Goal: Task Accomplishment & Management: Use online tool/utility

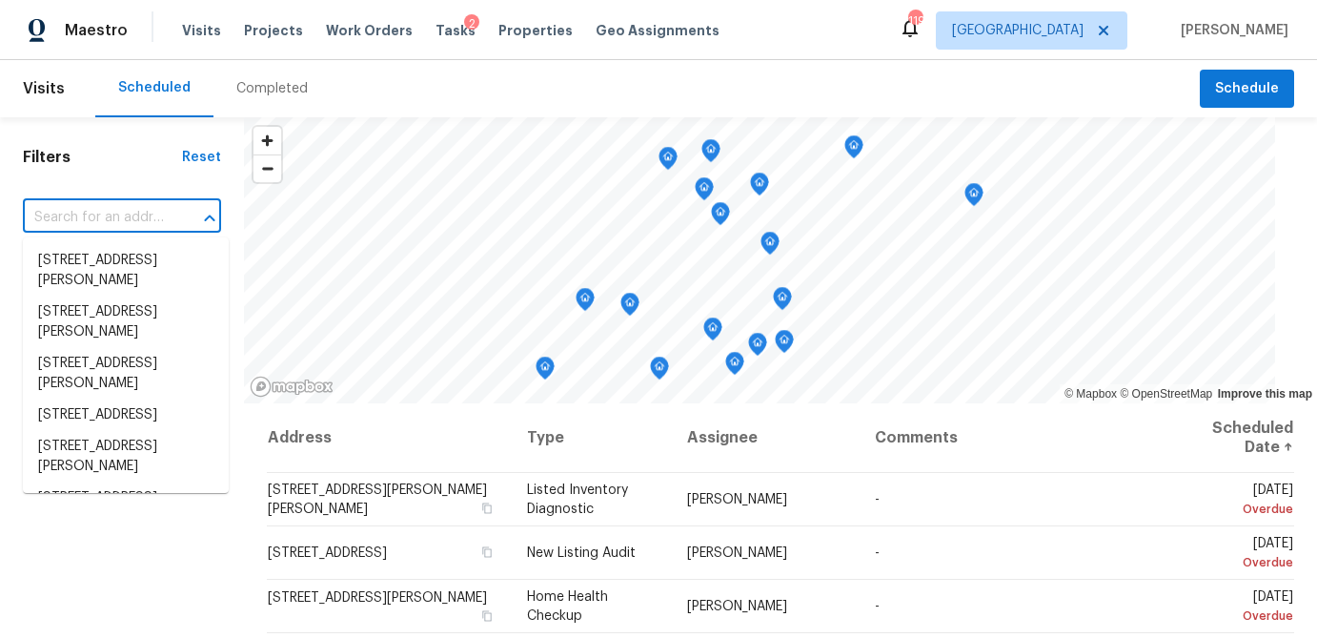
click at [94, 207] on input "text" at bounding box center [95, 218] width 145 height 30
paste input "4450 Wood Hollow Ct, Douglasville, GA 30134"
type input "4450 Wood Hollow Ct, Douglasville, GA 30134"
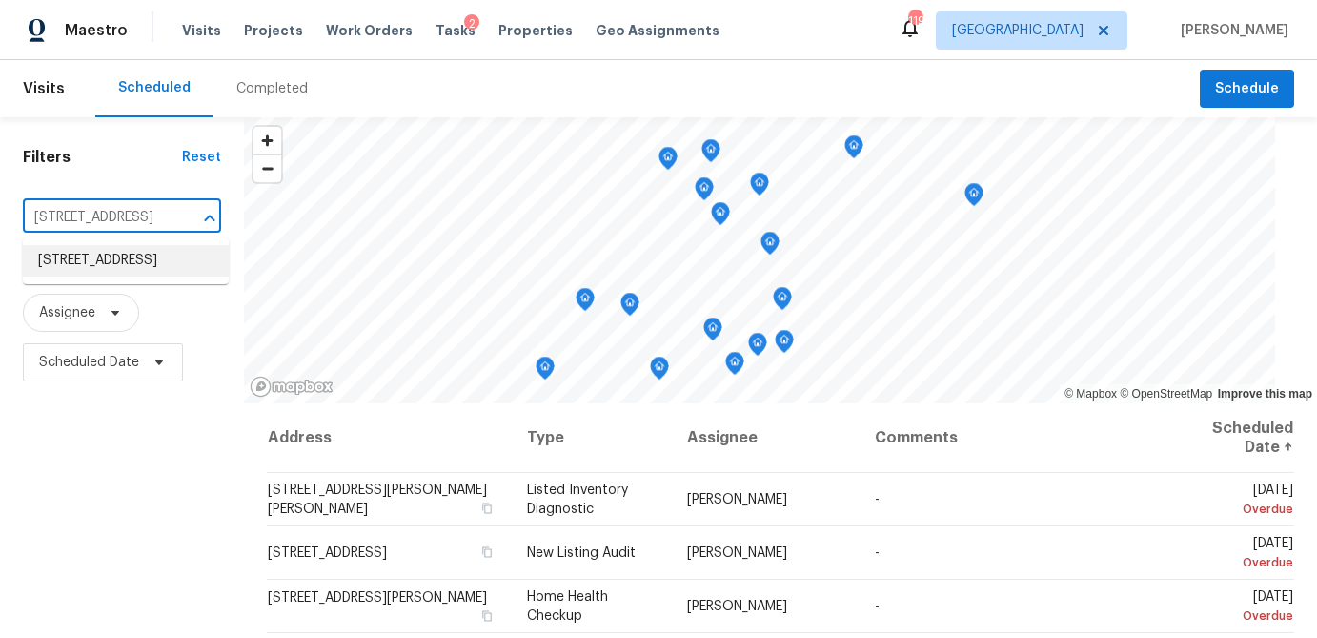
click at [94, 270] on li "4450 Wood Hollow Ct, Douglasville, GA 30134" at bounding box center [126, 260] width 206 height 31
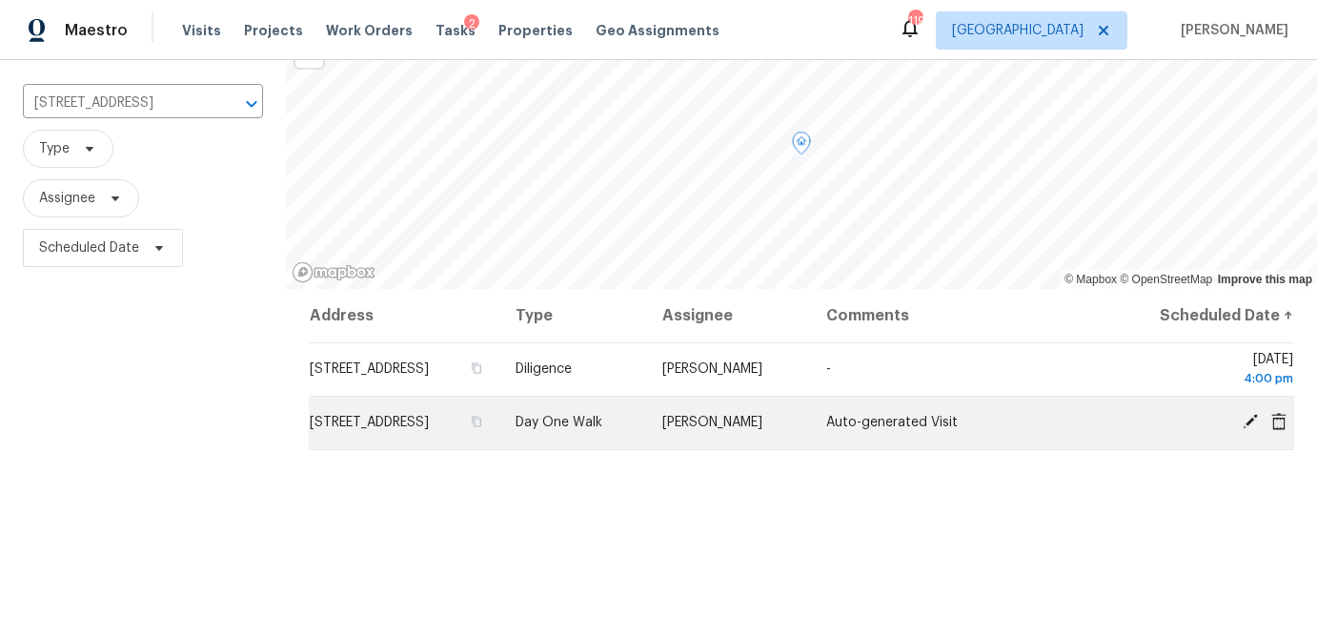
scroll to position [118, 0]
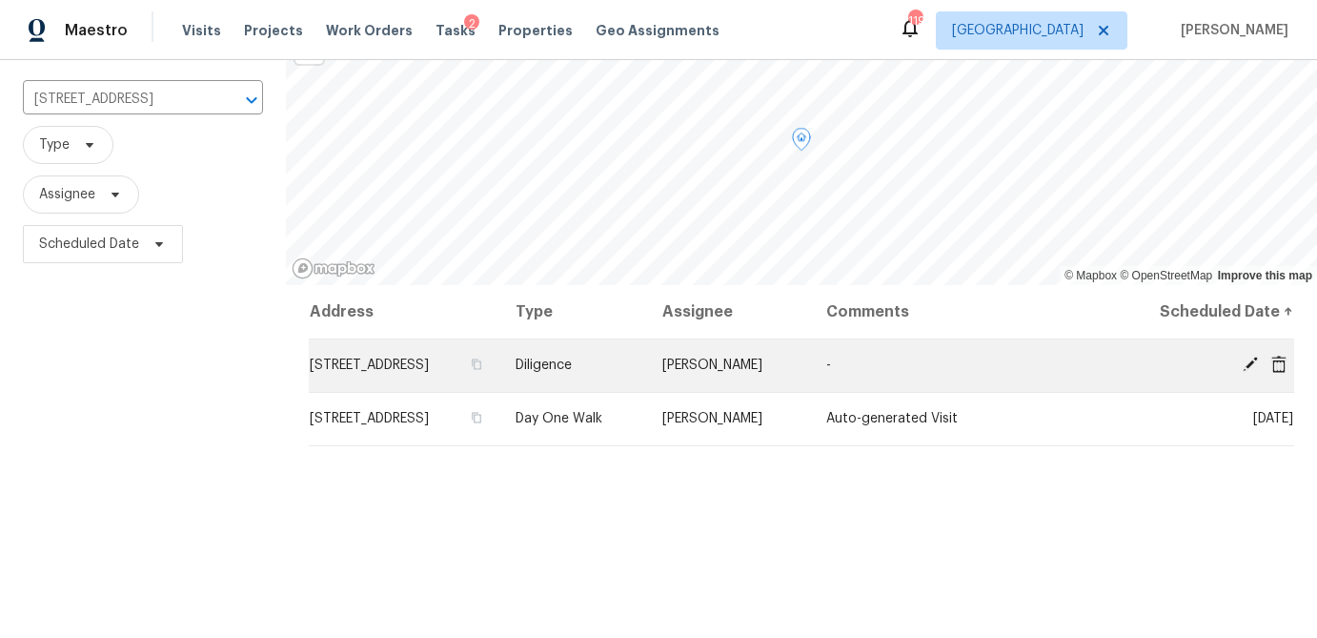
click at [1245, 372] on icon at bounding box center [1250, 363] width 15 height 15
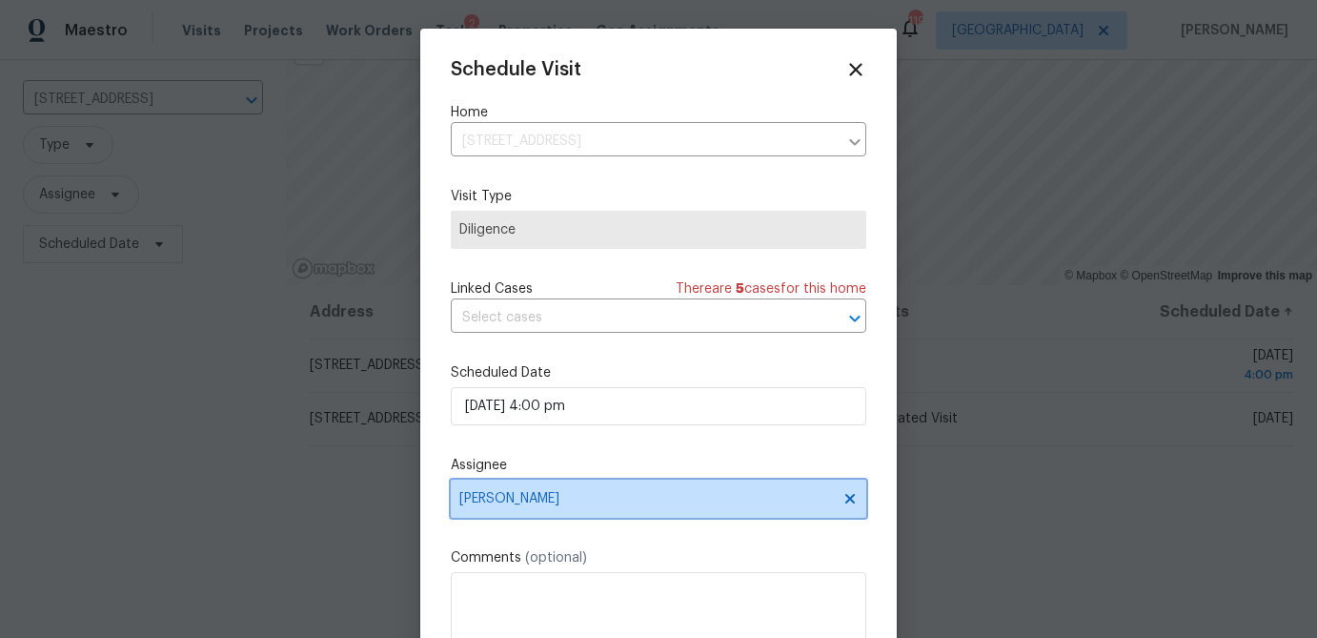
click at [502, 506] on span "Jaydon Entrekin" at bounding box center [646, 498] width 374 height 15
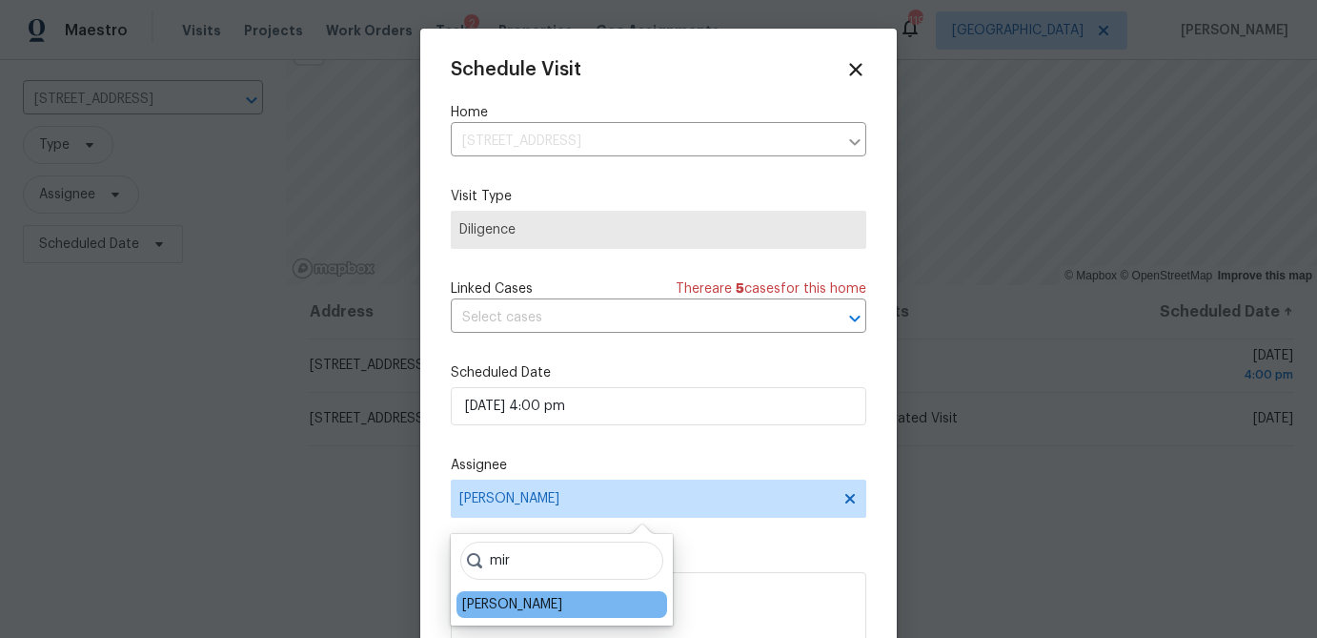
type input "mir"
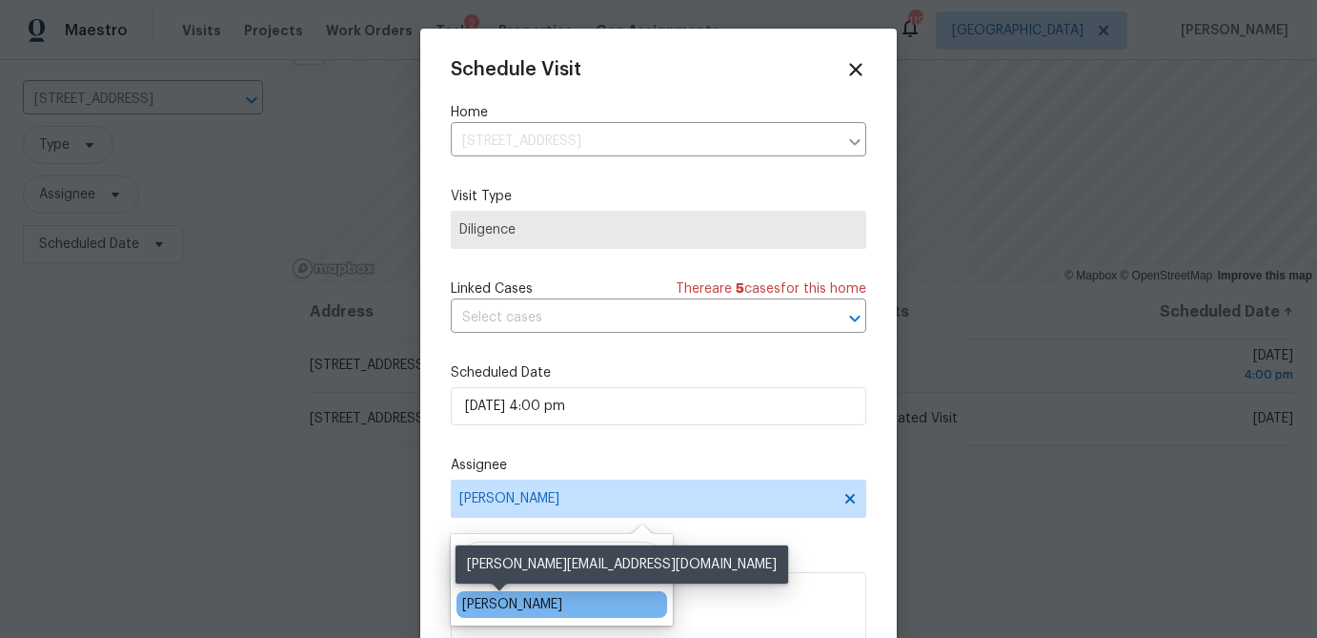
click at [496, 602] on div "[PERSON_NAME]" at bounding box center [512, 604] width 100 height 19
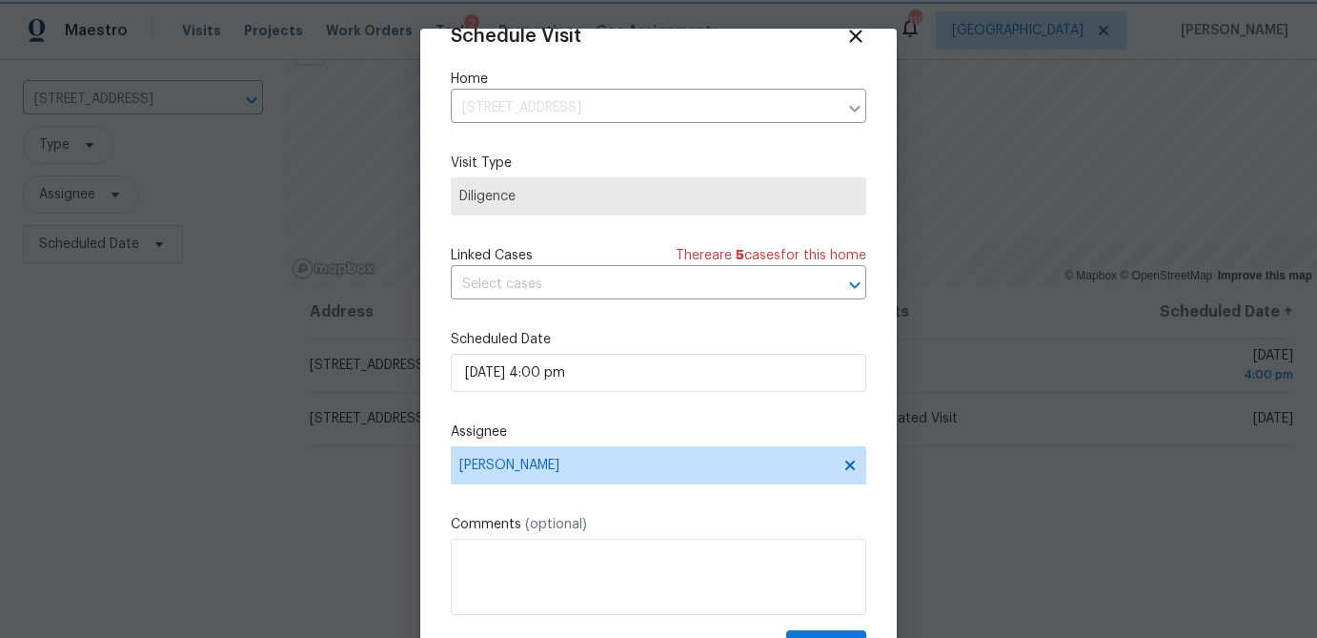
scroll to position [87, 0]
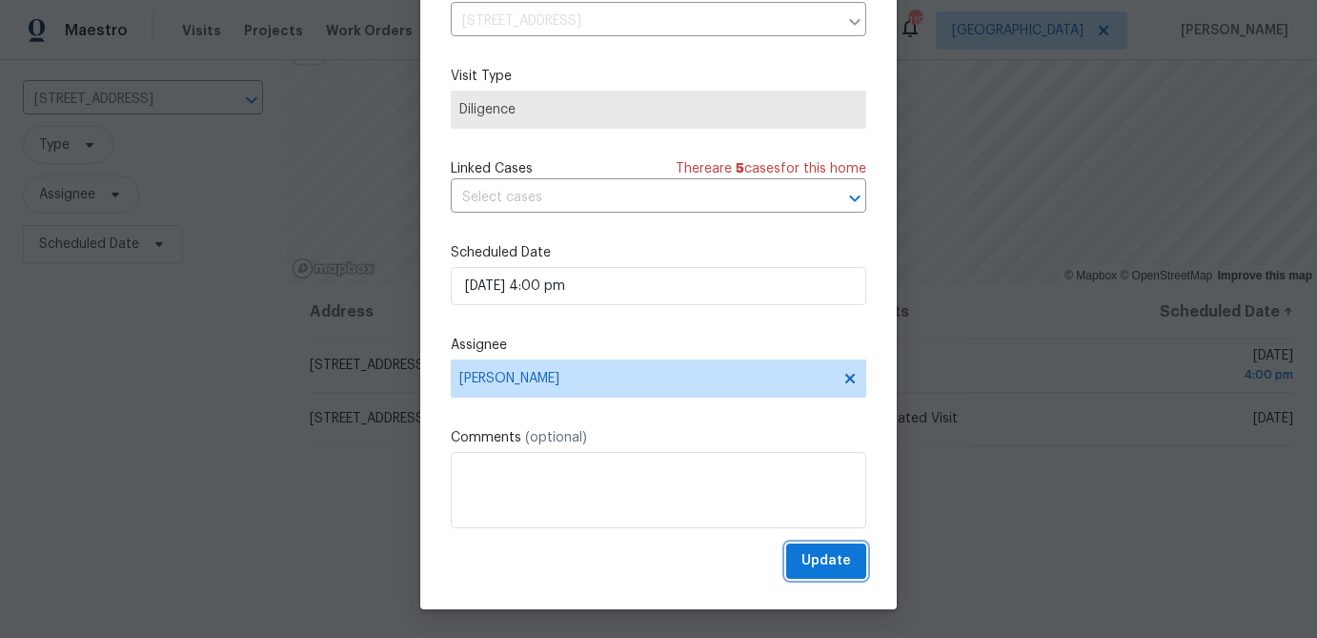
click at [824, 562] on span "Update" at bounding box center [827, 561] width 50 height 24
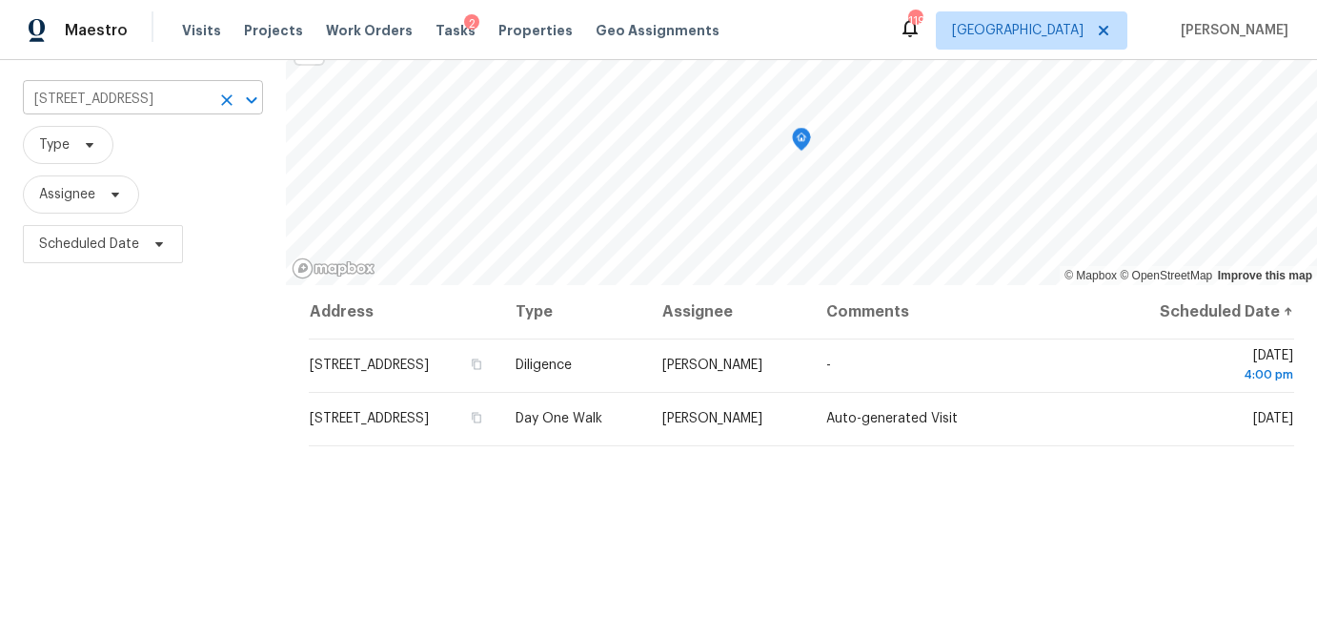
click at [146, 96] on input "4450 Wood Hollow Ct, Douglasville, GA 30134" at bounding box center [116, 100] width 187 height 30
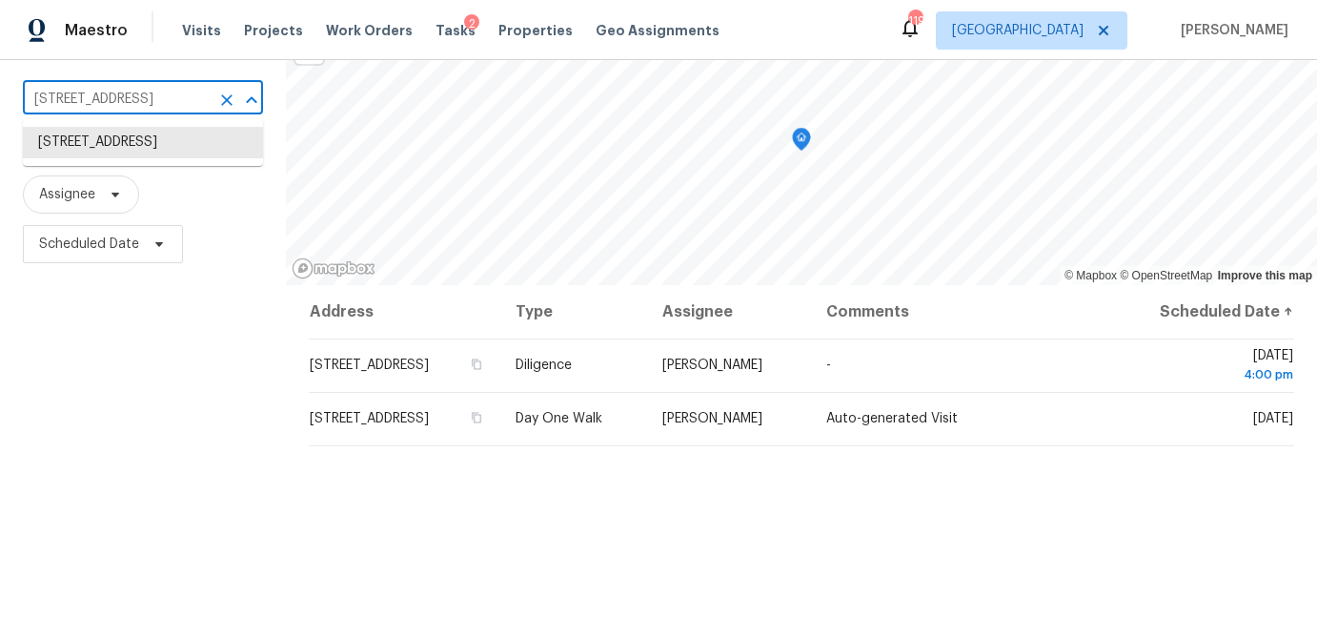
click at [146, 96] on input "4450 Wood Hollow Ct, Douglasville, GA 30134" at bounding box center [116, 100] width 187 height 30
paste input "1446 Seals Rd, Dallas, GA 30157"
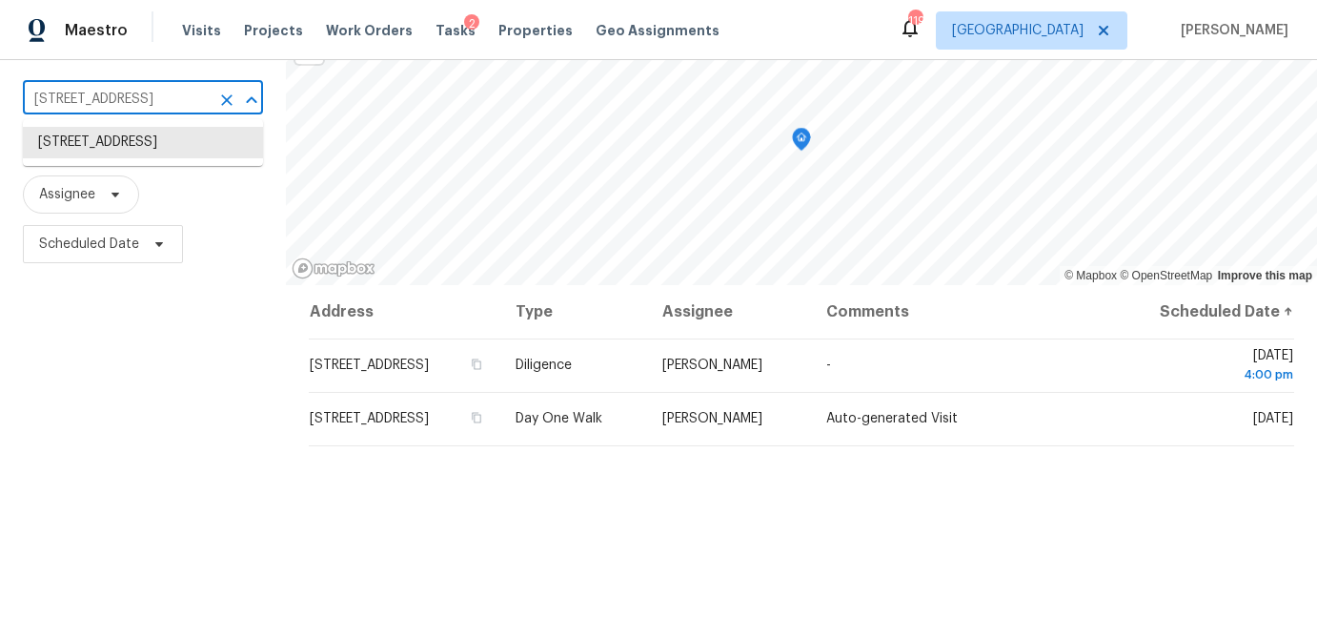
type input "1446 Seals Rd, Dallas, GA 30157"
click at [143, 144] on li "1446 Seals Rd, Dallas, GA 30157" at bounding box center [143, 142] width 240 height 31
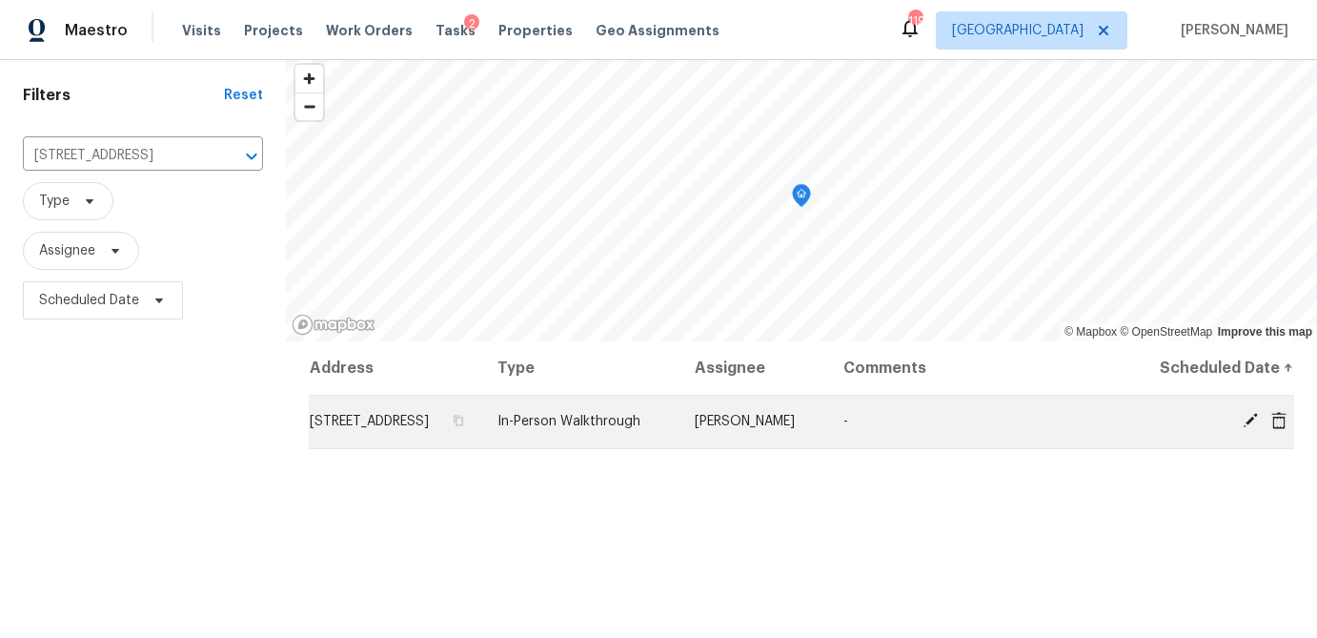
scroll to position [66, 0]
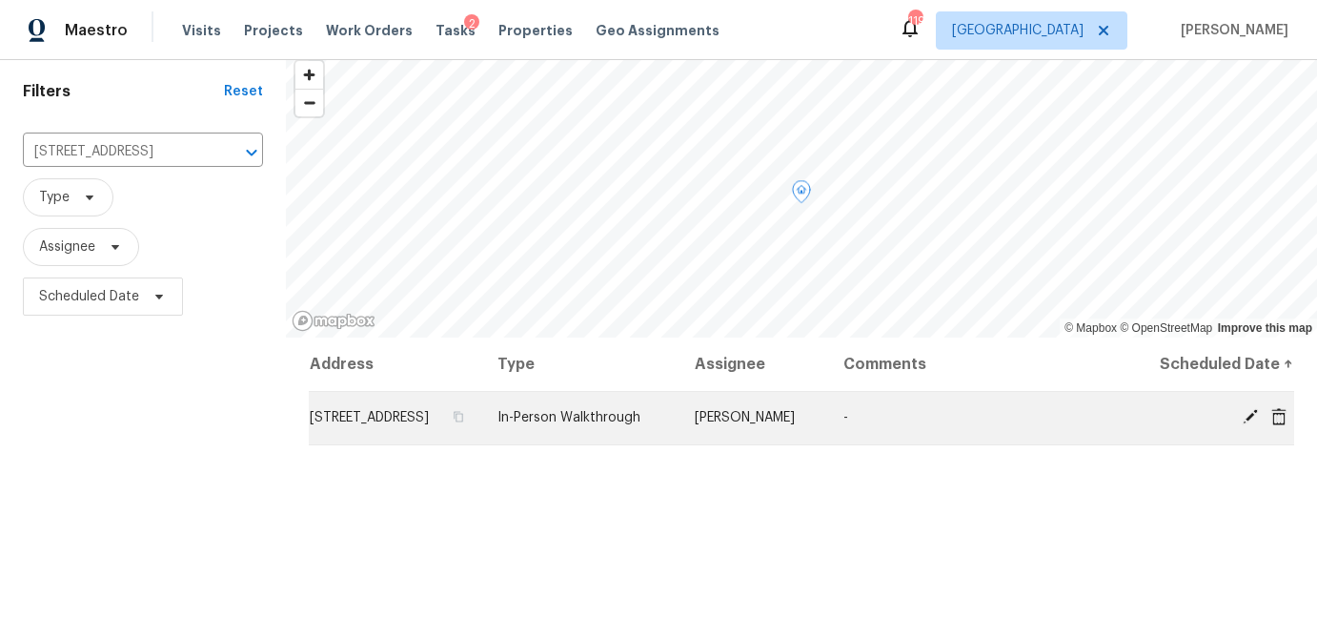
click at [1246, 412] on icon at bounding box center [1250, 416] width 17 height 17
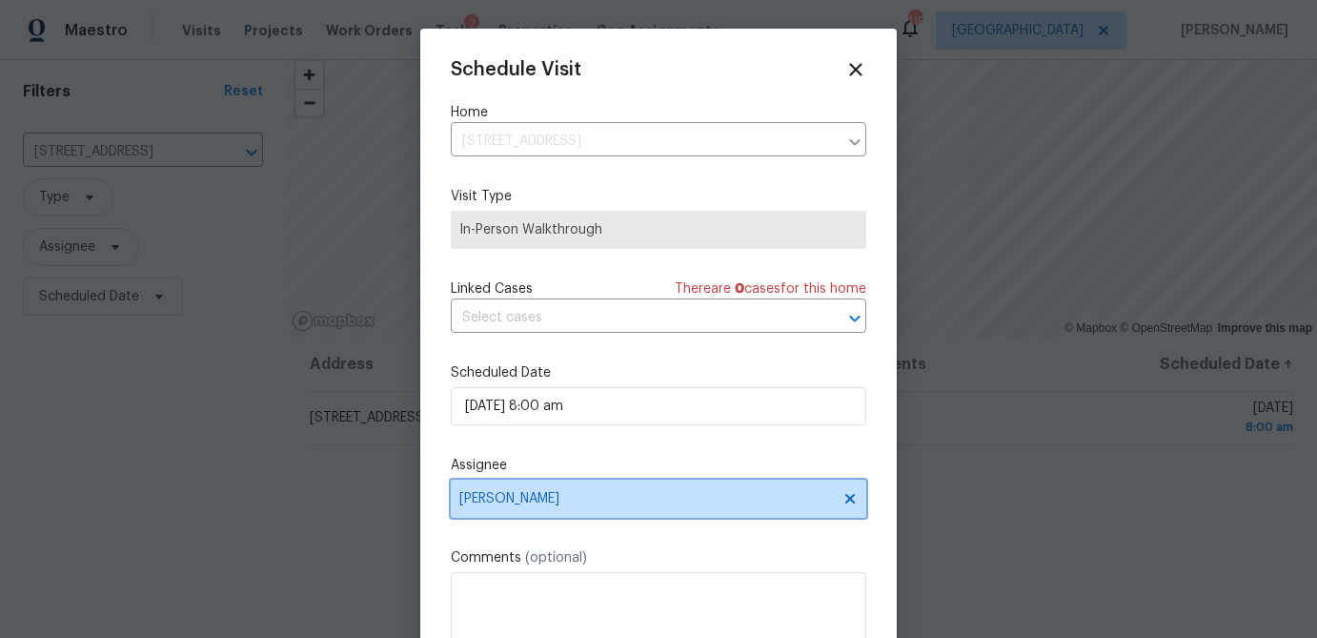
click at [580, 509] on span "Kenroy Hoilett" at bounding box center [659, 498] width 416 height 38
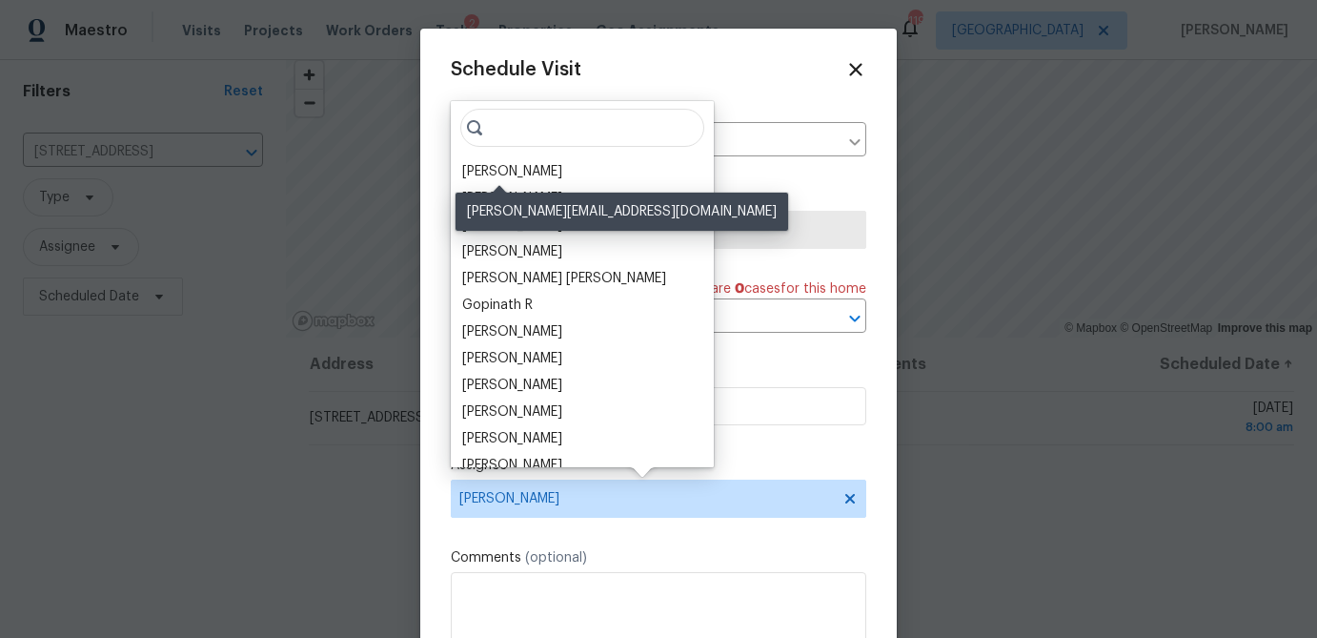
click at [507, 168] on div "Mirsad Srna" at bounding box center [512, 171] width 100 height 19
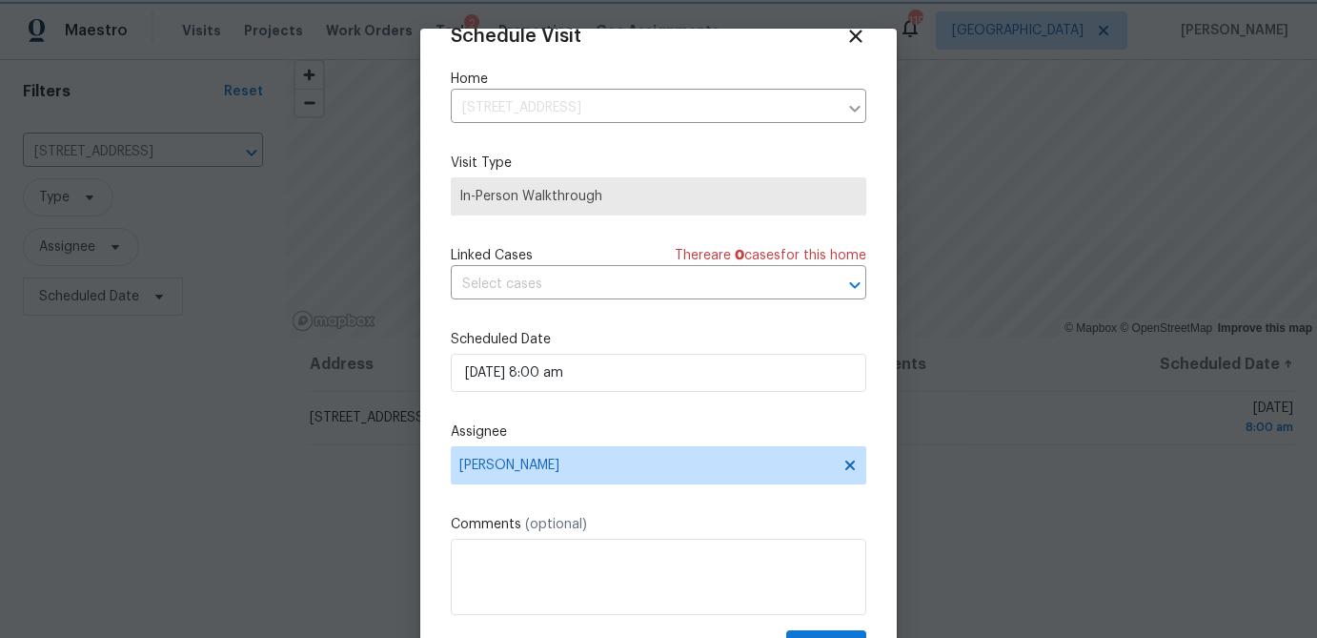
scroll to position [87, 0]
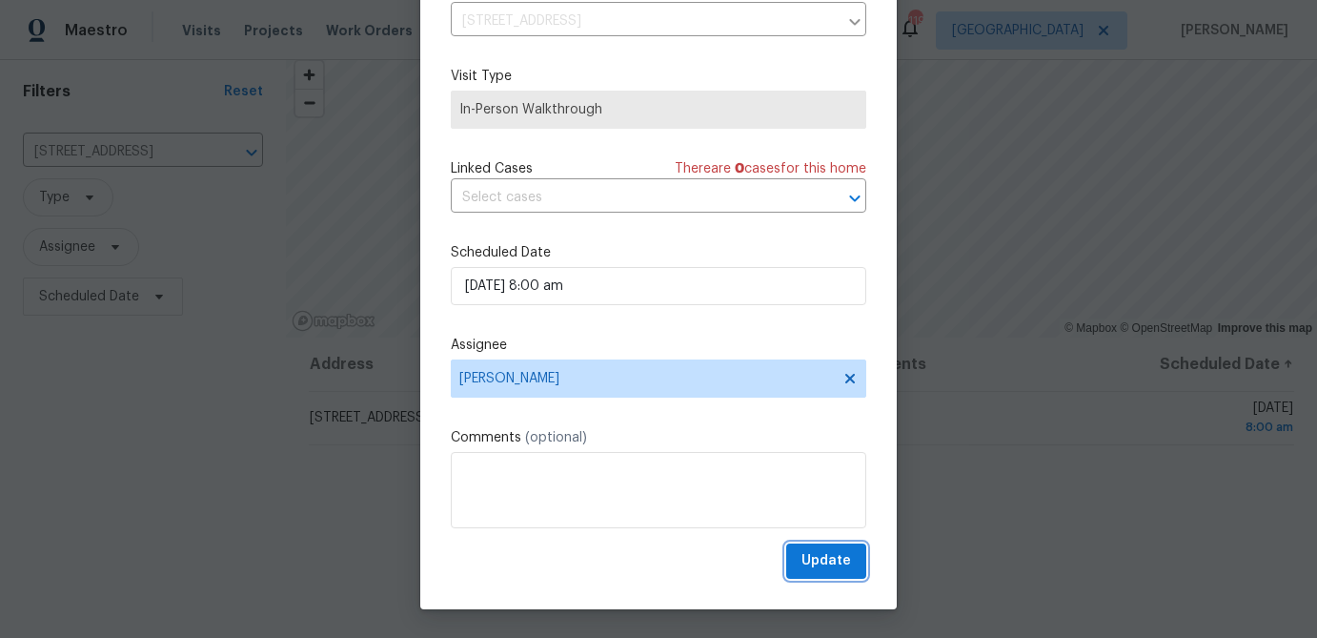
click at [825, 560] on span "Update" at bounding box center [827, 561] width 50 height 24
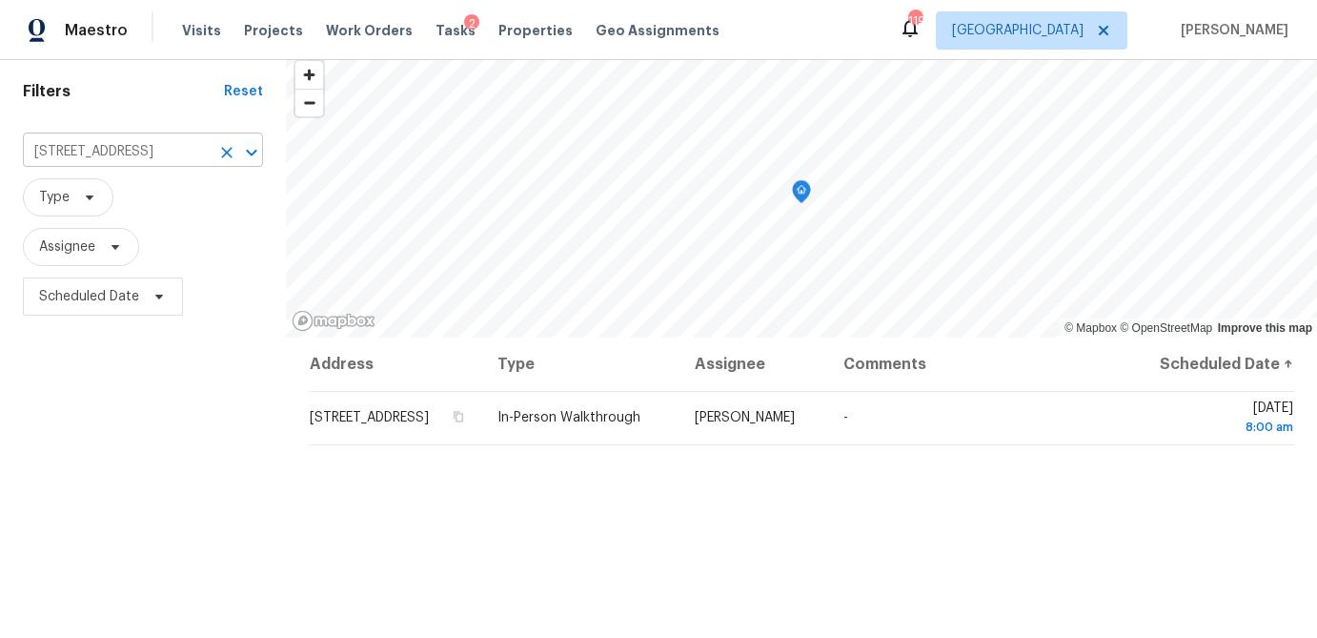
click at [154, 155] on input "1446 Seals Rd, Dallas, GA 30157" at bounding box center [116, 152] width 187 height 30
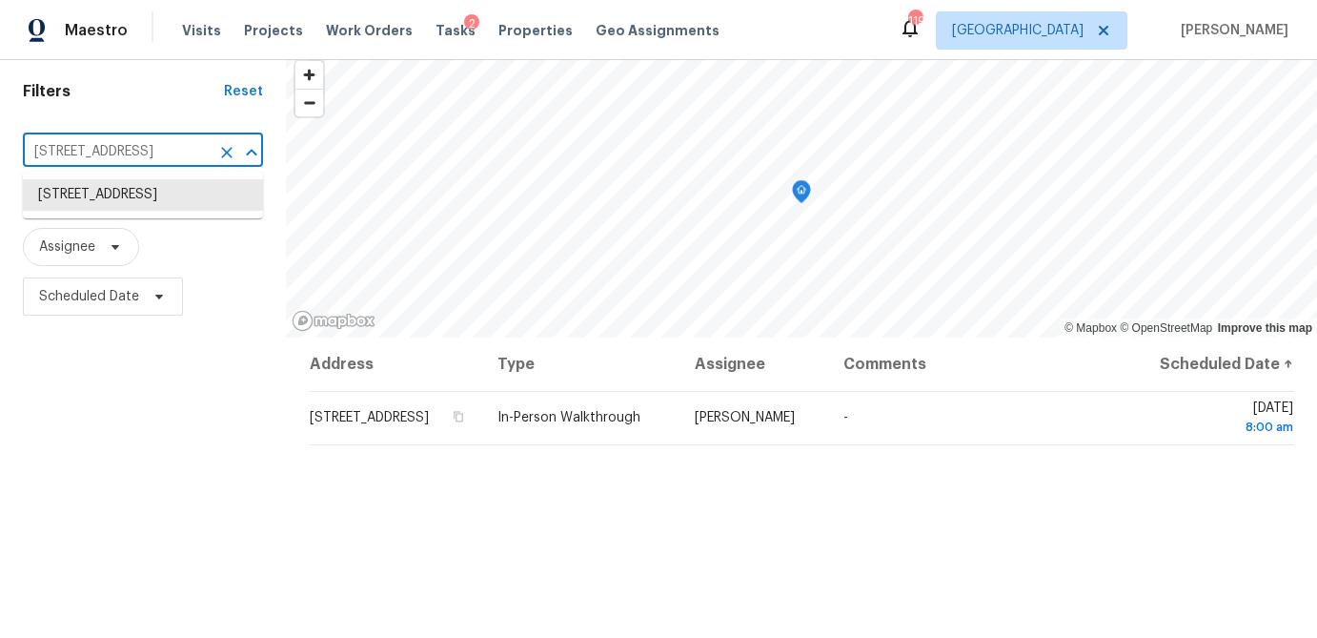
click at [154, 155] on input "1446 Seals Rd, Dallas, GA 30157" at bounding box center [116, 152] width 187 height 30
paste input "458 Ajo Way"
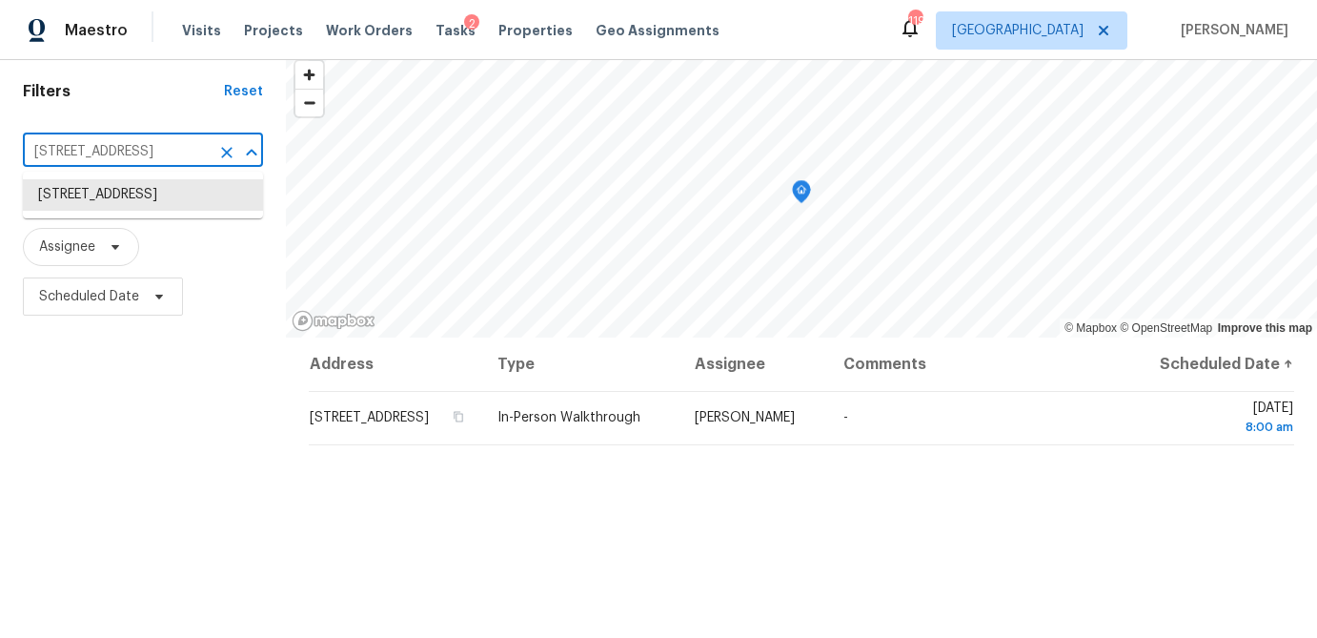
type input "458 Ajo Way, Dallas, GA 30157"
click at [146, 197] on li "458 Ajo Way, Dallas, GA 30157" at bounding box center [143, 194] width 240 height 31
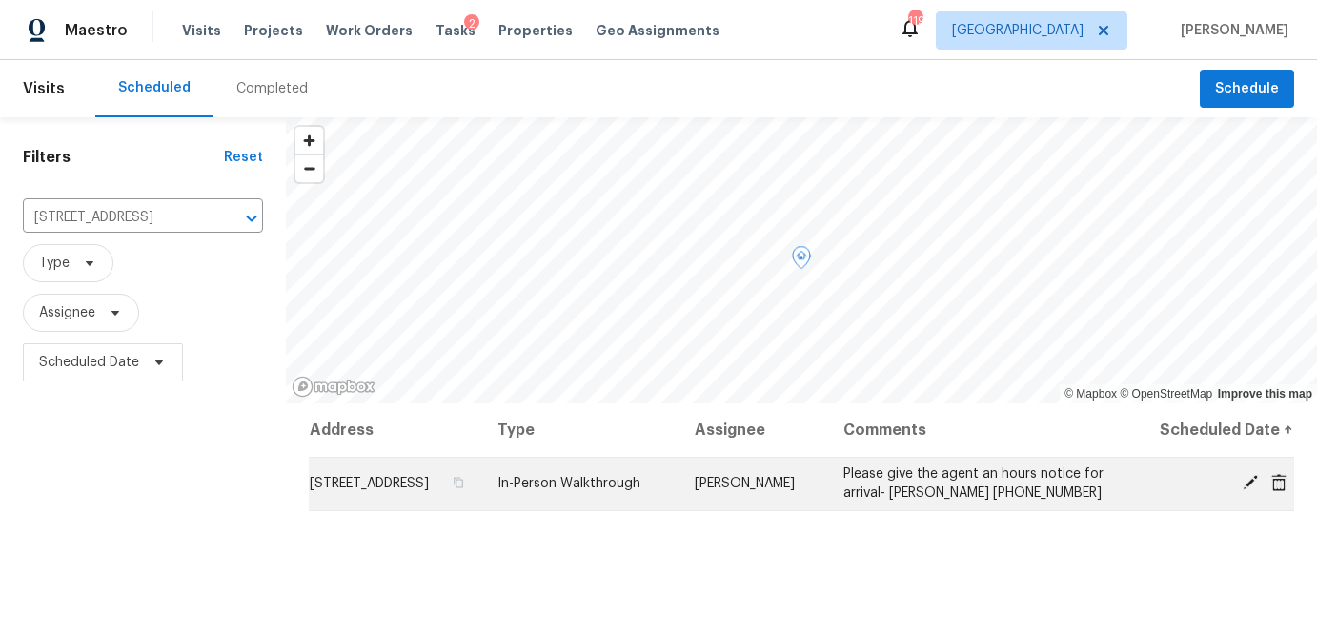
click at [1249, 486] on icon at bounding box center [1250, 482] width 17 height 17
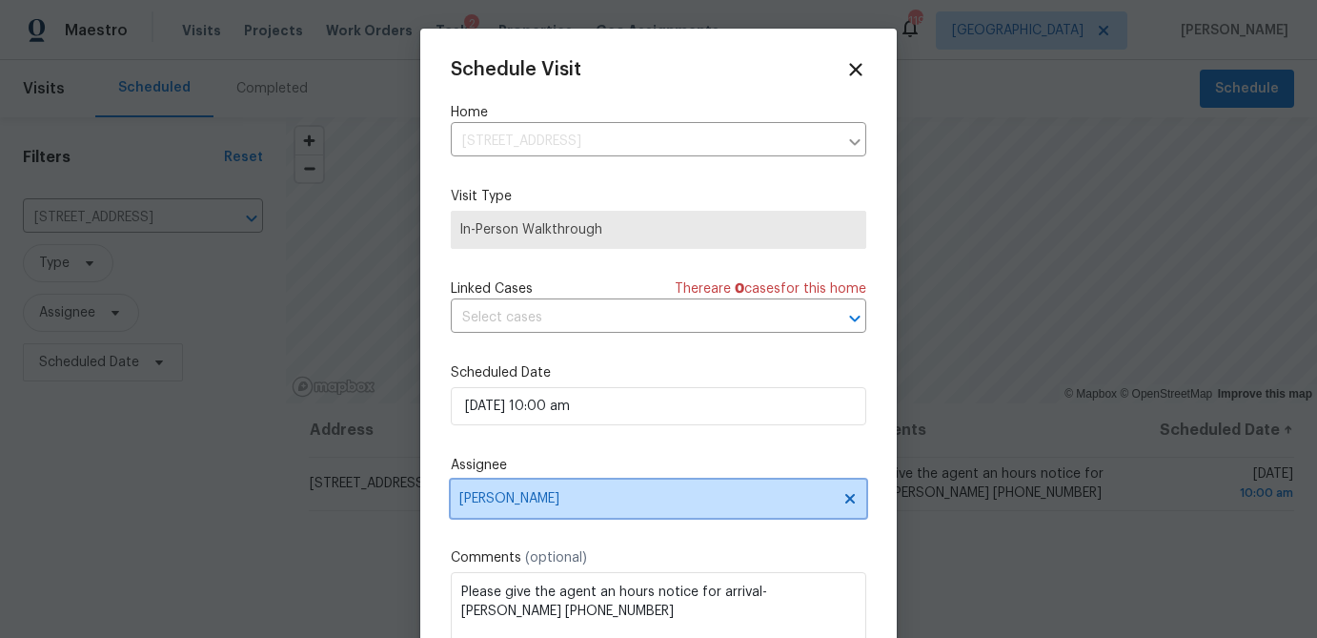
click at [502, 492] on span "Kenroy Hoilett" at bounding box center [646, 498] width 374 height 15
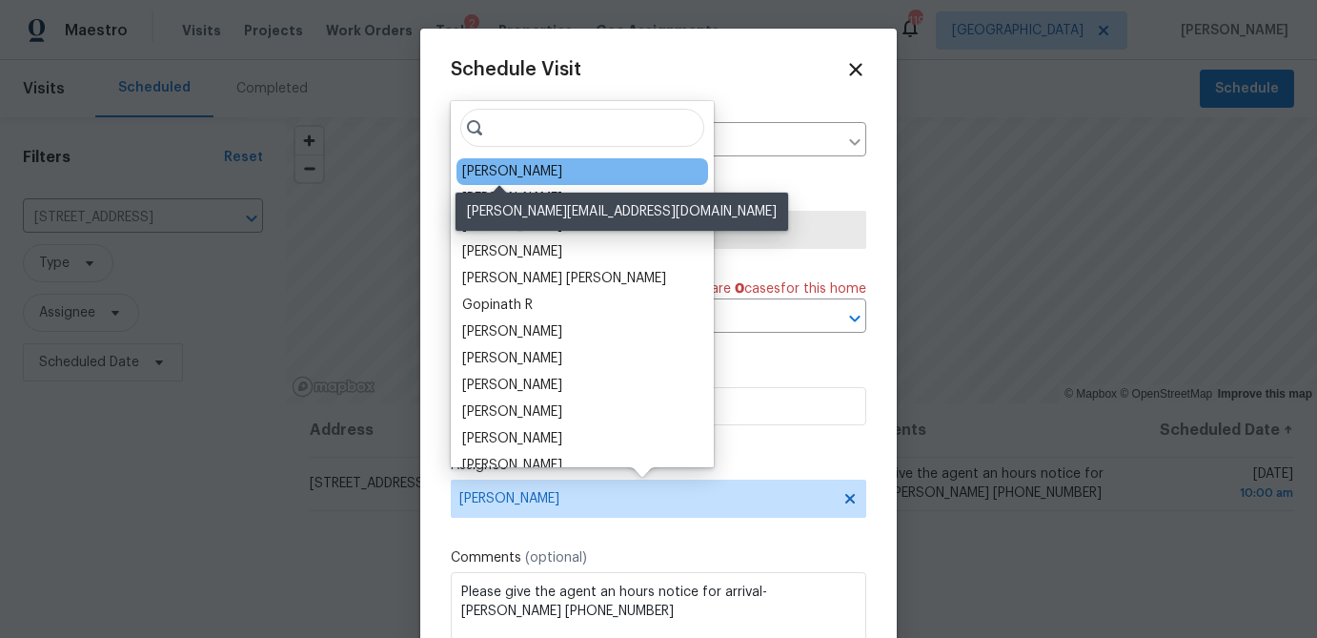
click at [496, 169] on div "Mirsad Srna" at bounding box center [512, 171] width 100 height 19
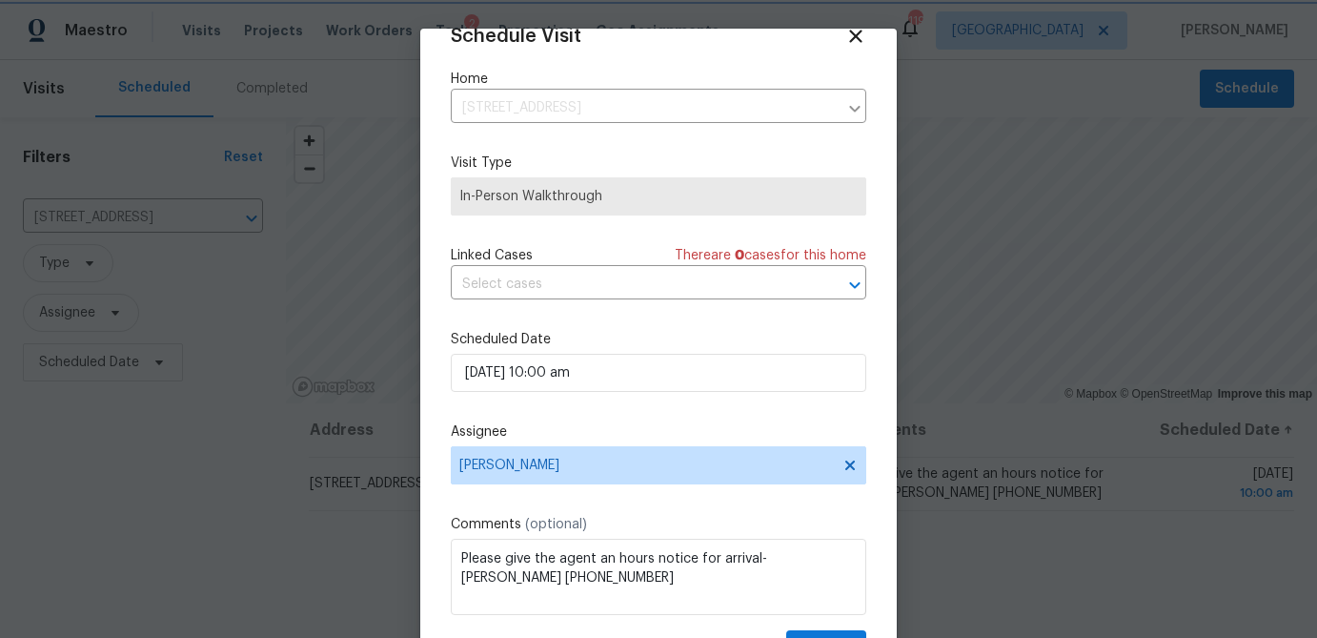
scroll to position [87, 0]
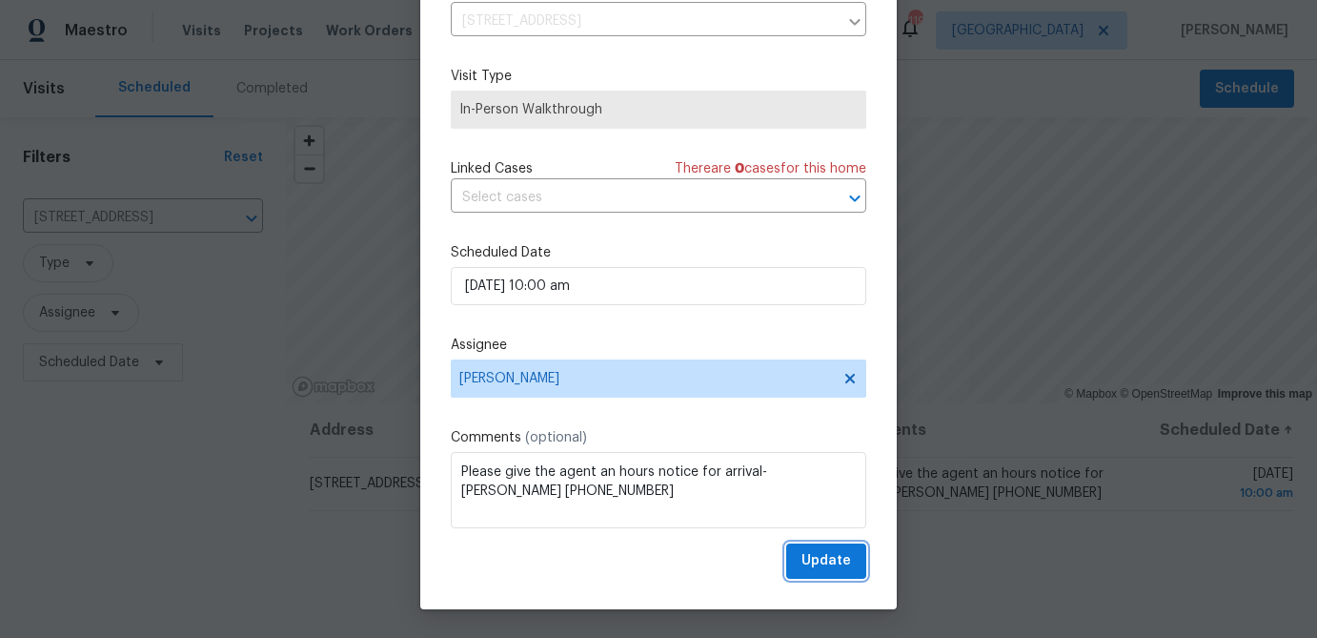
click at [835, 561] on span "Update" at bounding box center [827, 561] width 50 height 24
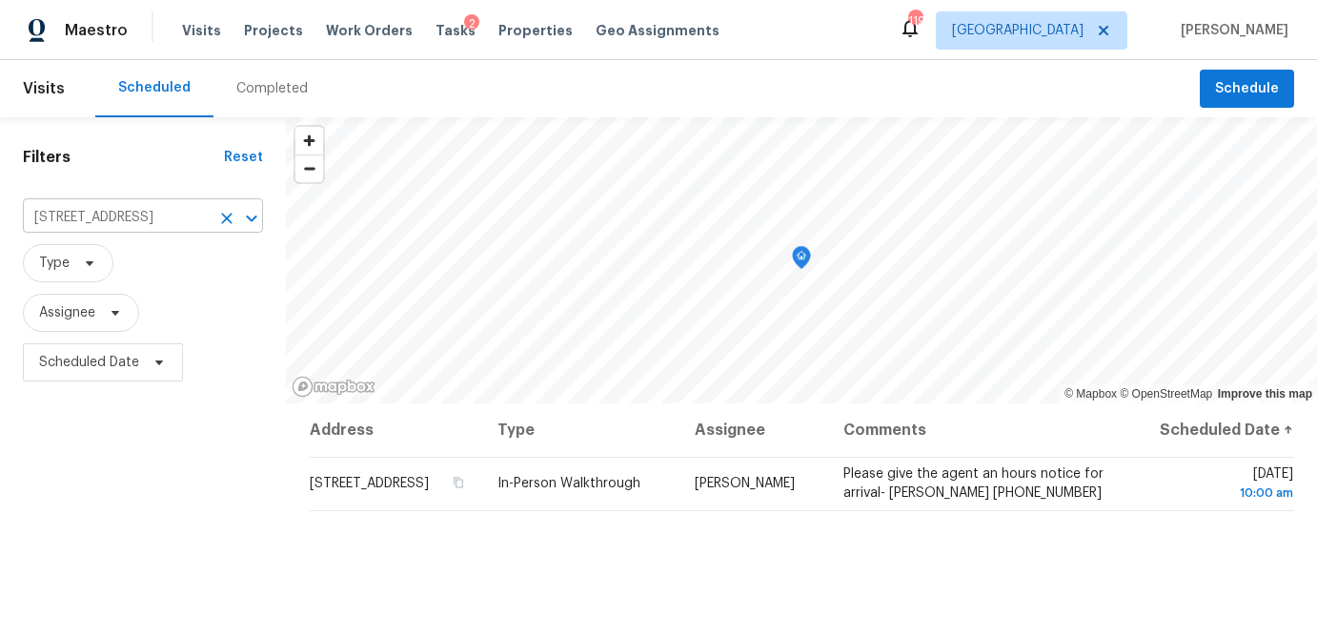
click at [175, 217] on input "458 Ajo Way, Dallas, GA 30157" at bounding box center [116, 218] width 187 height 30
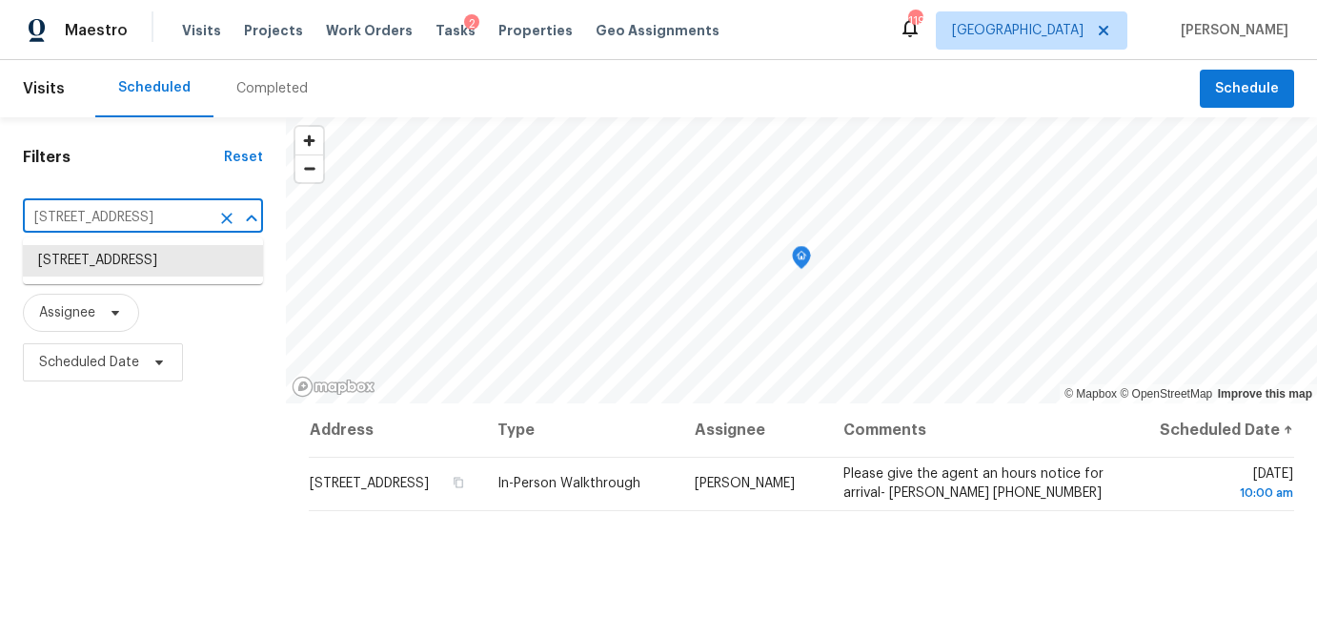
click at [175, 217] on input "458 Ajo Way, Dallas, GA 30157" at bounding box center [116, 218] width 187 height 30
paste input "6474 Portside Way, Flowery Branch, GA 30542"
type input "6474 Portside Way, Flowery Branch, GA 30542"
click at [154, 267] on li "6474 Portside Way, Flowery Branch, GA 30542" at bounding box center [143, 260] width 240 height 31
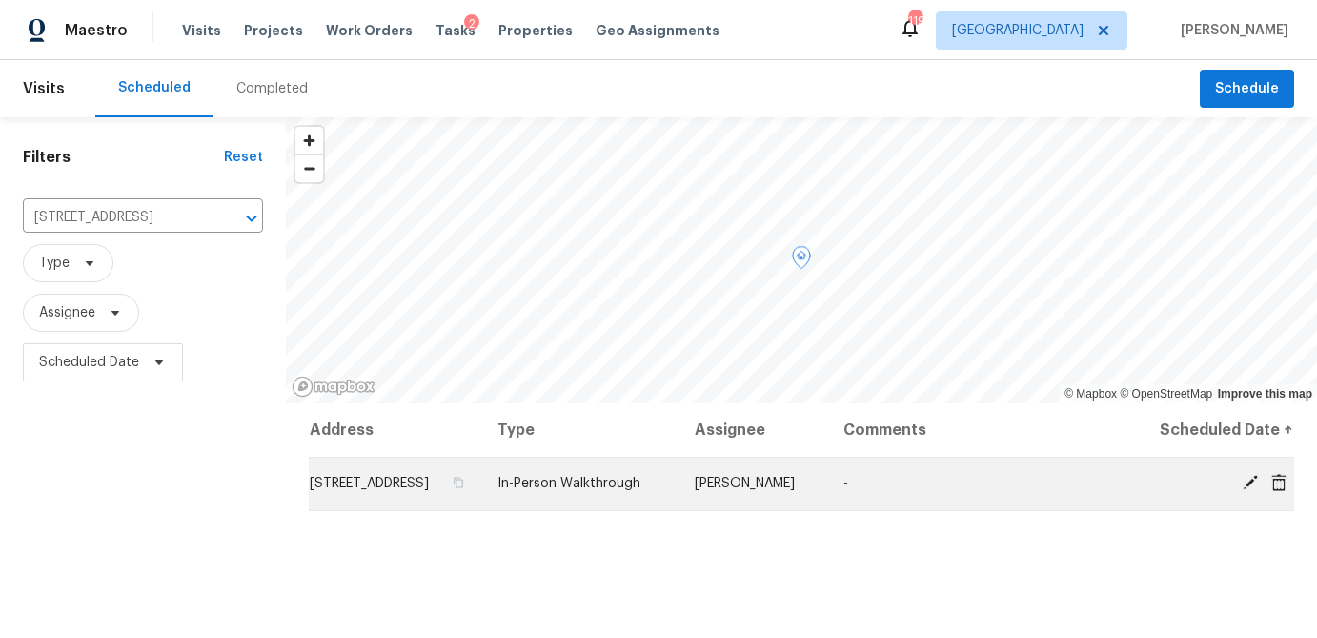
click at [1249, 490] on icon at bounding box center [1250, 482] width 15 height 15
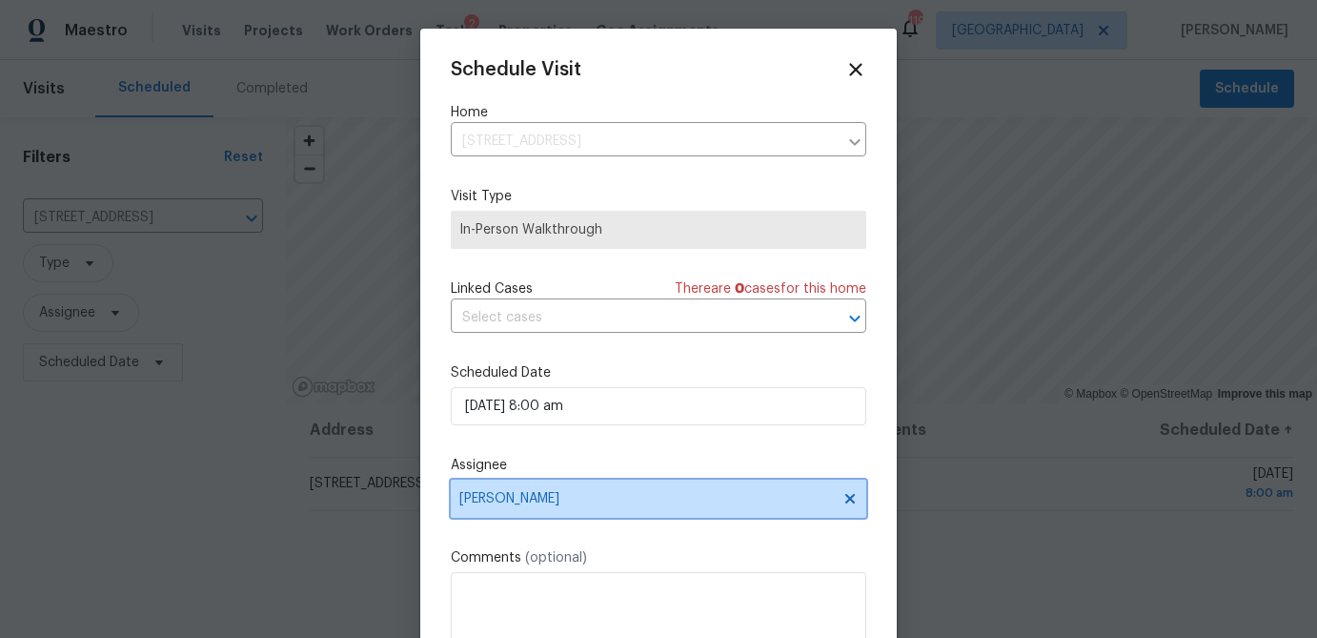
click at [587, 509] on span "Tyler Payne" at bounding box center [659, 498] width 416 height 38
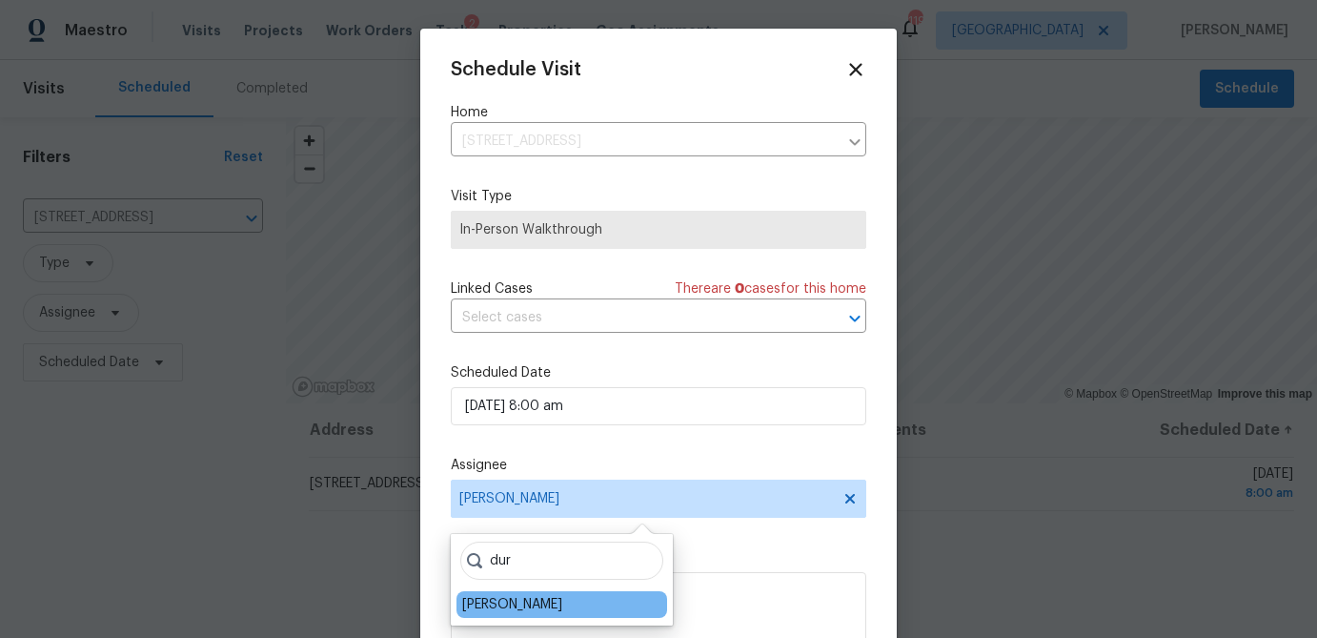
type input "dur"
click at [549, 607] on div "Michael Durham" at bounding box center [512, 604] width 100 height 19
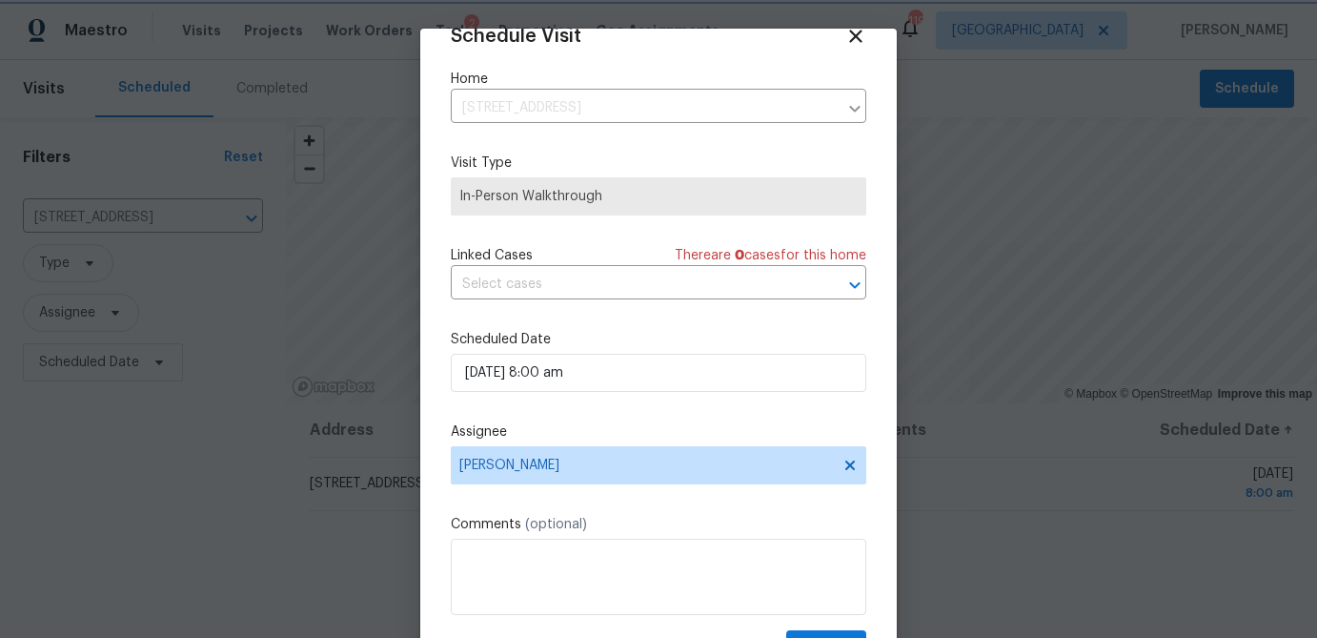
scroll to position [87, 0]
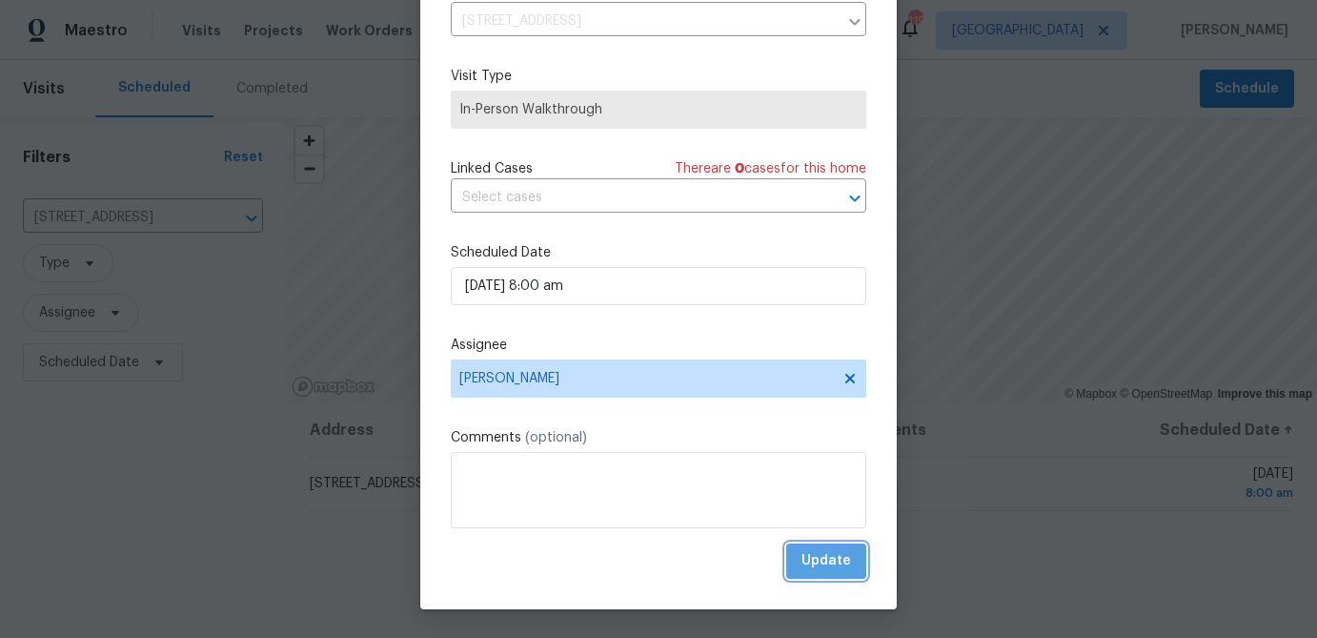
click at [832, 564] on span "Update" at bounding box center [827, 561] width 50 height 24
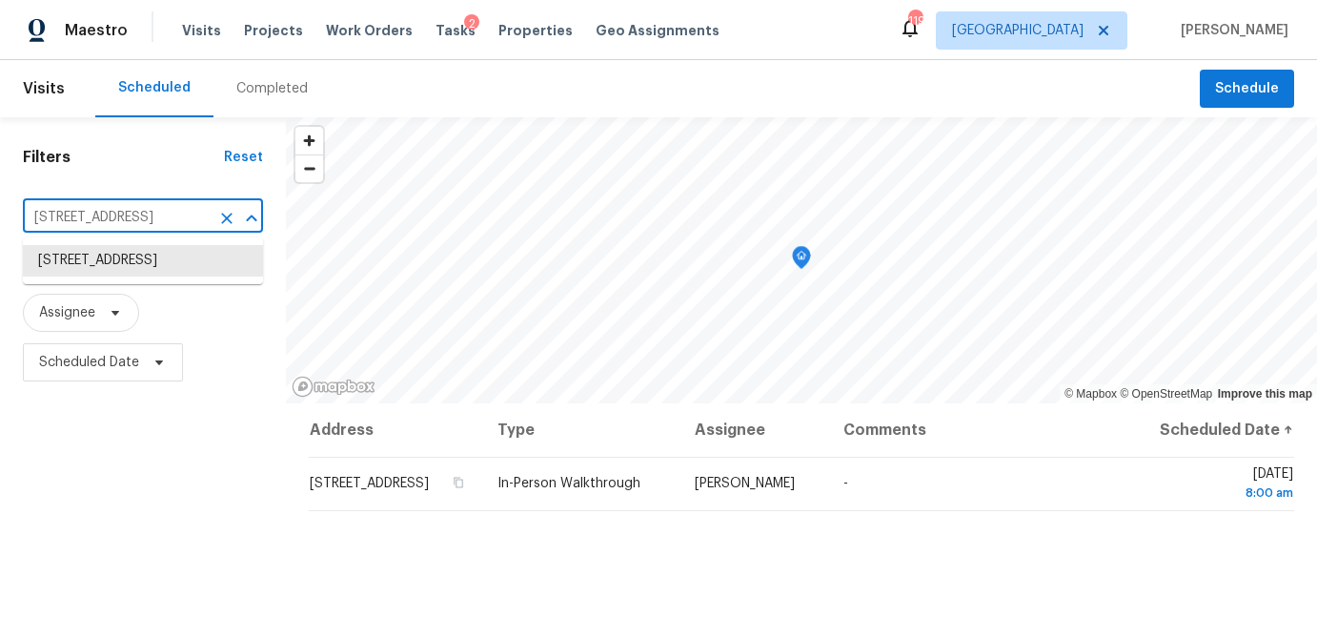
click at [72, 224] on input "6474 Portside Way, Flowery Branch, GA 30542" at bounding box center [116, 218] width 187 height 30
paste input "1 Holt Rd NE, Marietta, GA 30068"
type input "61 Holt Rd NE, Marietta, GA 30068"
click at [89, 267] on li "61 Holt Rd NE, Marietta, GA 30068" at bounding box center [143, 270] width 240 height 51
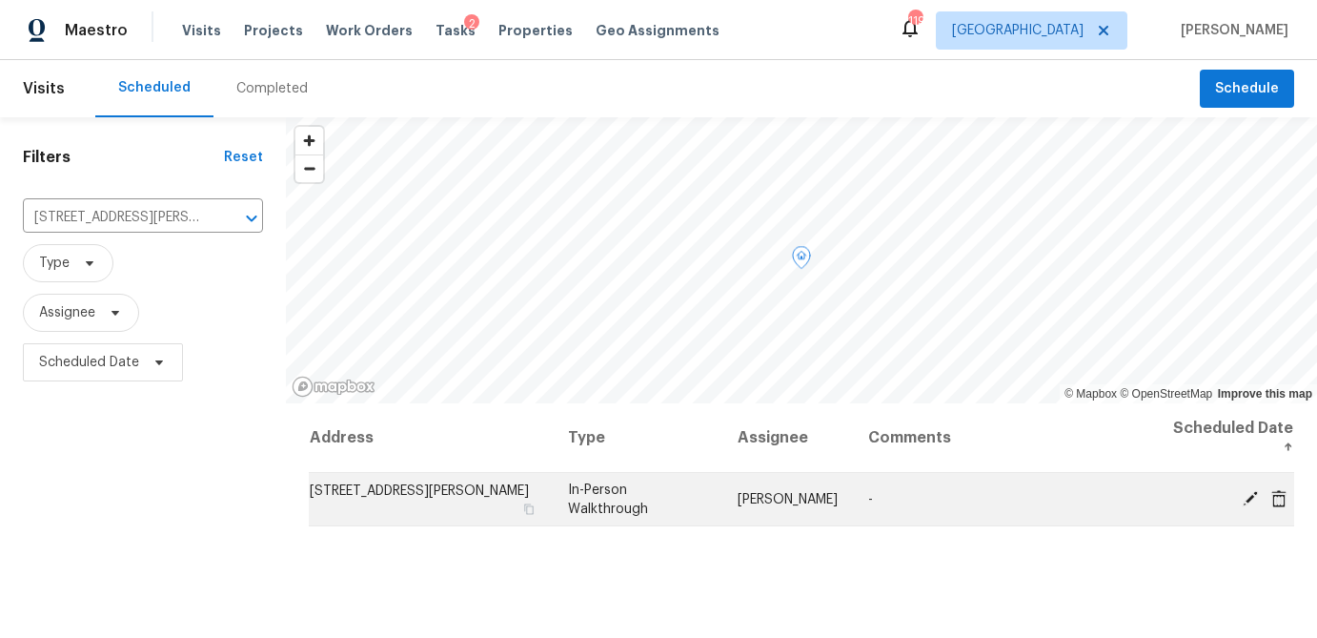
click at [1248, 489] on icon at bounding box center [1250, 497] width 17 height 17
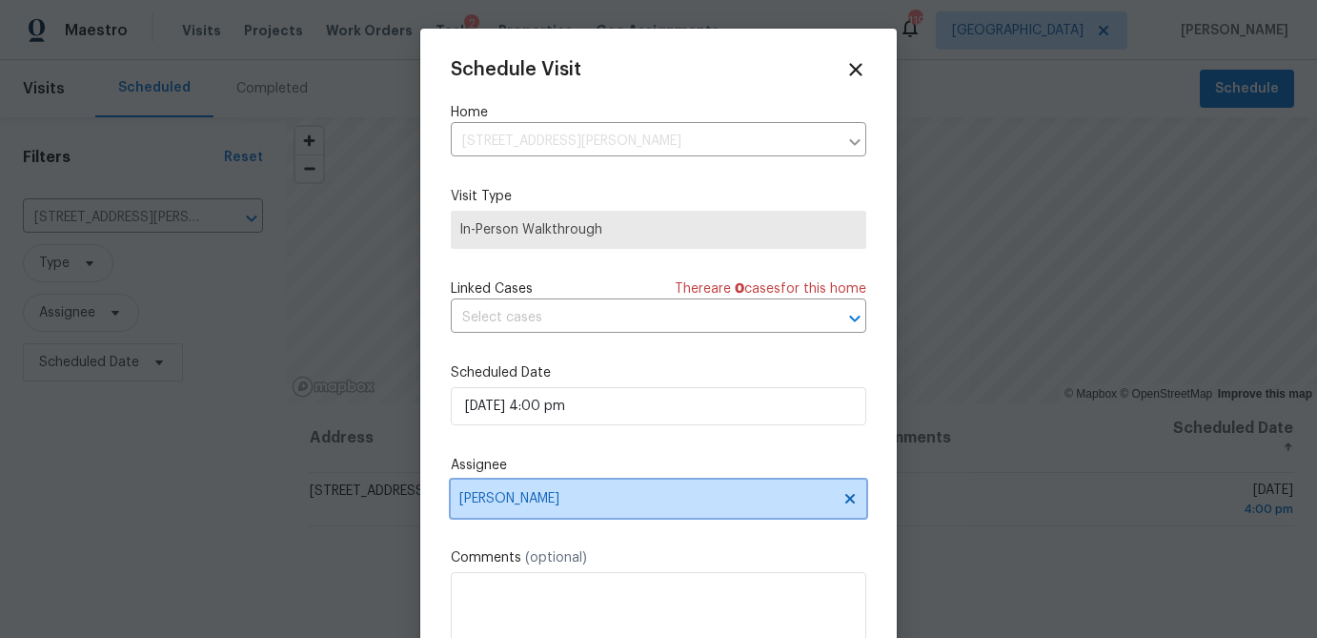
click at [564, 500] on span "Tyler Payne" at bounding box center [646, 498] width 374 height 15
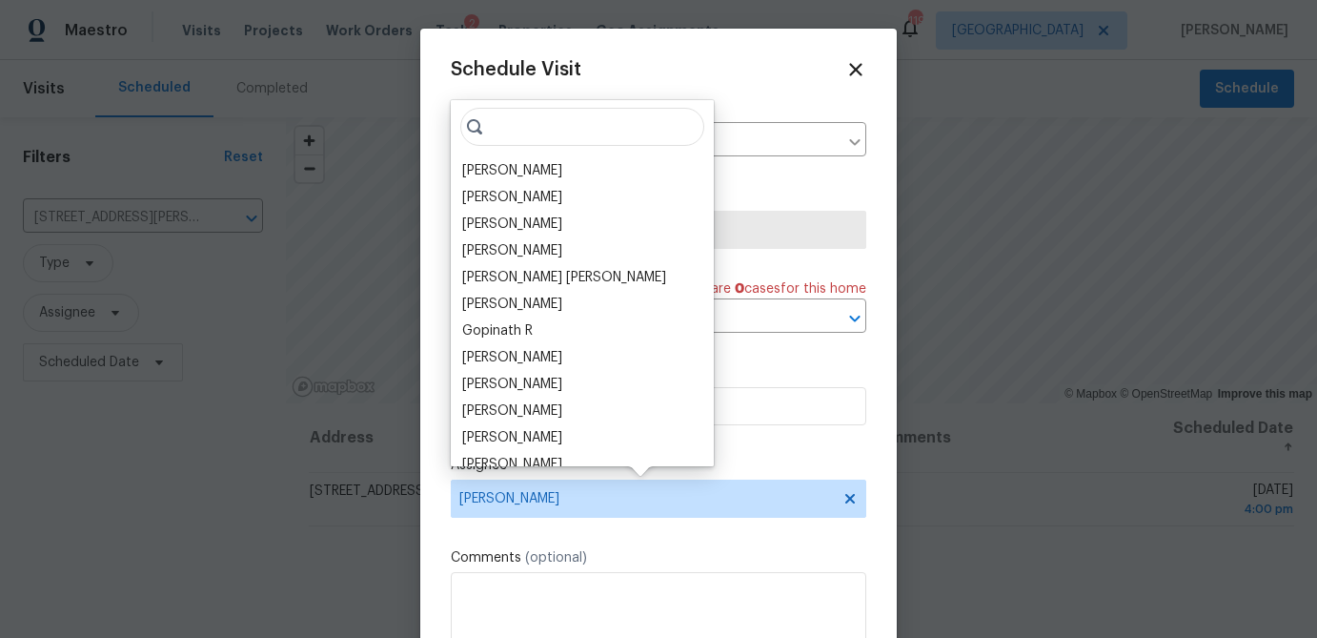
click at [528, 127] on input "search" at bounding box center [582, 127] width 244 height 38
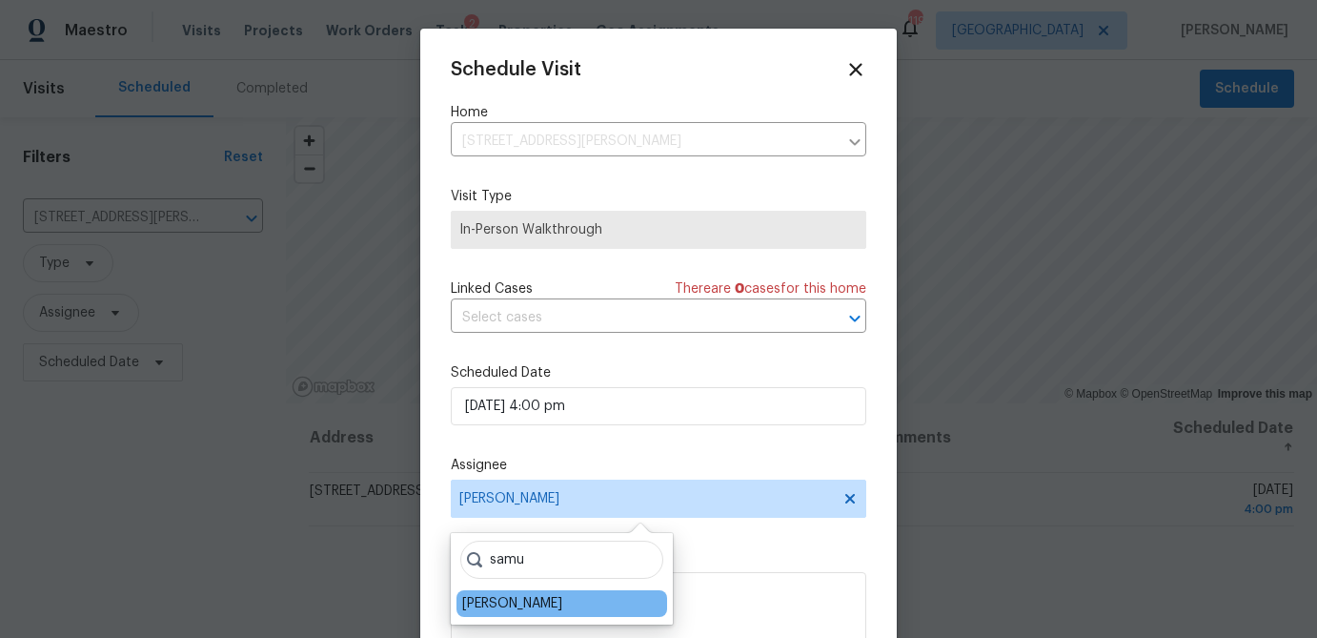
type input "samu"
click at [514, 590] on div "Samuel Vetrik" at bounding box center [562, 603] width 211 height 27
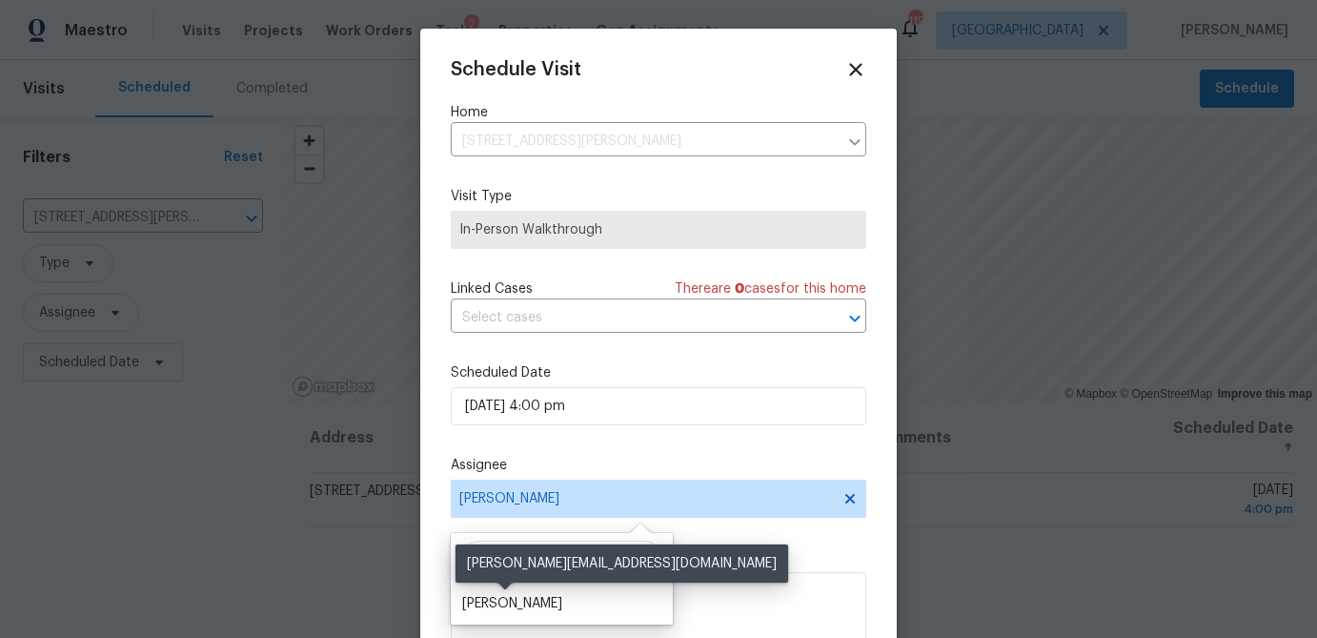
click at [514, 599] on div "Samuel Vetrik" at bounding box center [512, 603] width 100 height 19
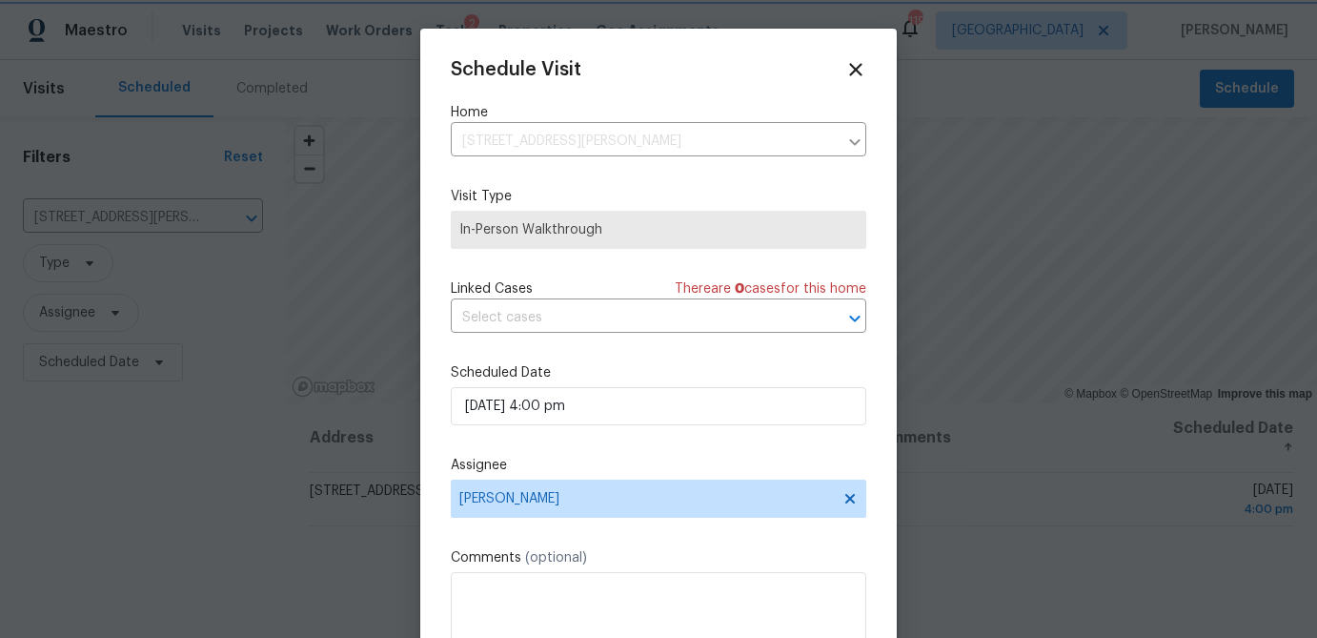
scroll to position [34, 0]
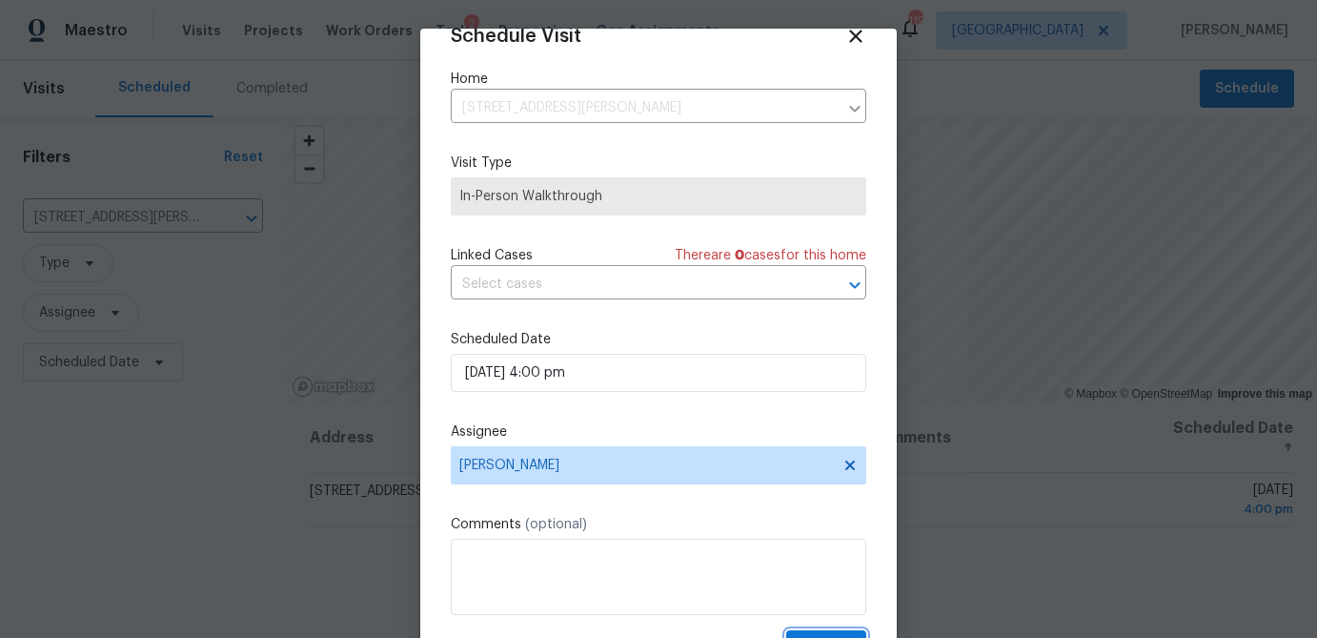
click at [832, 630] on button "Update" at bounding box center [826, 647] width 80 height 35
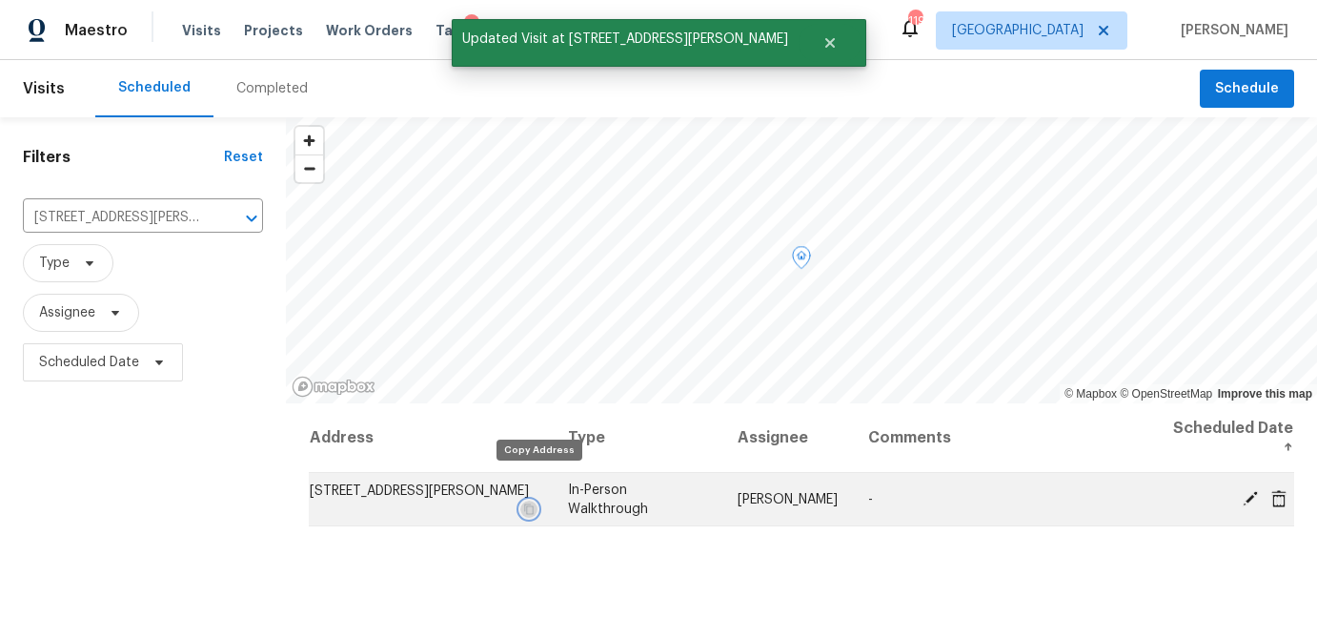
click at [535, 503] on icon "button" at bounding box center [530, 508] width 10 height 10
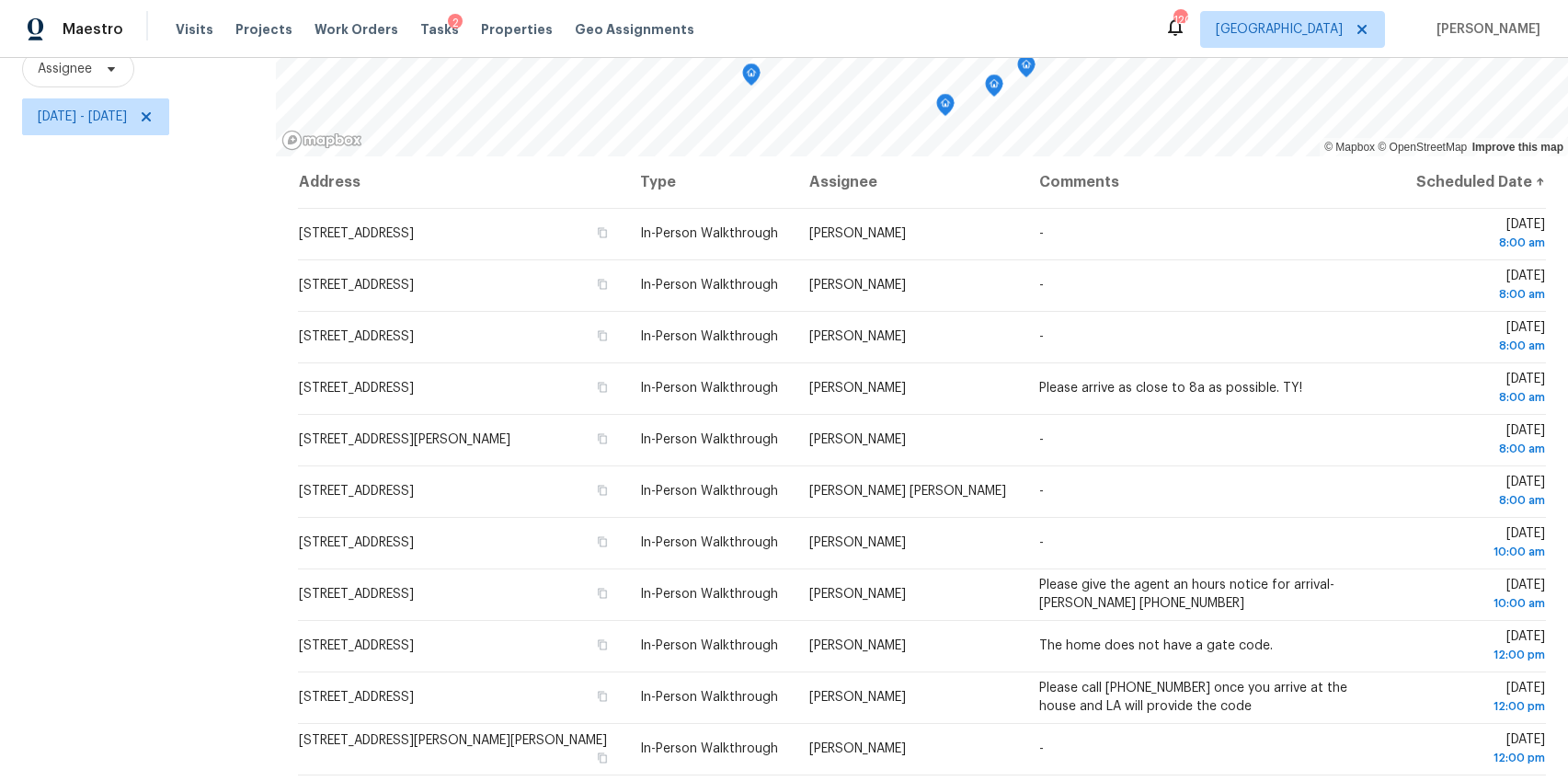
scroll to position [422, 0]
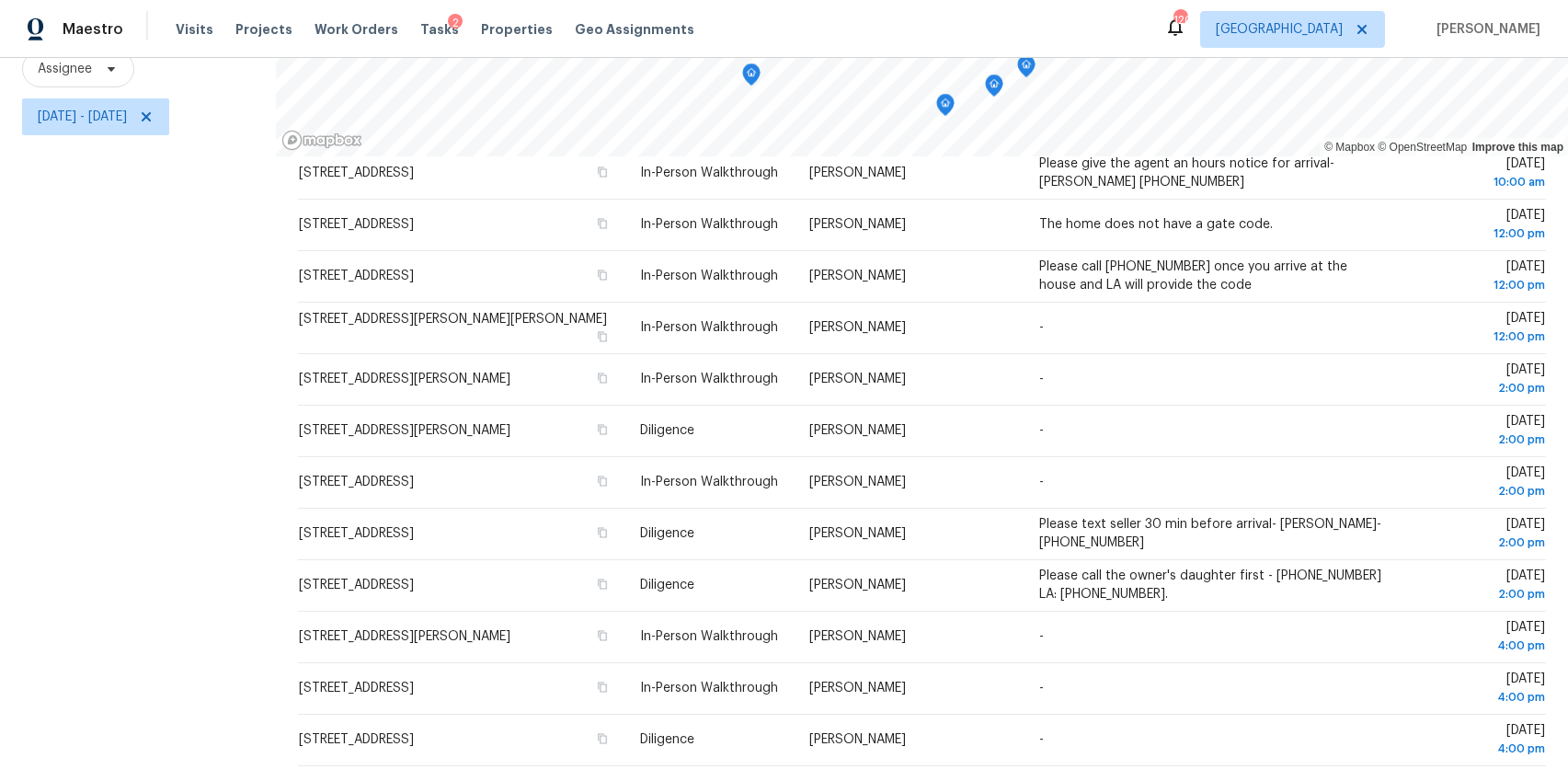
drag, startPoint x: 273, startPoint y: 434, endPoint x: 1438, endPoint y: 778, distance: 1214.7
click at [1438, 778] on div "Filters Reset ​ Diligence + 1 Assignee Wed, Oct 15 - Wed, Oct 15 © Mapbox © Ope…" at bounding box center [784, 330] width 1568 height 901
copy div "© Mapbox © OpenStreetMap Improve this map"
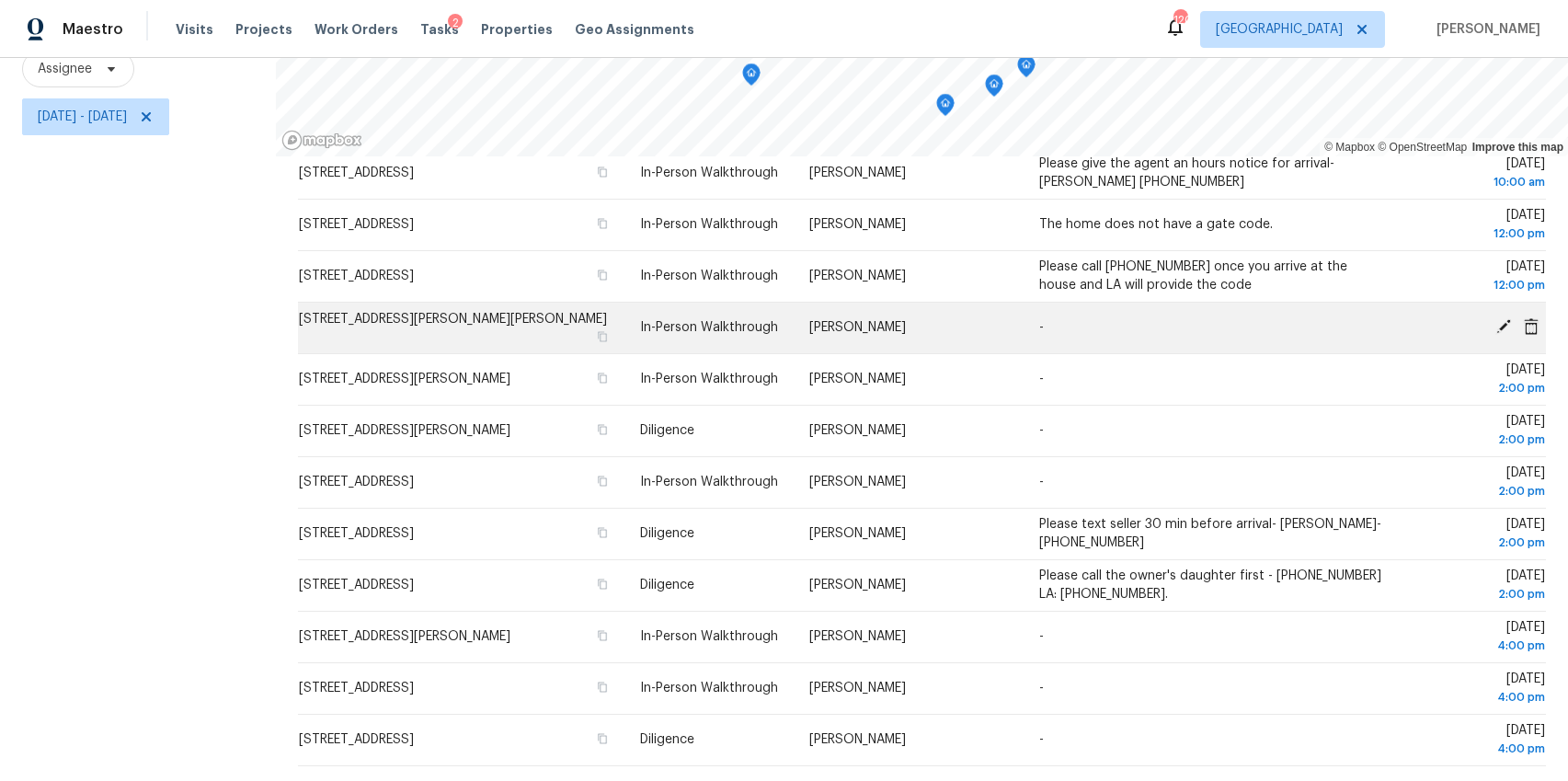
copy div "© Mapbox © OpenStreetMap Improve this map"
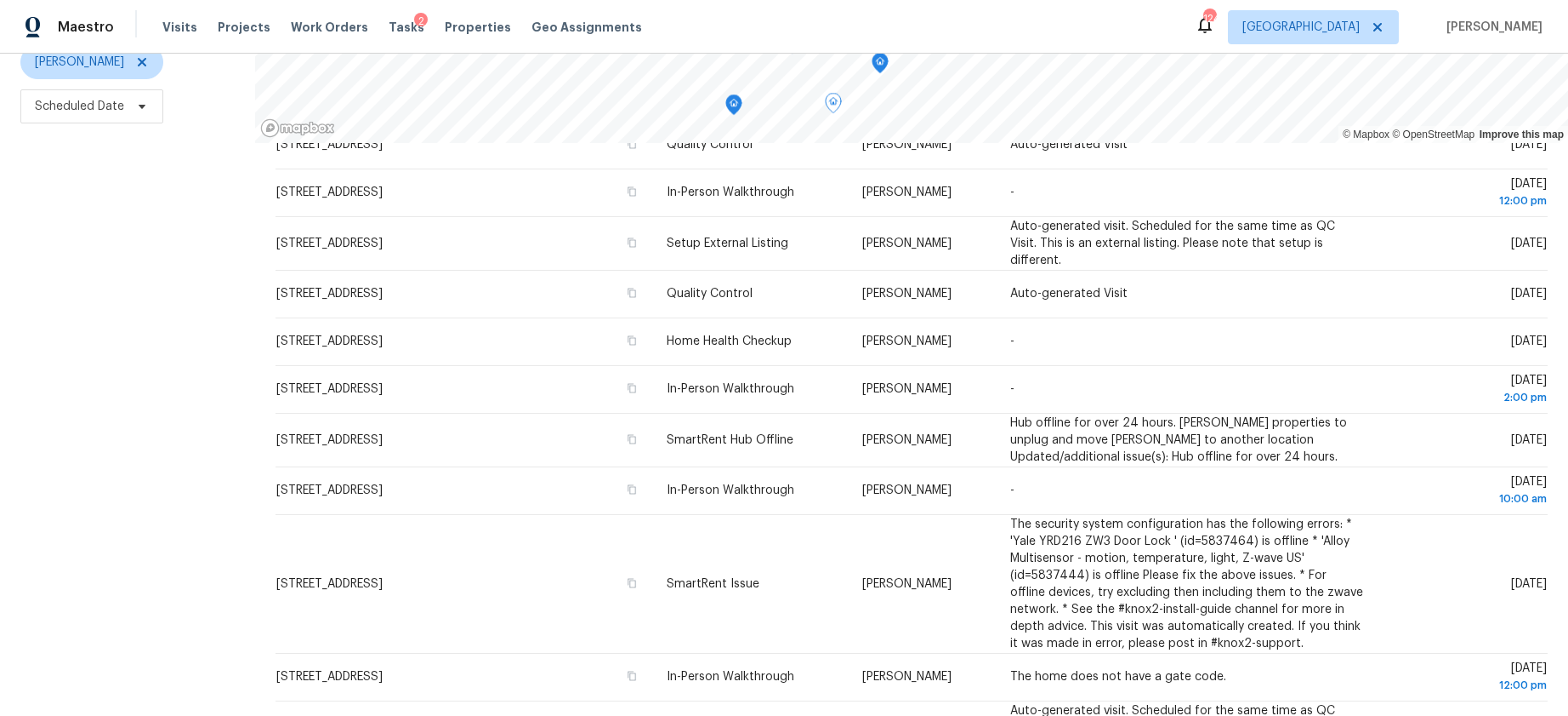
scroll to position [201, 0]
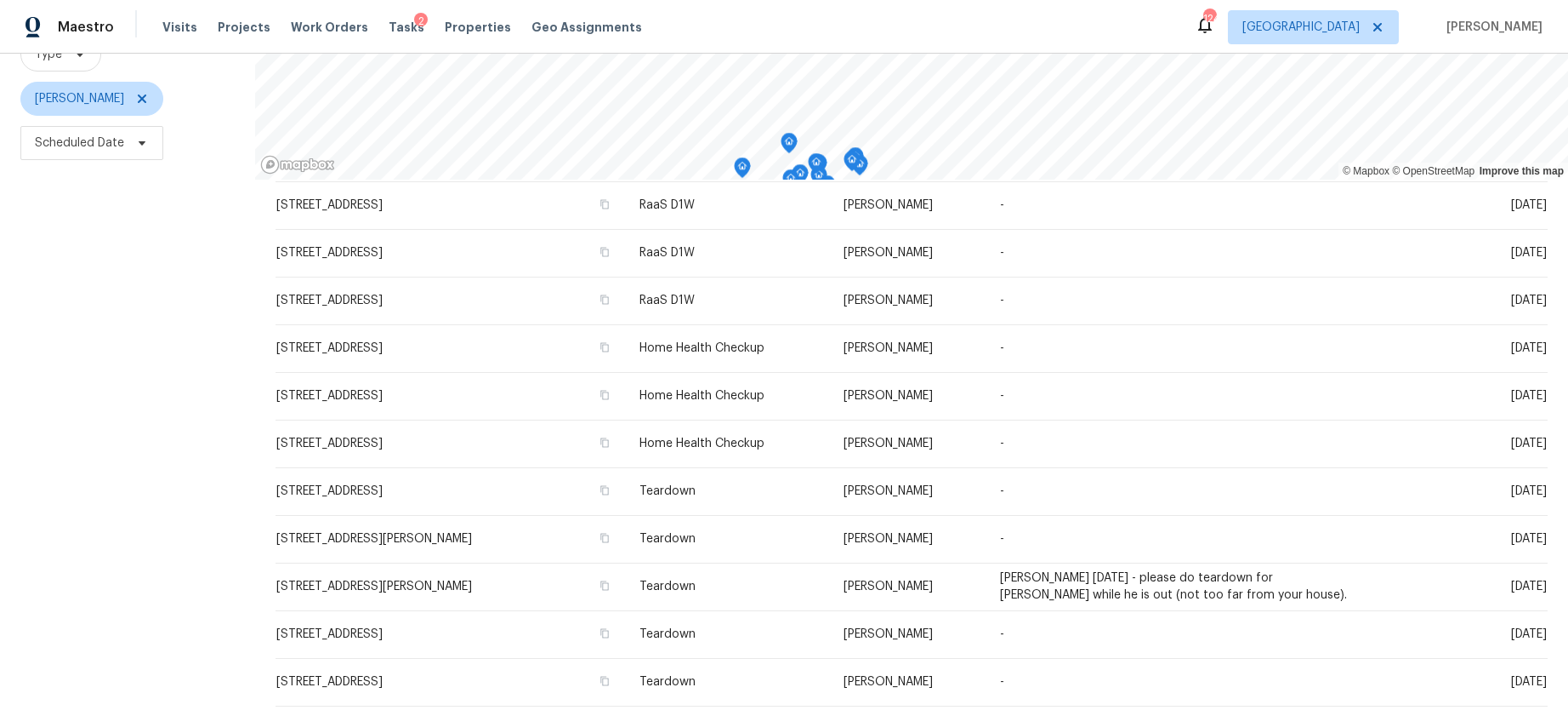
scroll to position [96, 0]
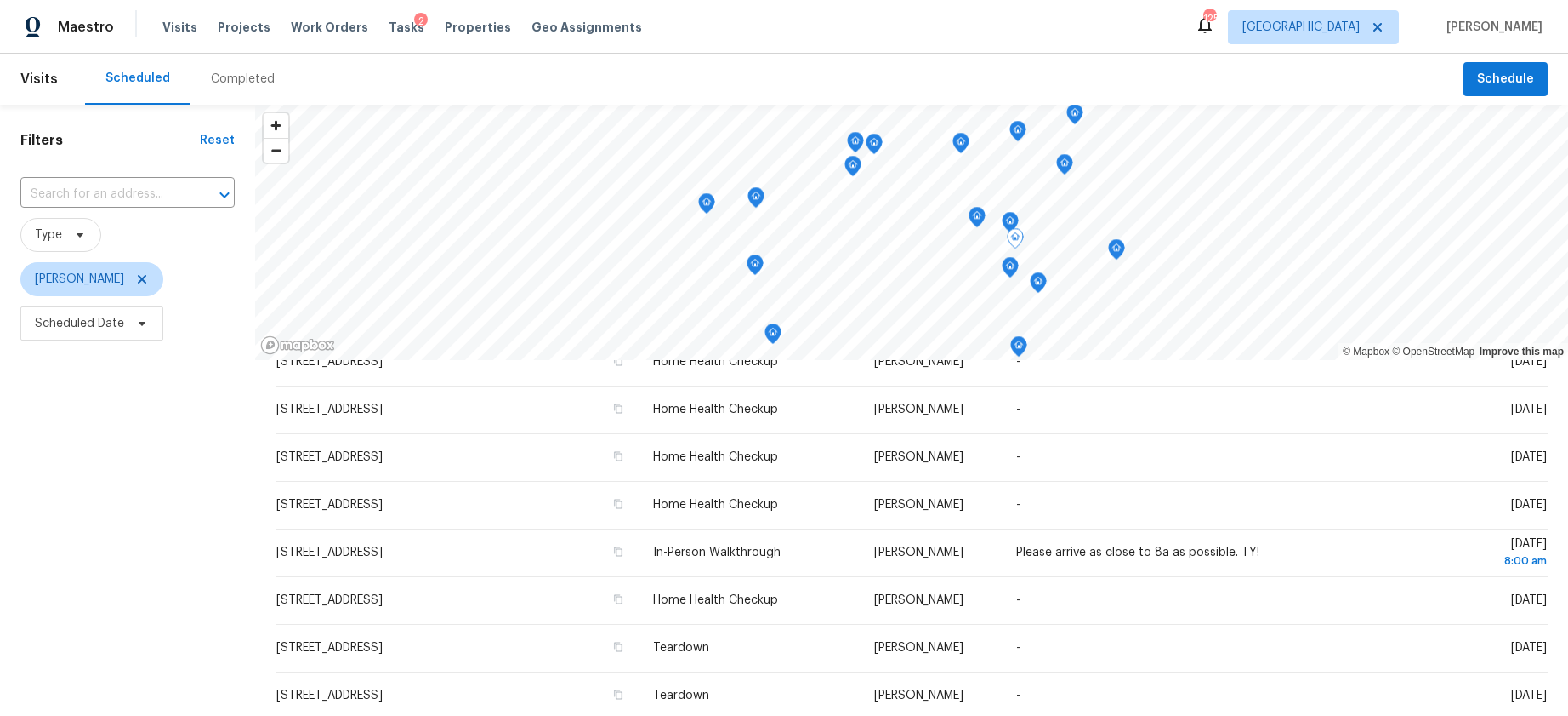
scroll to position [262, 0]
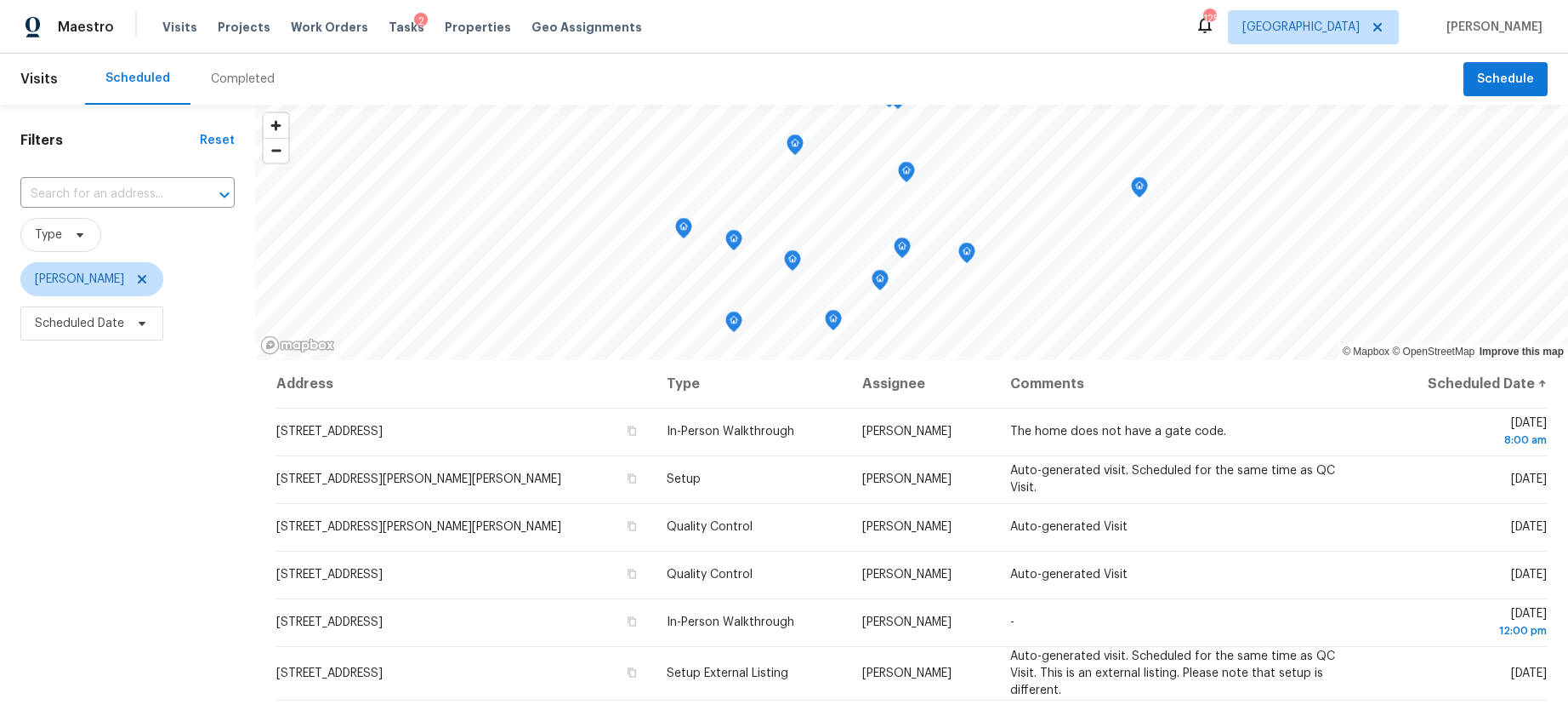
scroll to position [217, 0]
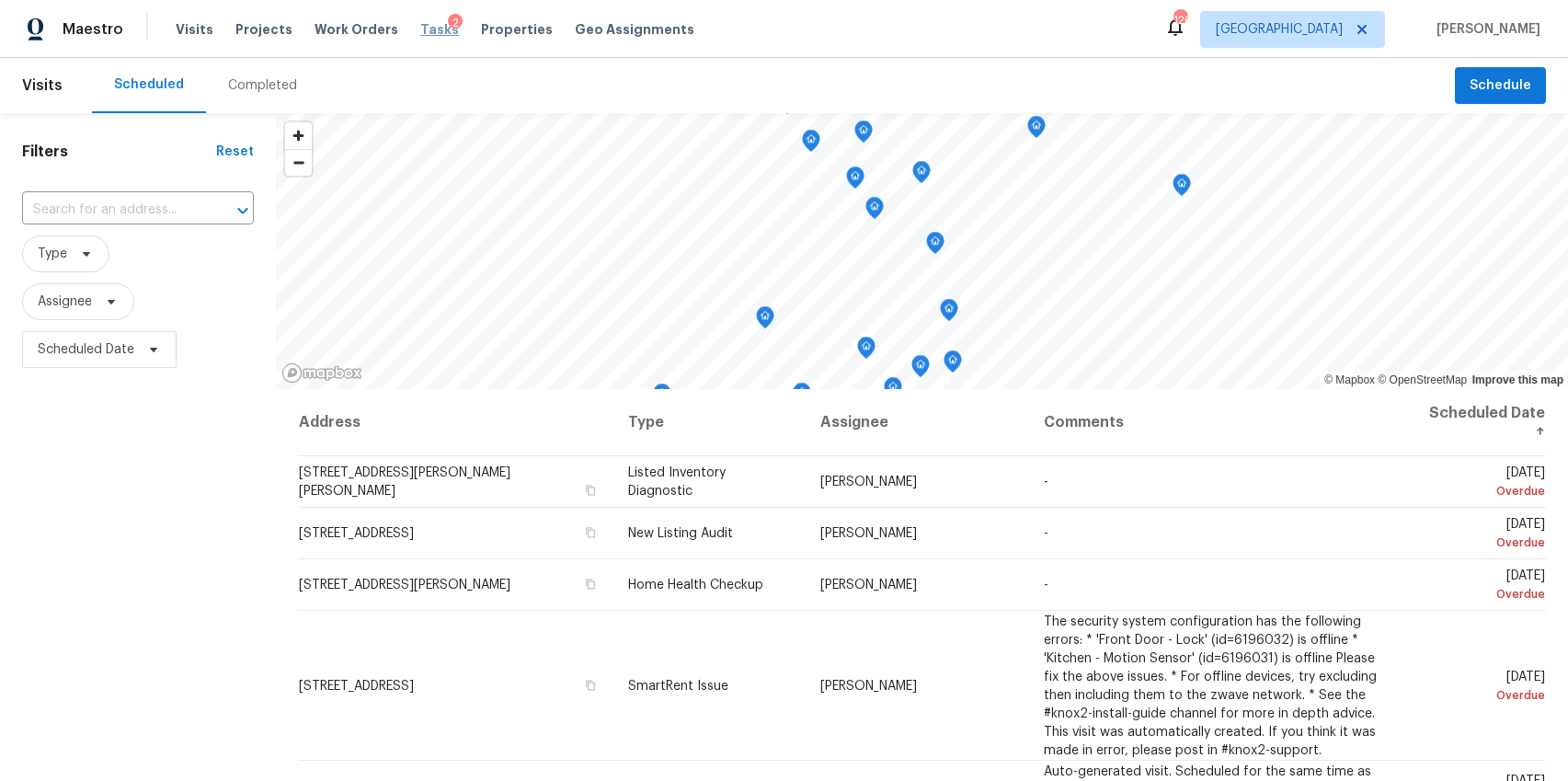
click at [421, 29] on span "Tasks" at bounding box center [440, 29] width 39 height 13
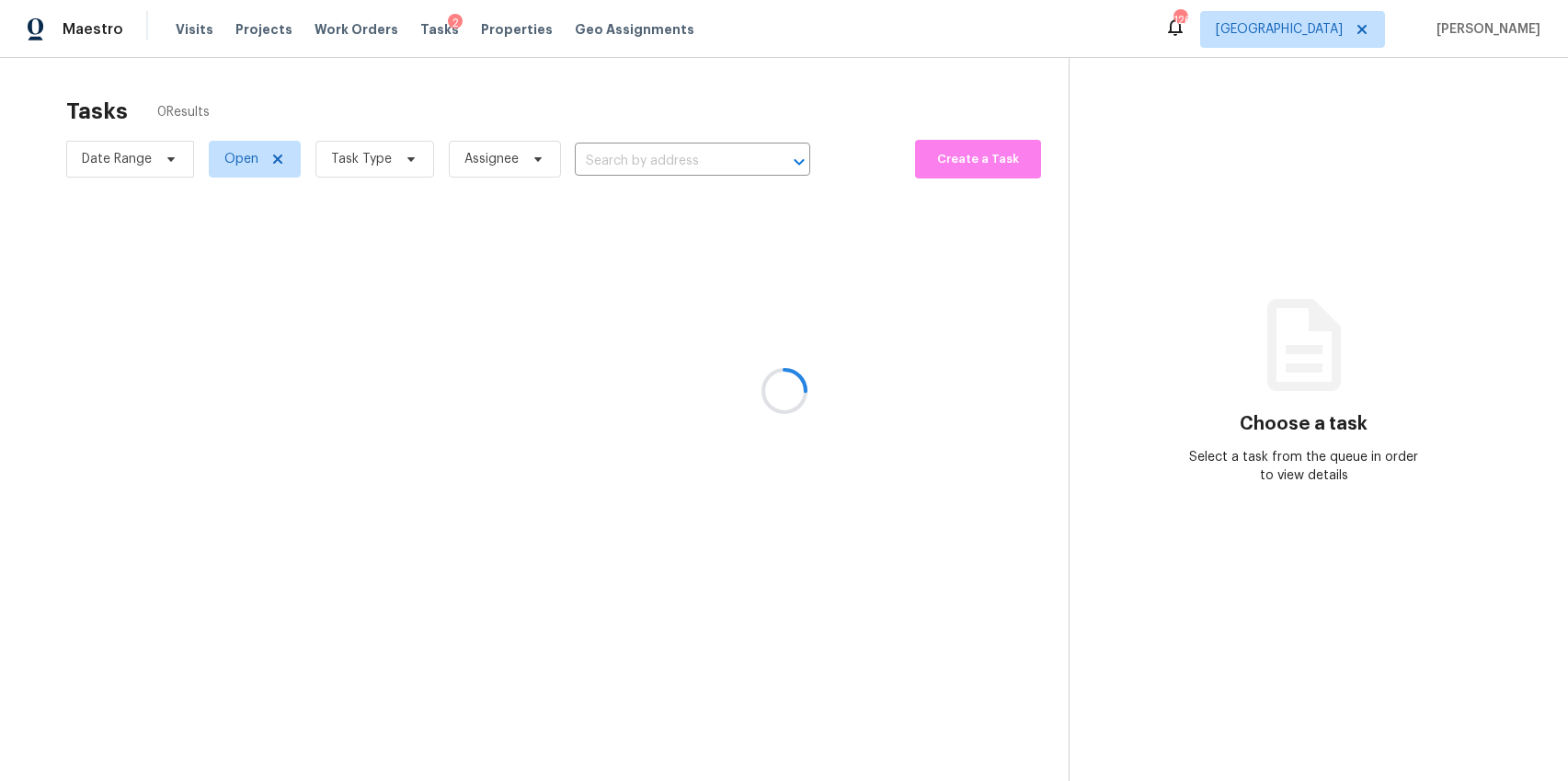
click at [414, 168] on div at bounding box center [784, 390] width 1568 height 781
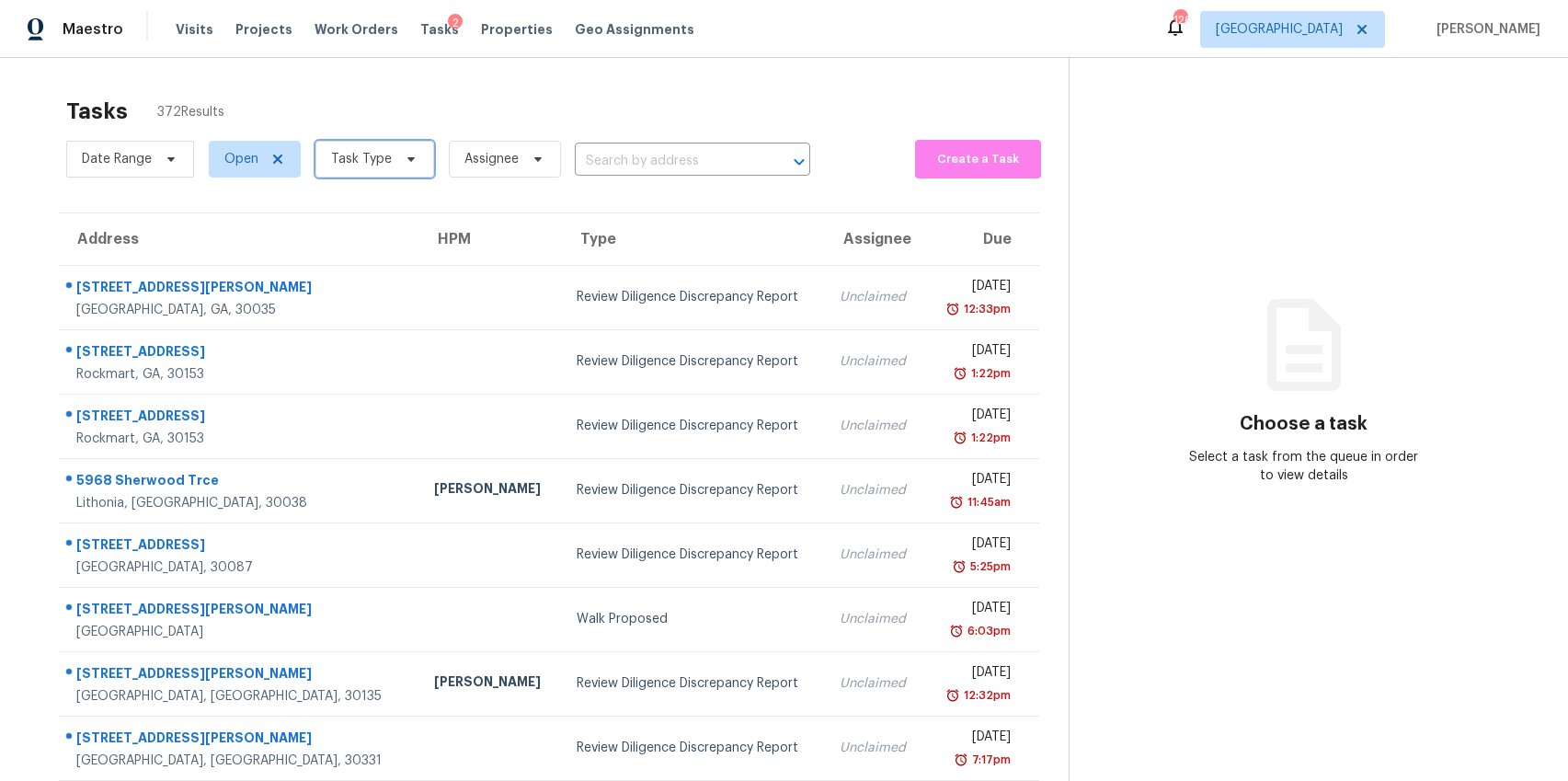
click at [405, 161] on icon at bounding box center [410, 158] width 14 height 14
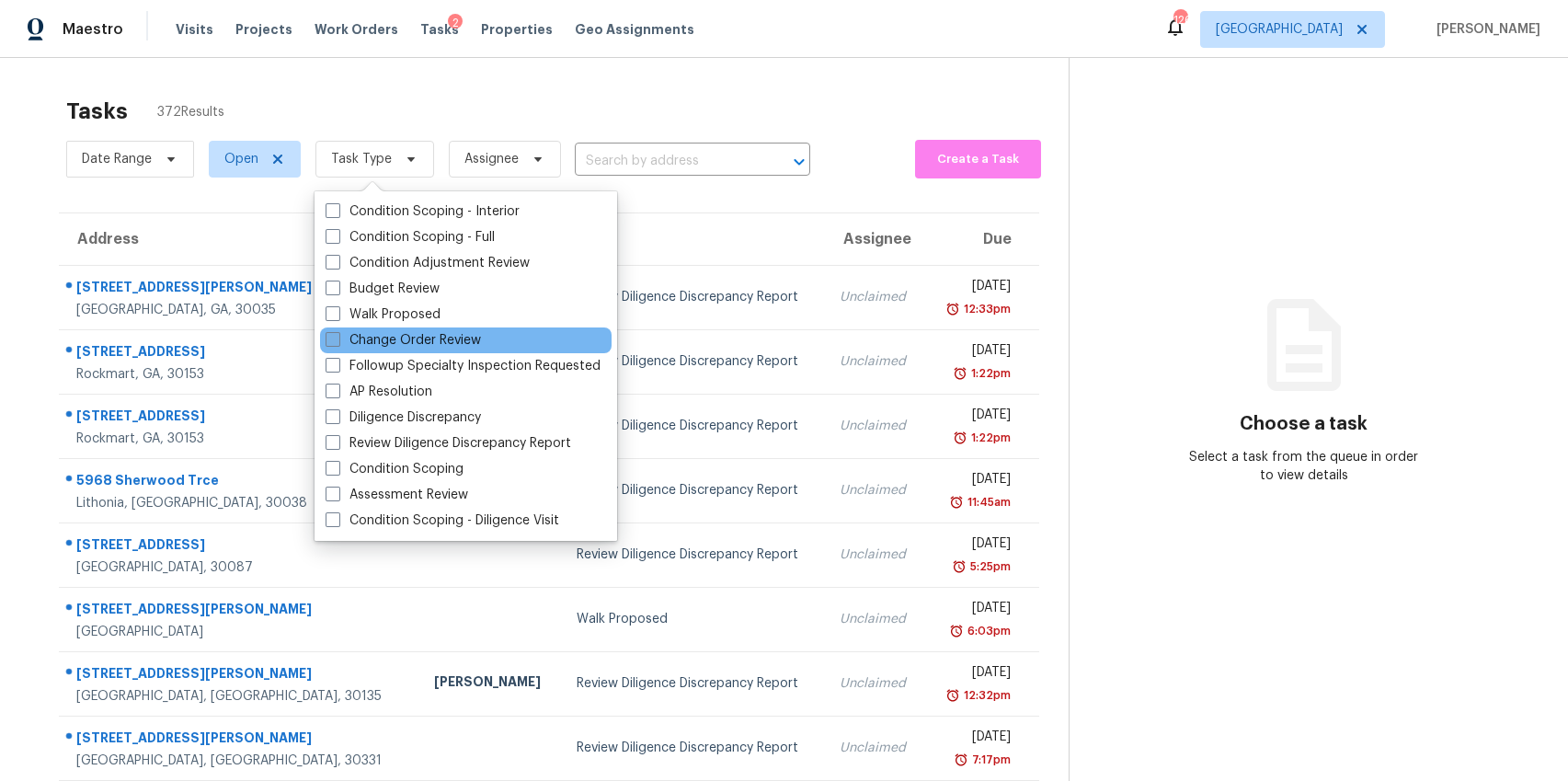
click at [327, 339] on span at bounding box center [332, 339] width 14 height 14
click at [327, 339] on input "Change Order Review" at bounding box center [331, 337] width 12 height 12
checkbox input "true"
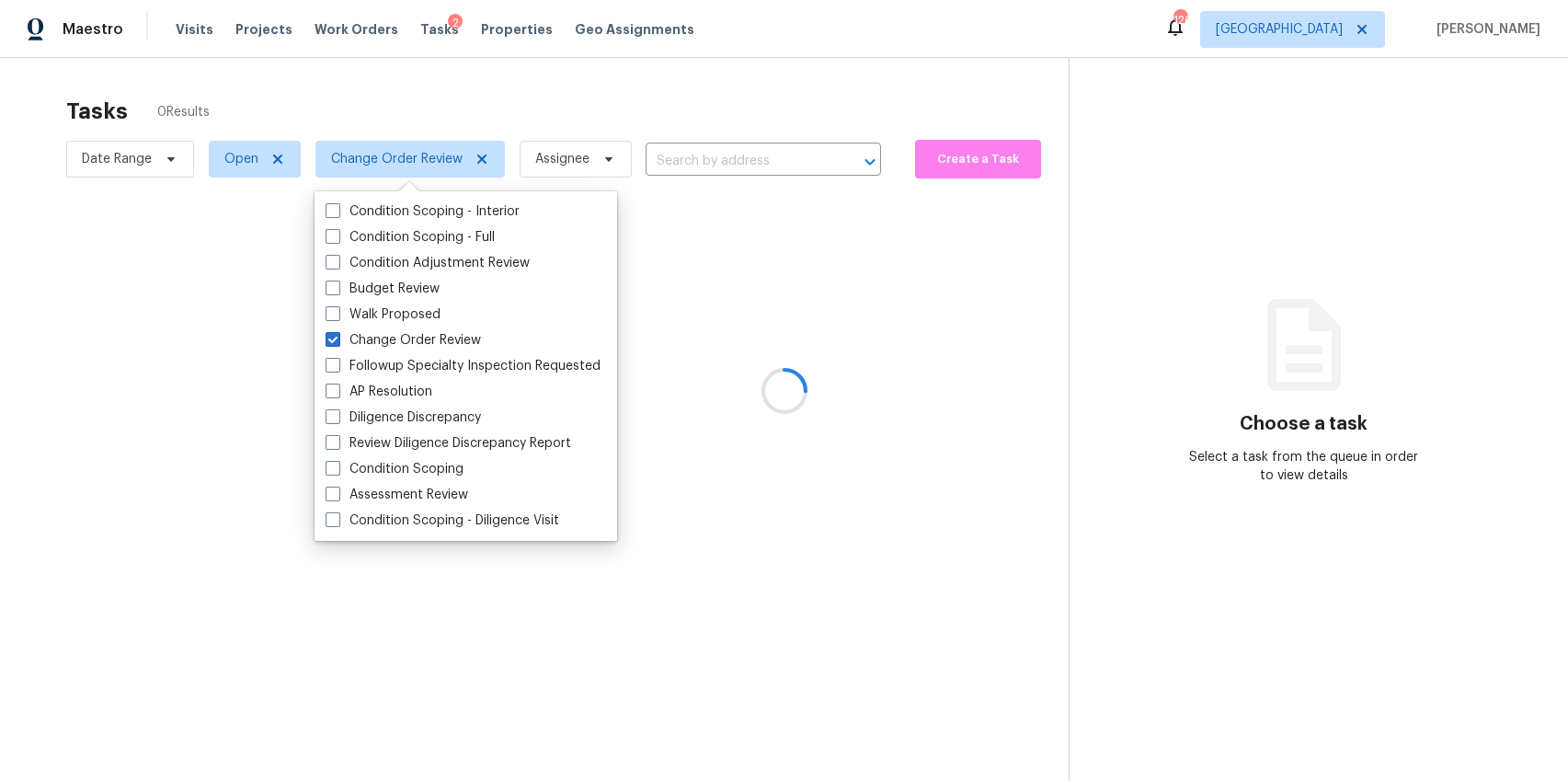
click at [388, 82] on div at bounding box center [784, 390] width 1568 height 781
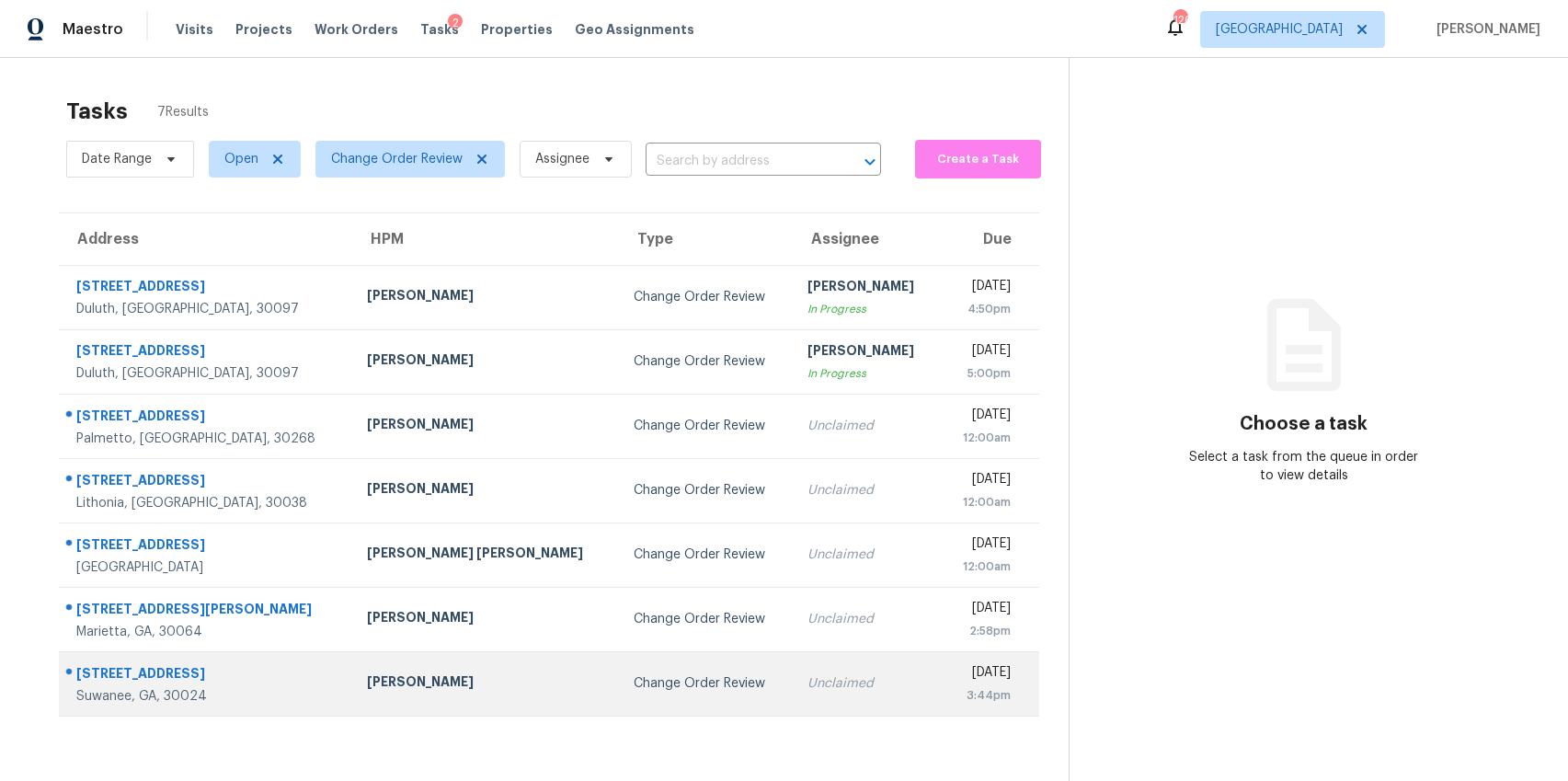
click at [473, 702] on td "Samuel Vetrik" at bounding box center [484, 683] width 265 height 65
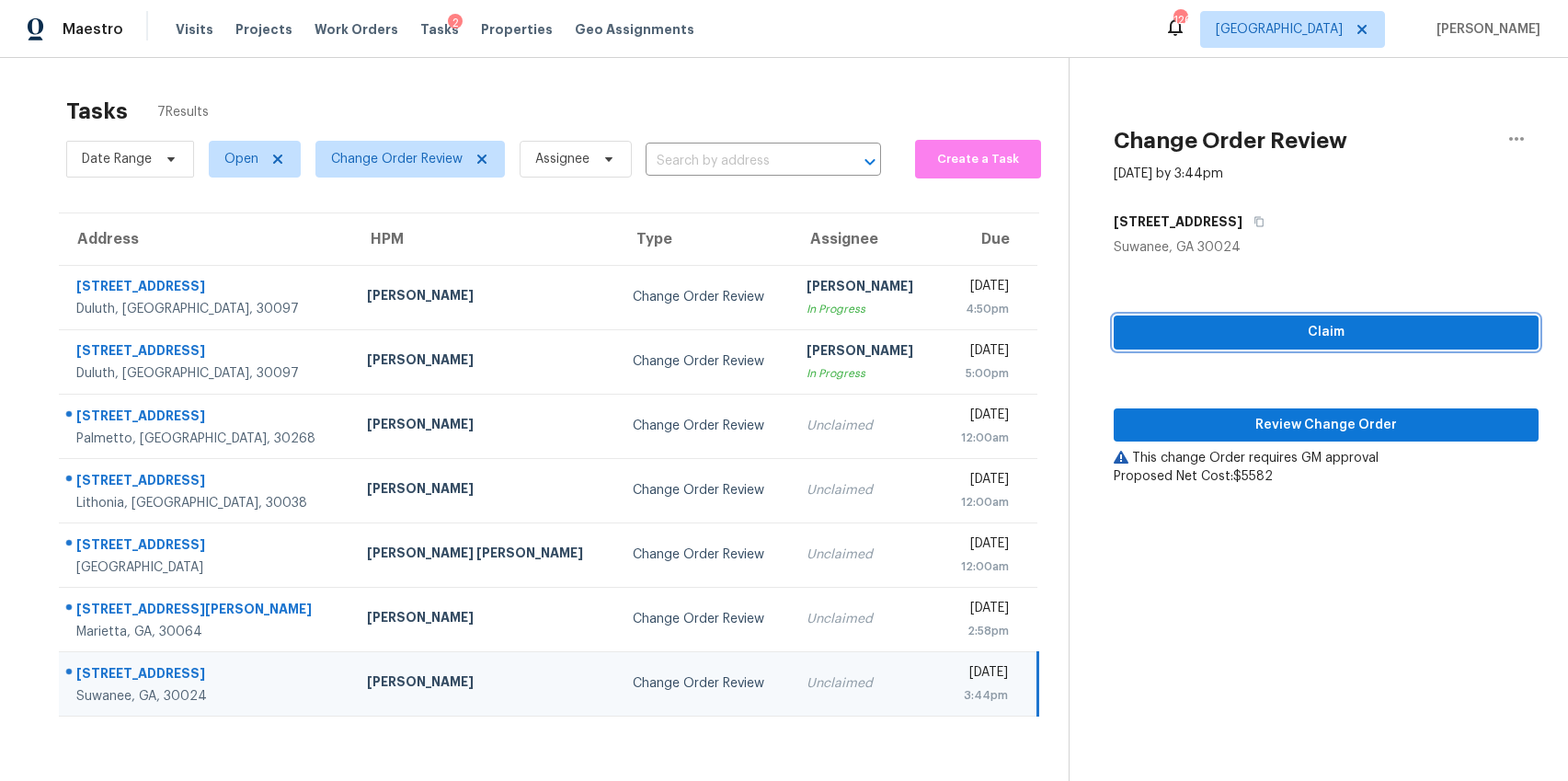
click at [1340, 333] on span "Claim" at bounding box center [1326, 333] width 397 height 23
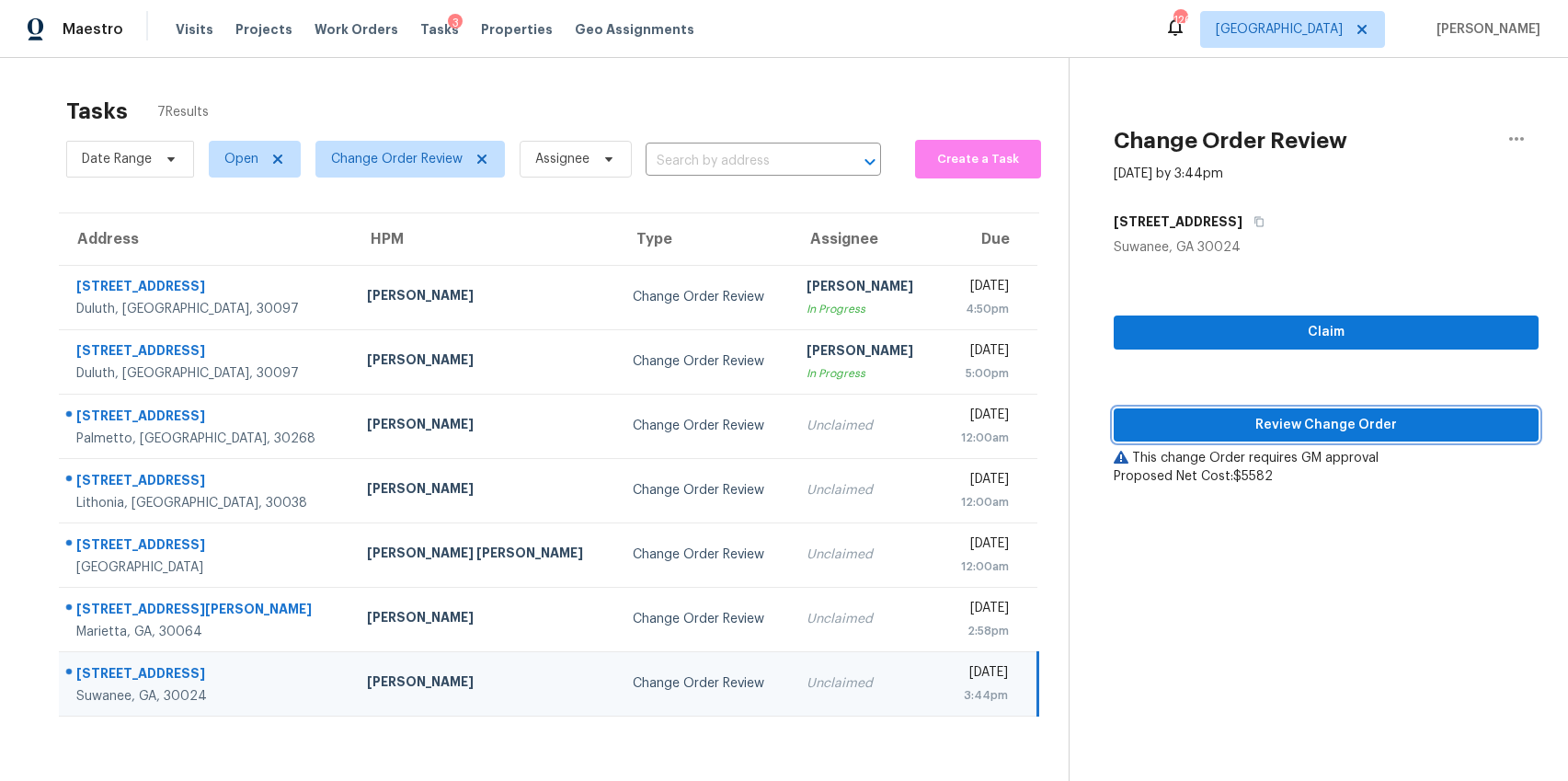
click at [1317, 414] on span "Review Change Order" at bounding box center [1326, 426] width 397 height 23
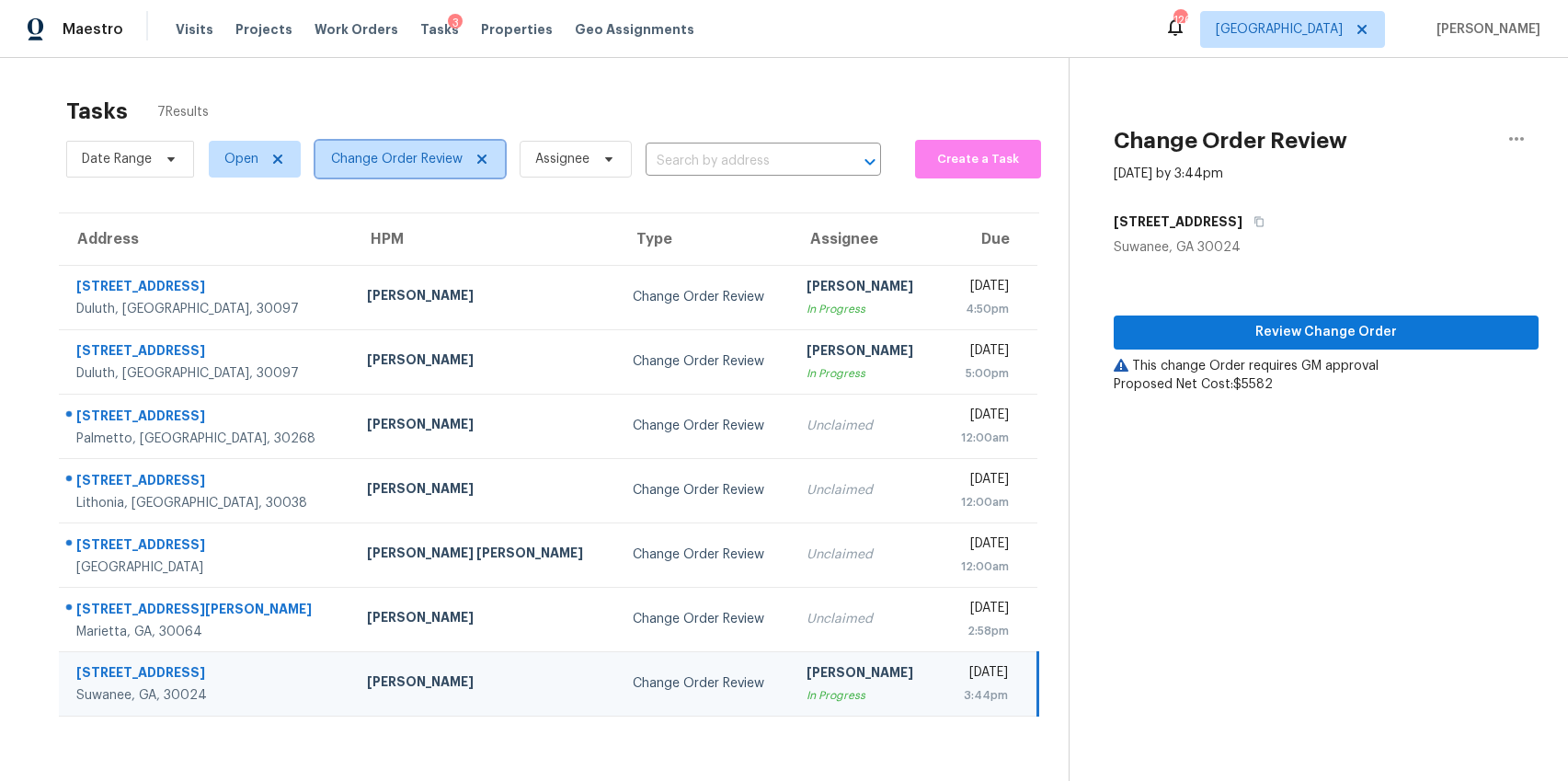
click at [444, 167] on span "Change Order Review" at bounding box center [397, 158] width 131 height 18
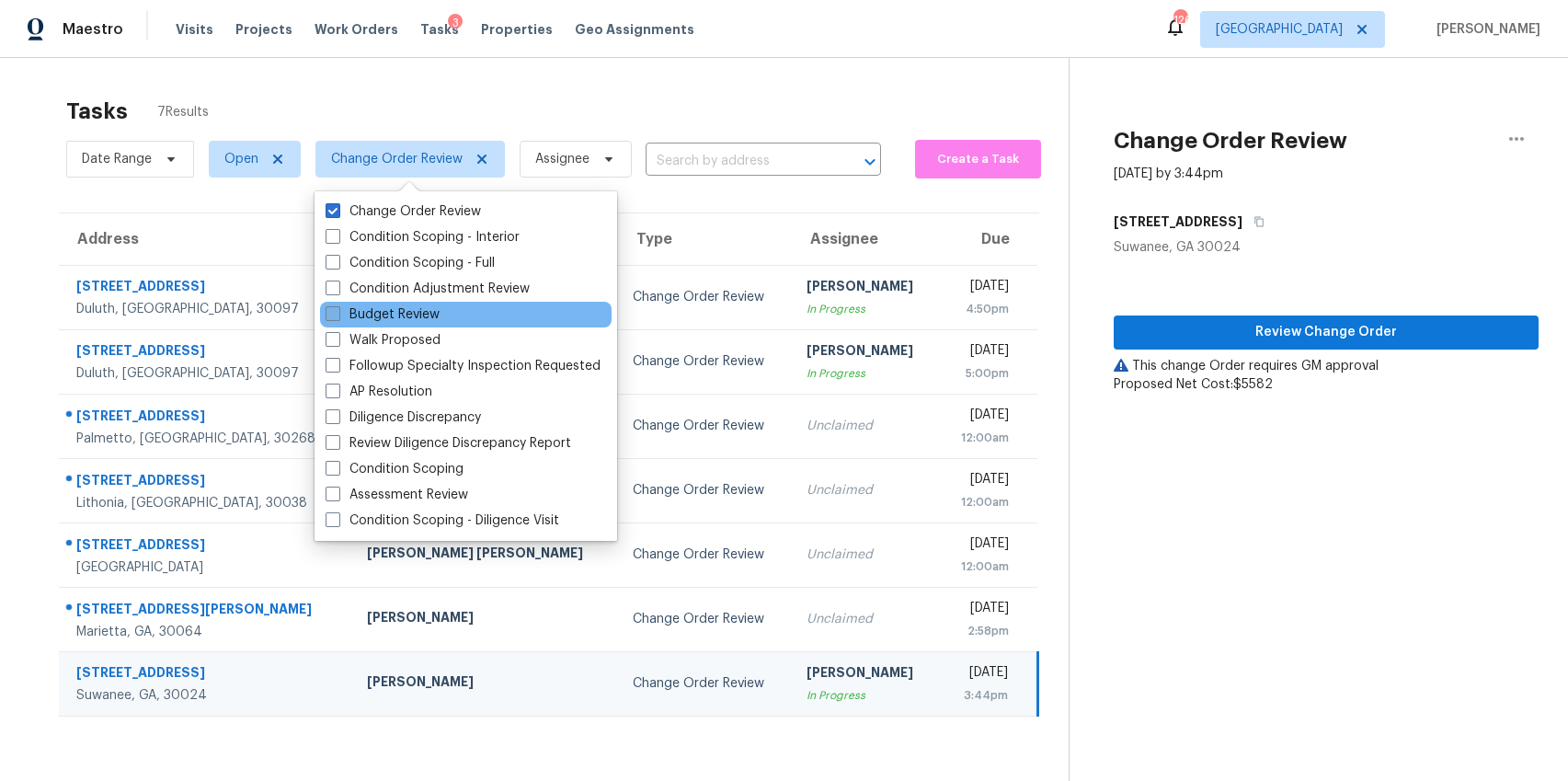
click at [328, 317] on span at bounding box center [332, 313] width 14 height 14
click at [328, 317] on input "Budget Review" at bounding box center [331, 311] width 12 height 12
checkbox input "true"
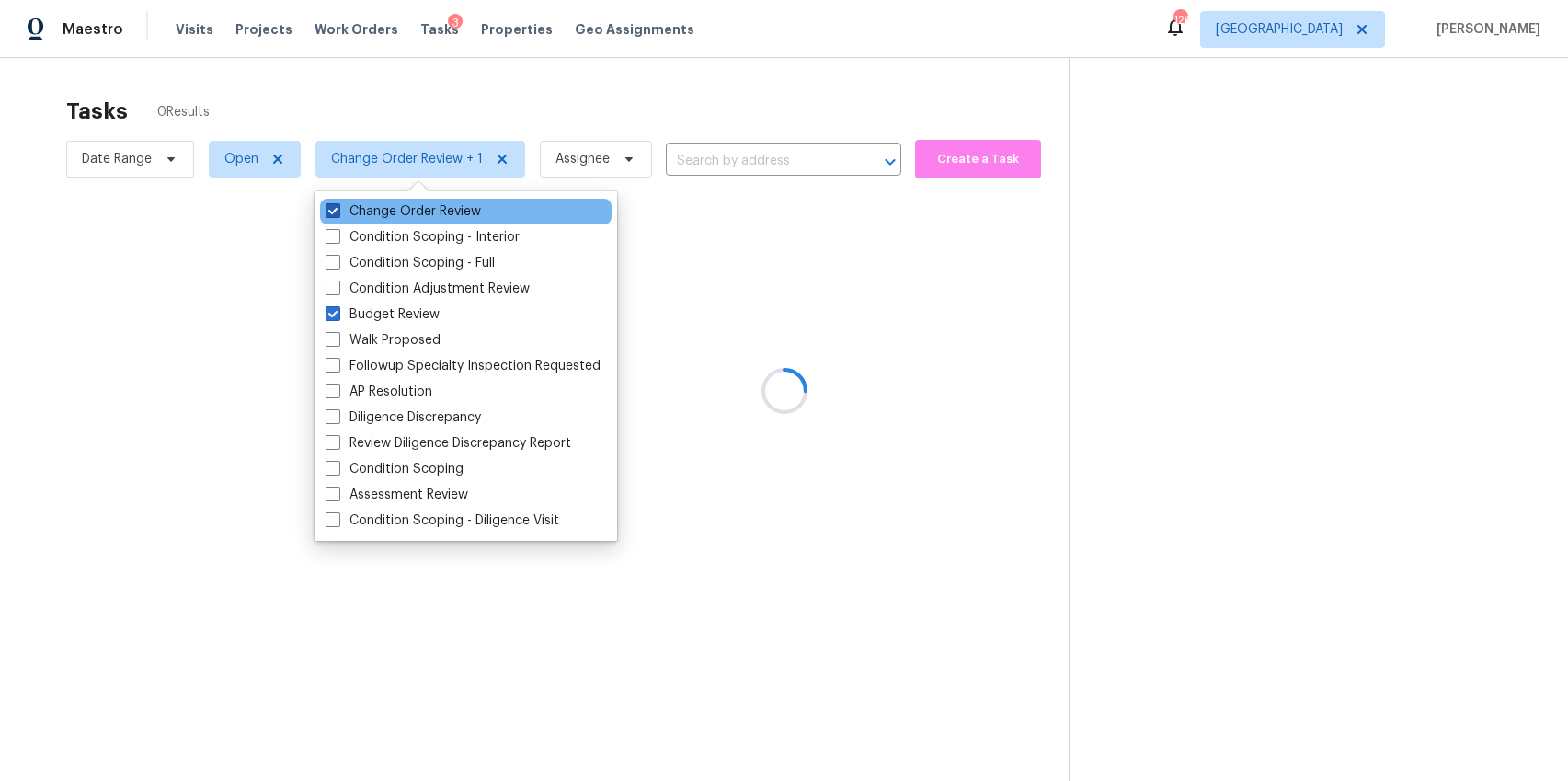
click at [338, 209] on span at bounding box center [332, 210] width 14 height 14
click at [338, 209] on input "Change Order Review" at bounding box center [331, 209] width 12 height 12
checkbox input "false"
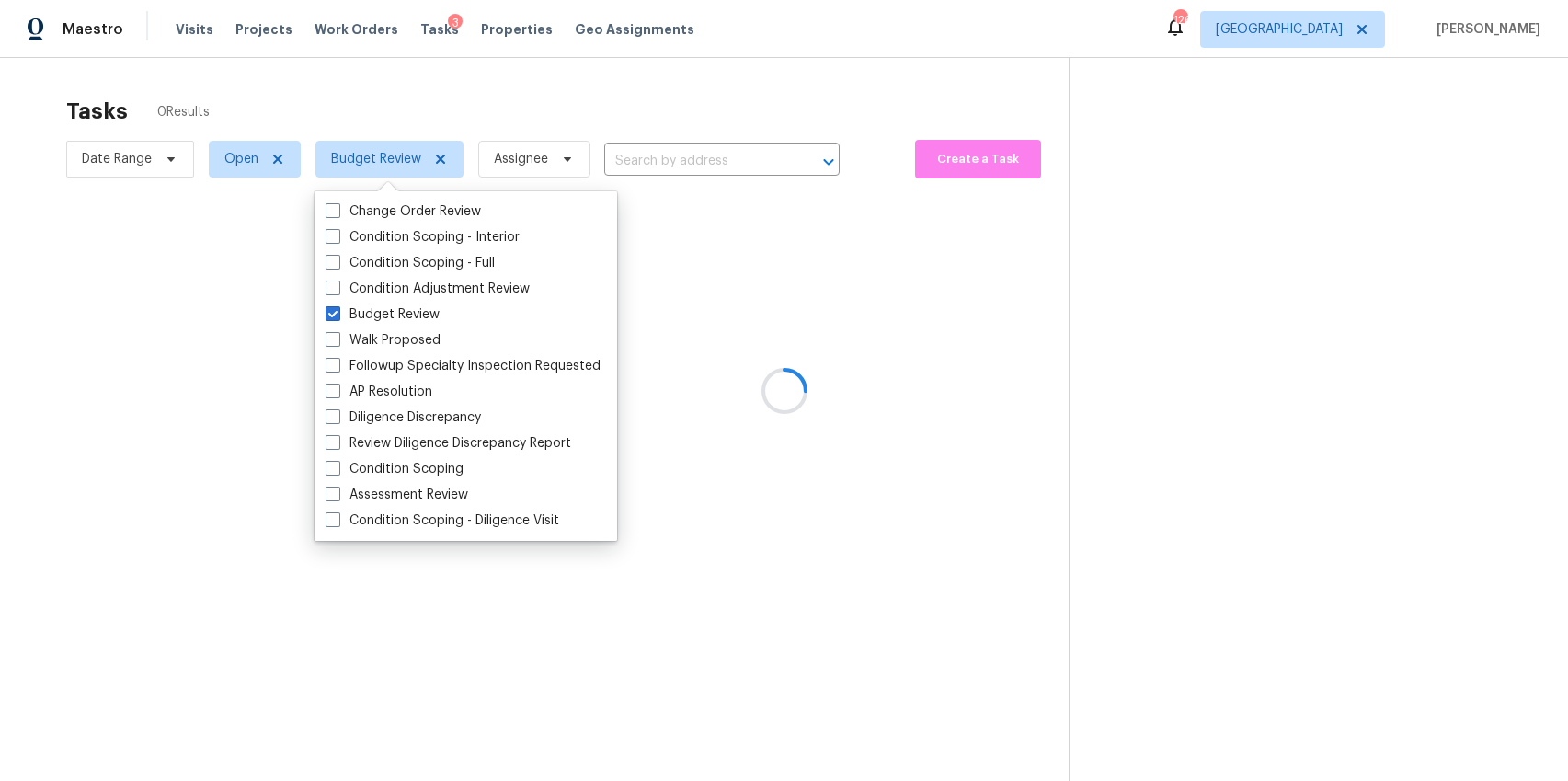
click at [426, 84] on div at bounding box center [784, 390] width 1568 height 781
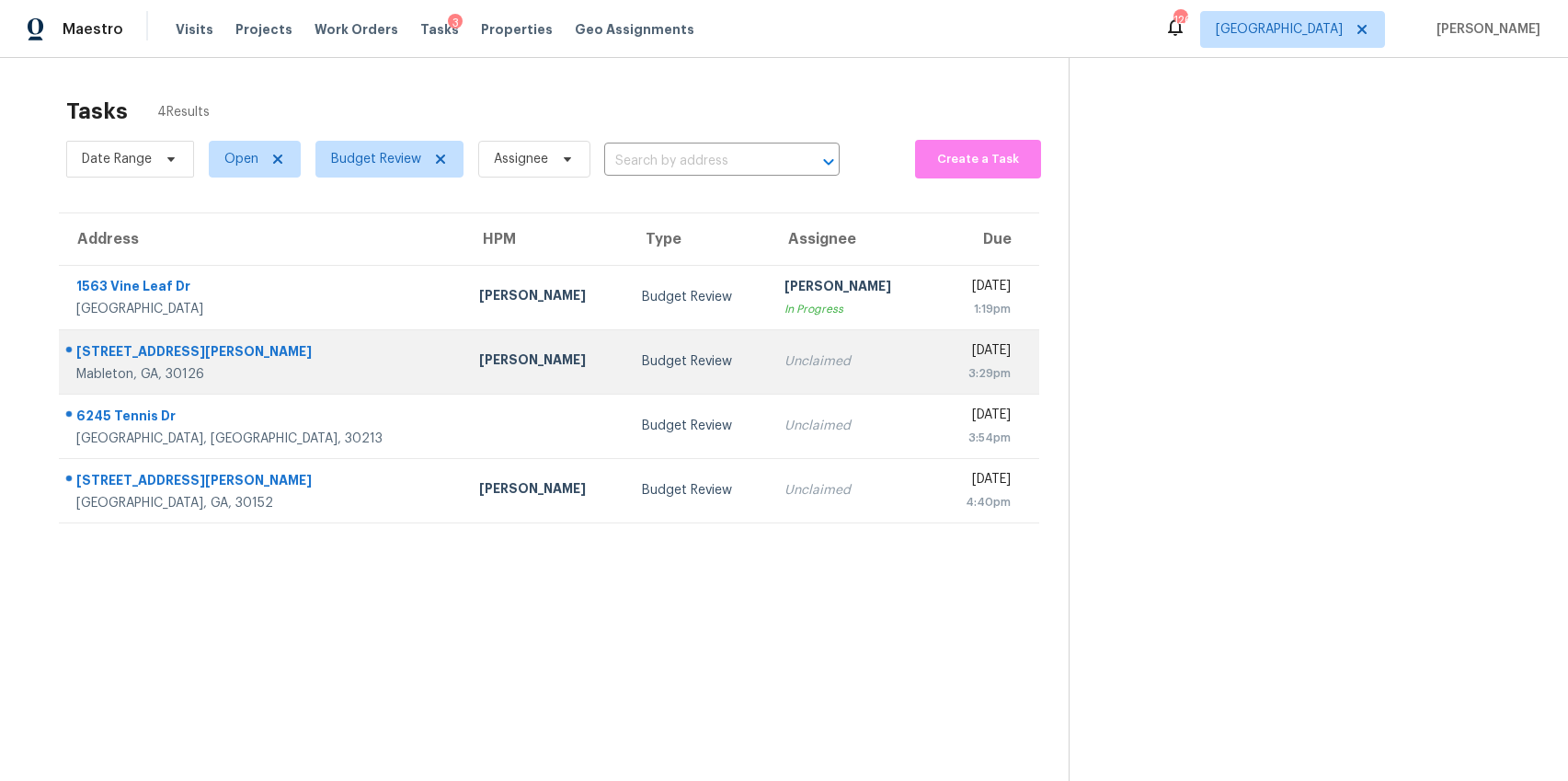
click at [496, 360] on td "Samuel Vetrik" at bounding box center [545, 361] width 163 height 65
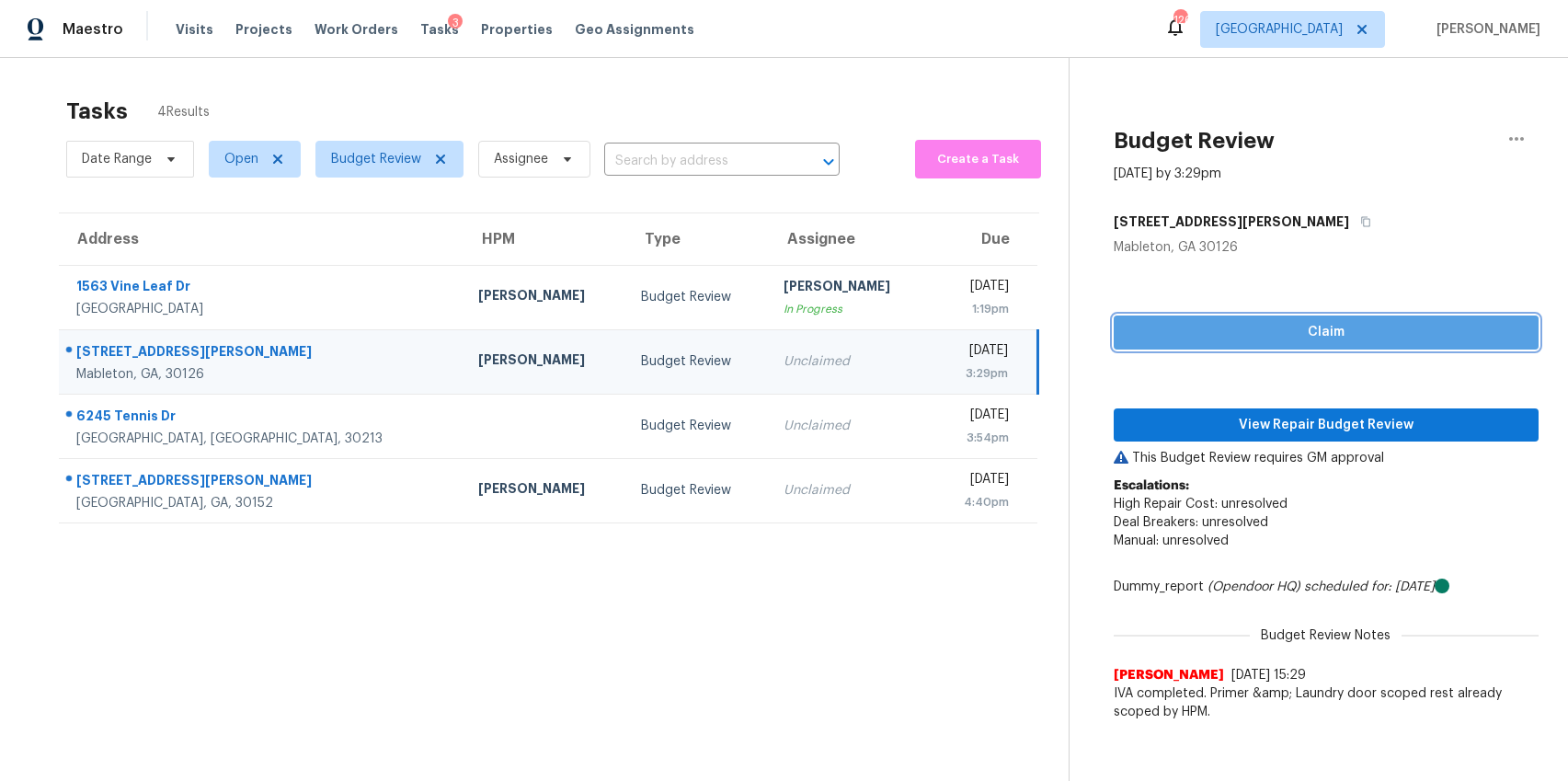
drag, startPoint x: 1335, startPoint y: 333, endPoint x: 1323, endPoint y: 363, distance: 32.3
click at [1335, 333] on span "Claim" at bounding box center [1326, 333] width 397 height 23
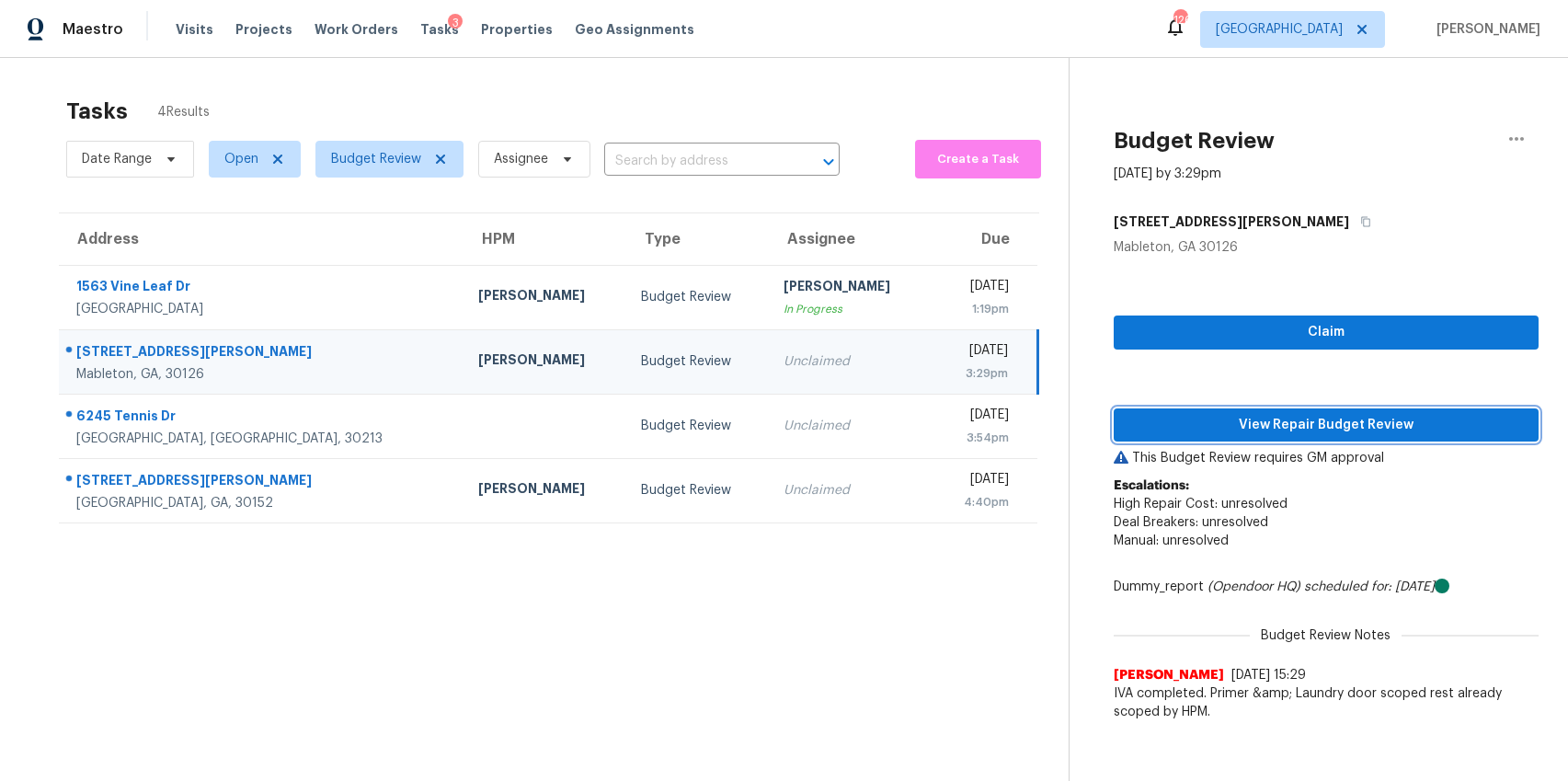
click at [1309, 428] on span "View Repair Budget Review" at bounding box center [1326, 426] width 397 height 23
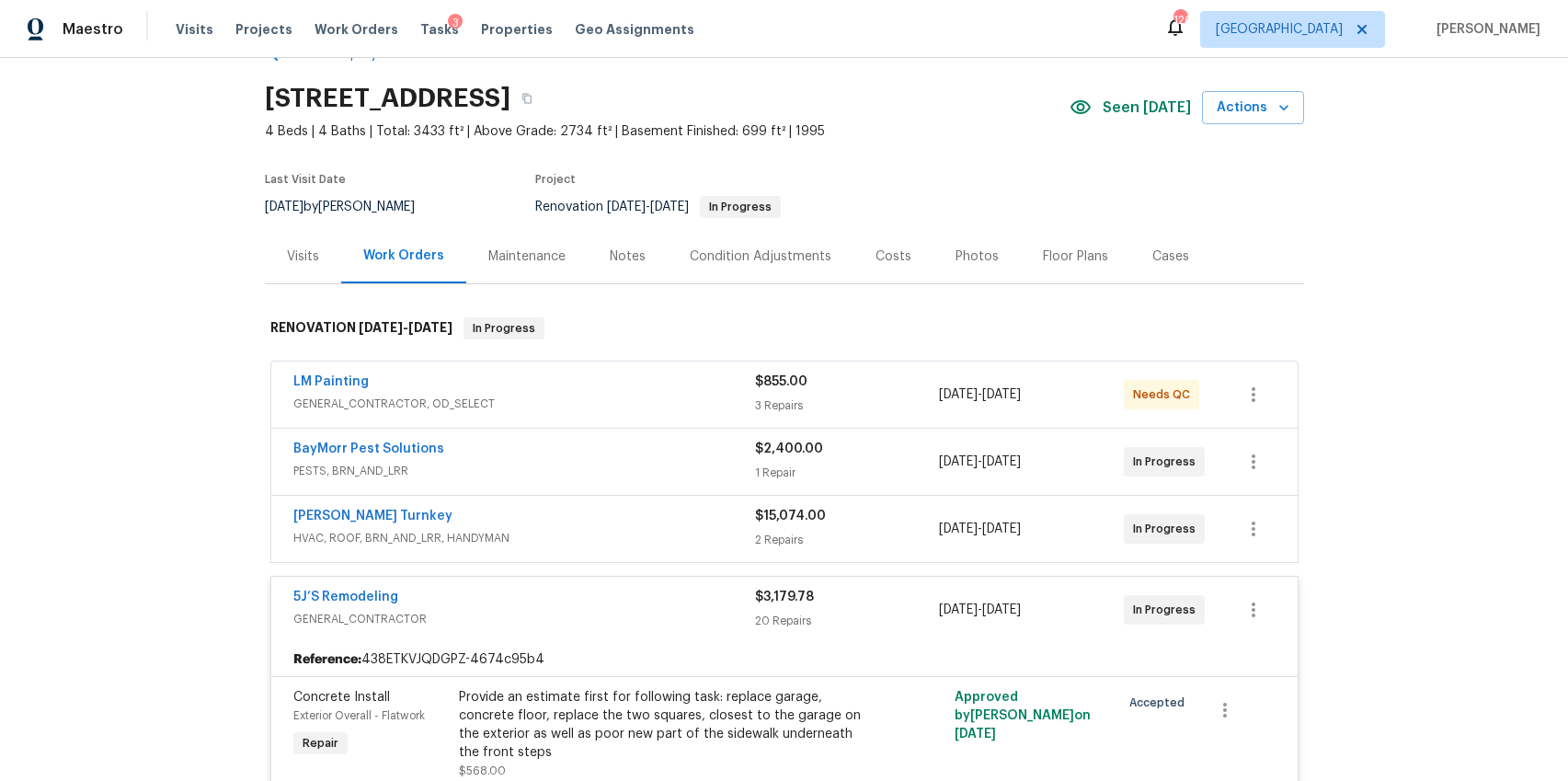
scroll to position [70, 0]
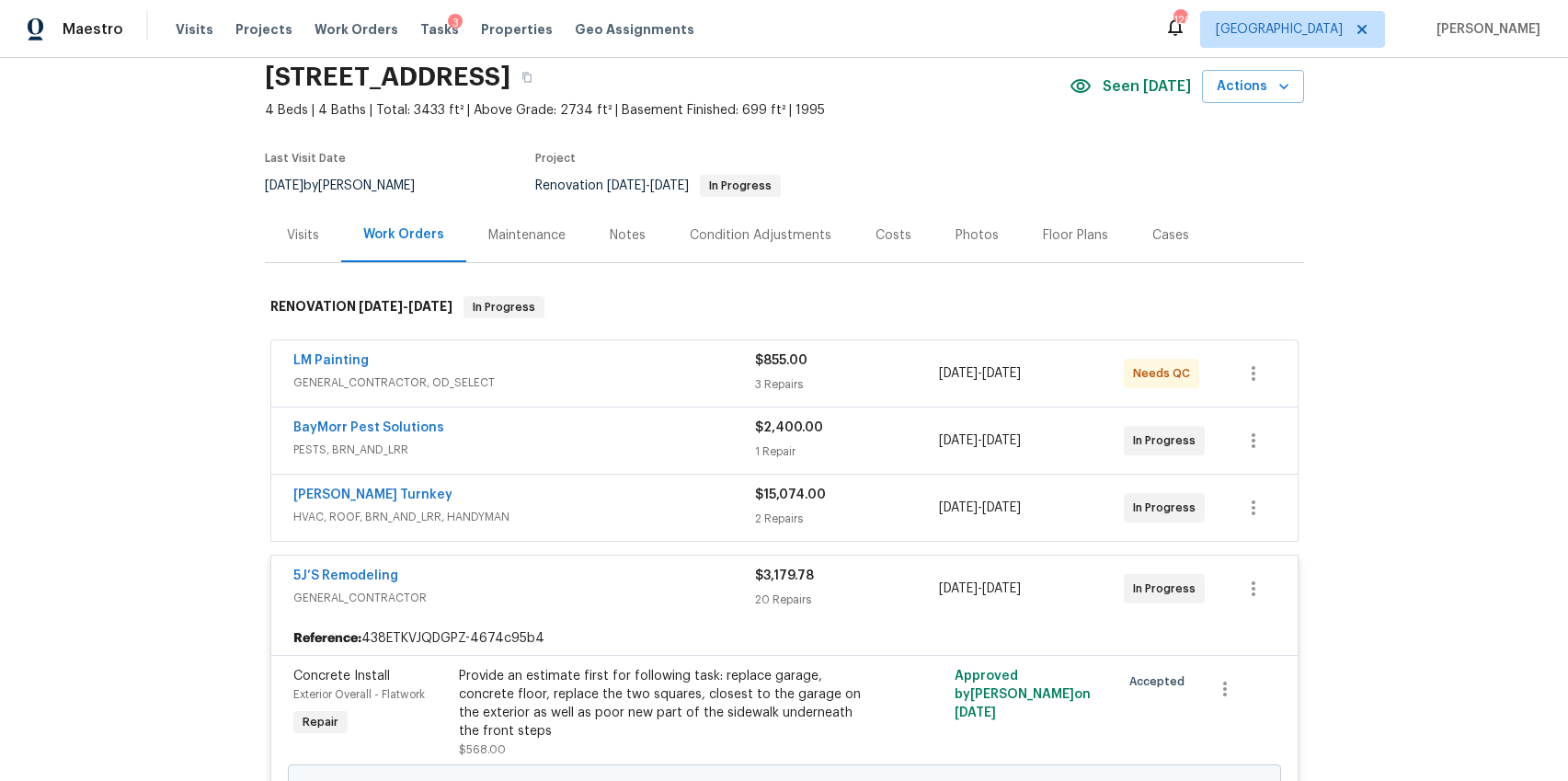
drag, startPoint x: 715, startPoint y: 375, endPoint x: 700, endPoint y: 397, distance: 26.6
click at [714, 375] on span "GENERAL_CONTRACTOR, OD_SELECT" at bounding box center [524, 382] width 461 height 18
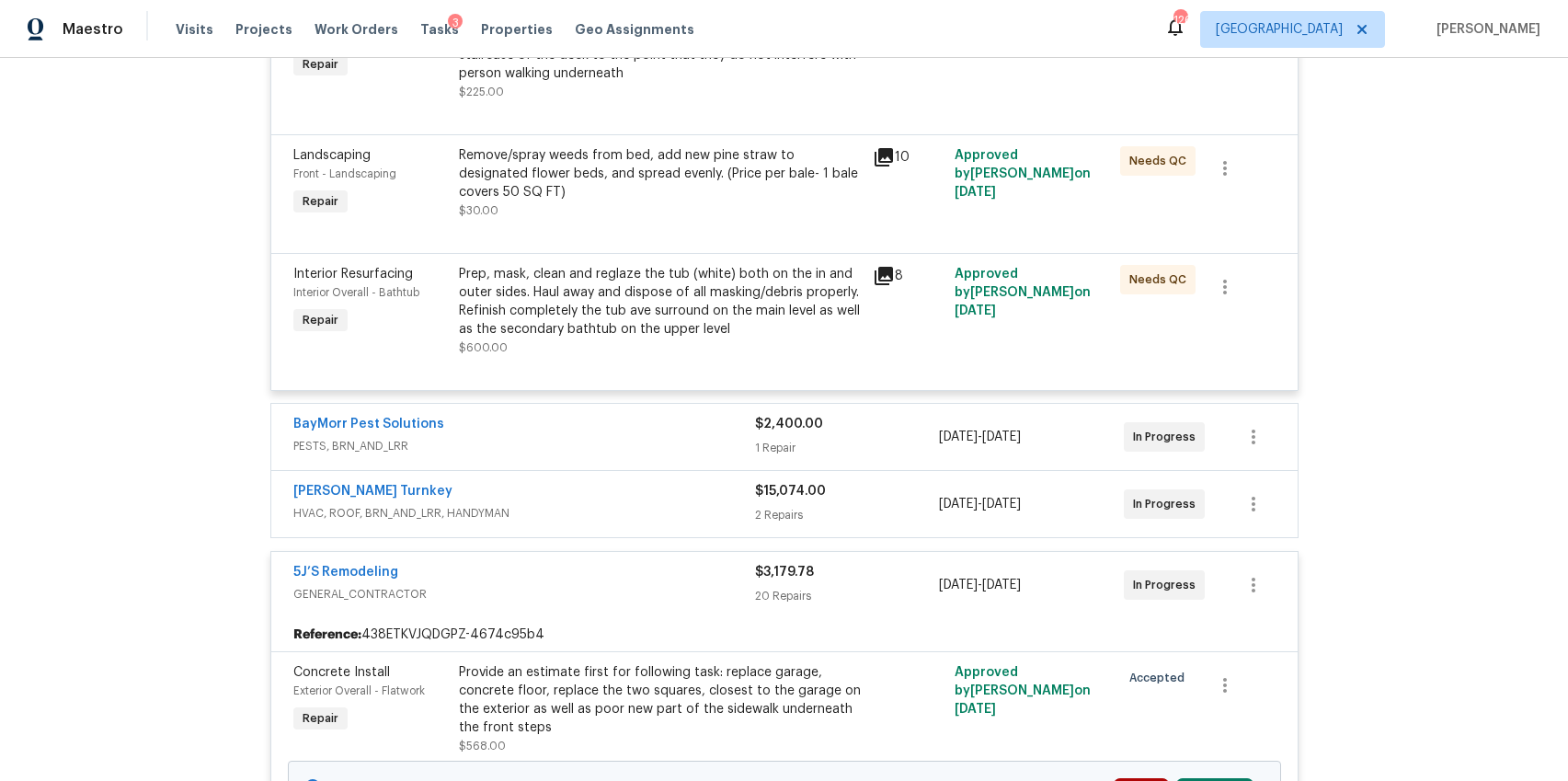
scroll to position [566, 0]
click at [714, 427] on div "BayMorr Pest Solutions" at bounding box center [524, 424] width 461 height 22
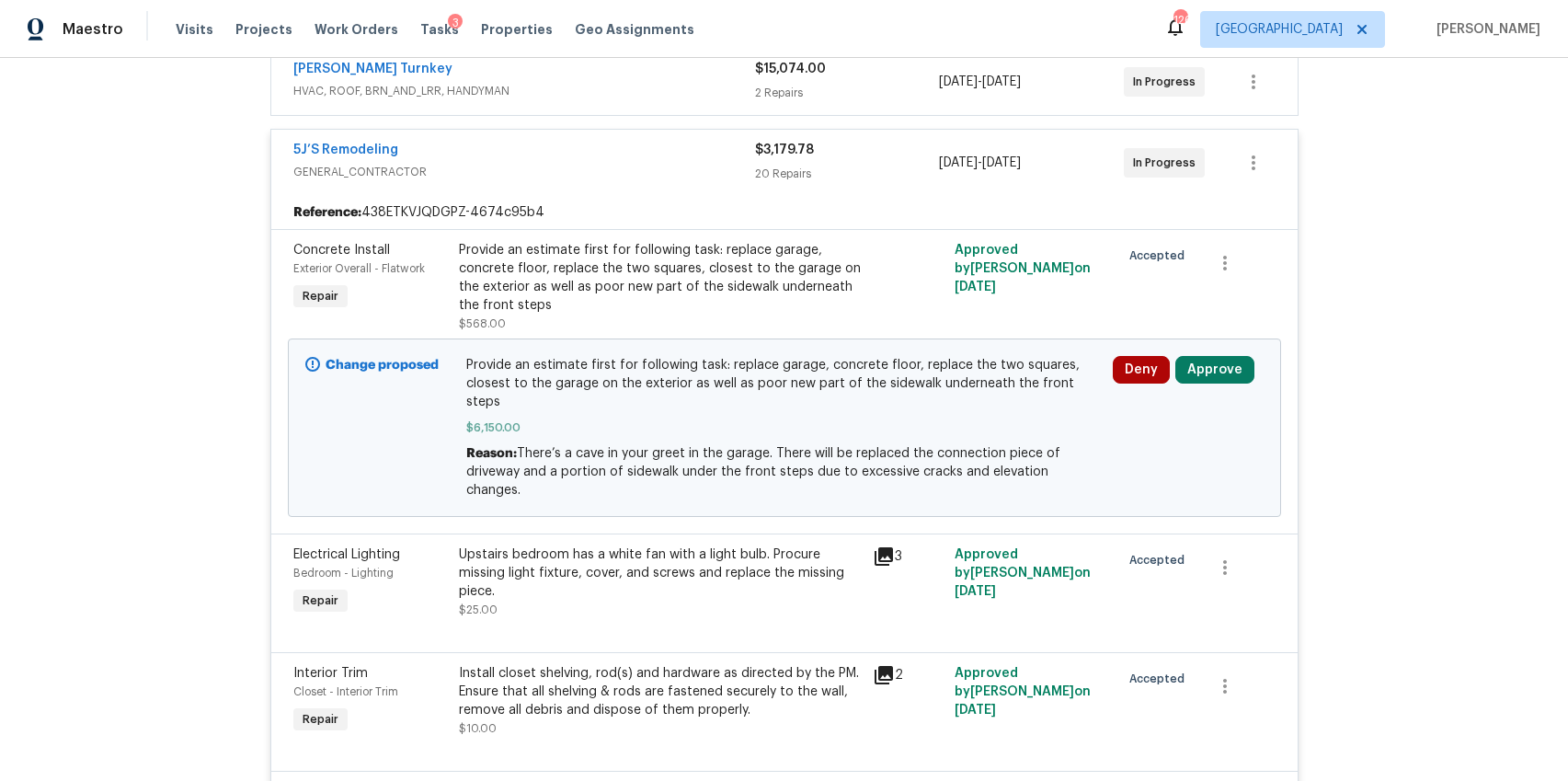
scroll to position [1328, 0]
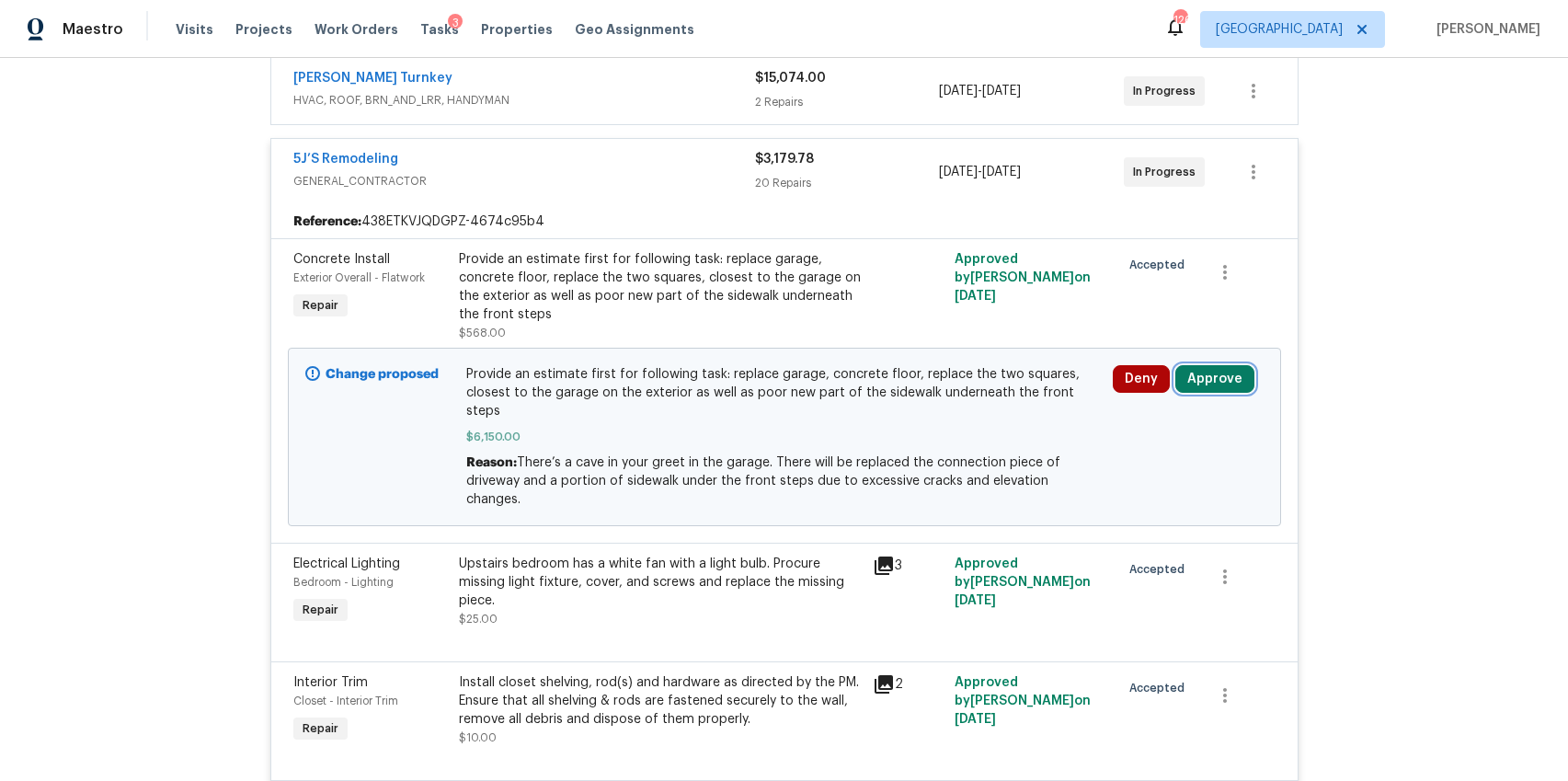
drag, startPoint x: 1226, startPoint y: 384, endPoint x: 1166, endPoint y: 400, distance: 62.1
click at [1225, 384] on button "Approve" at bounding box center [1215, 378] width 79 height 28
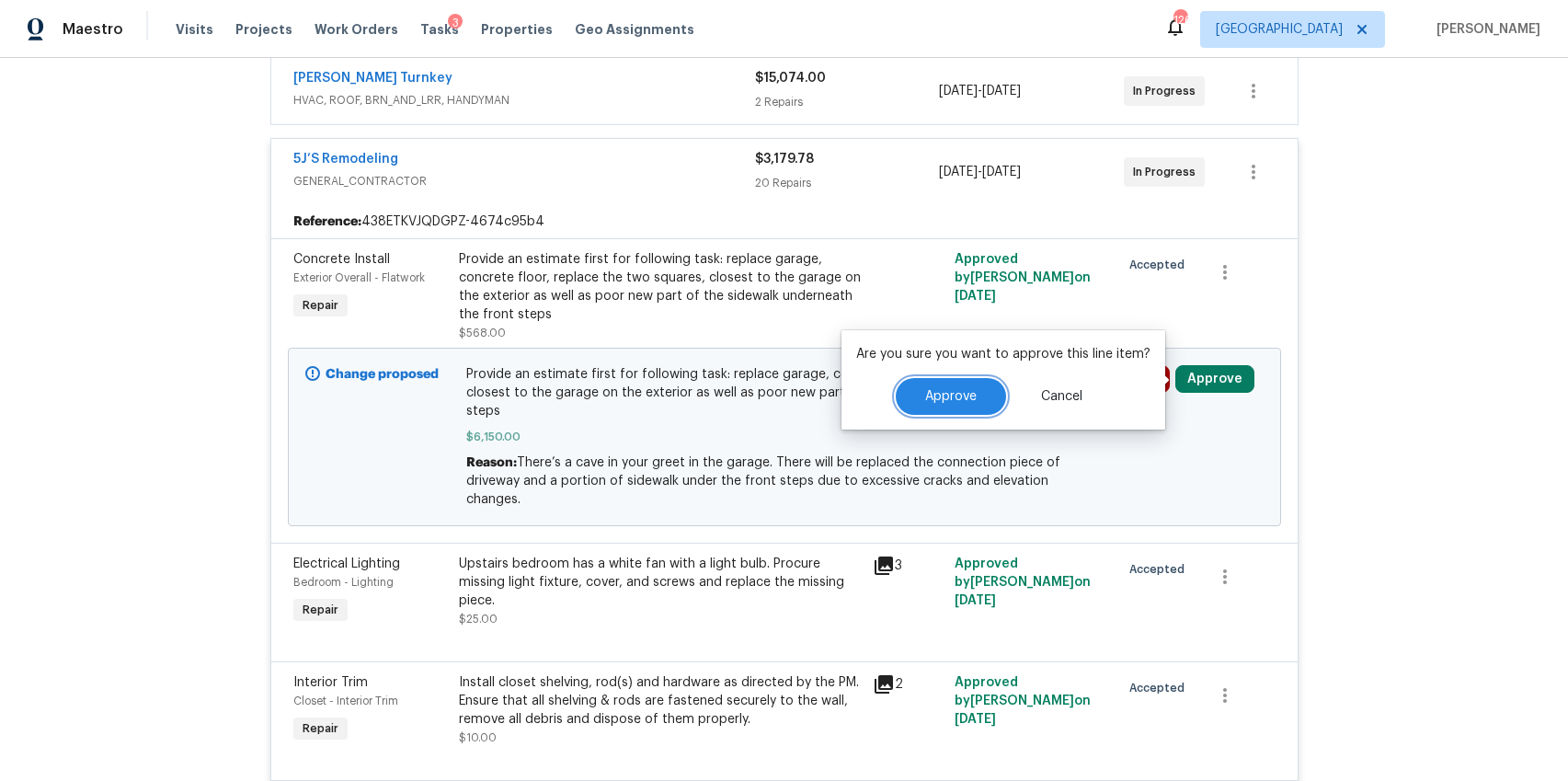
drag, startPoint x: 942, startPoint y: 402, endPoint x: 932, endPoint y: 407, distance: 11.2
click at [941, 402] on span "Approve" at bounding box center [950, 397] width 51 height 14
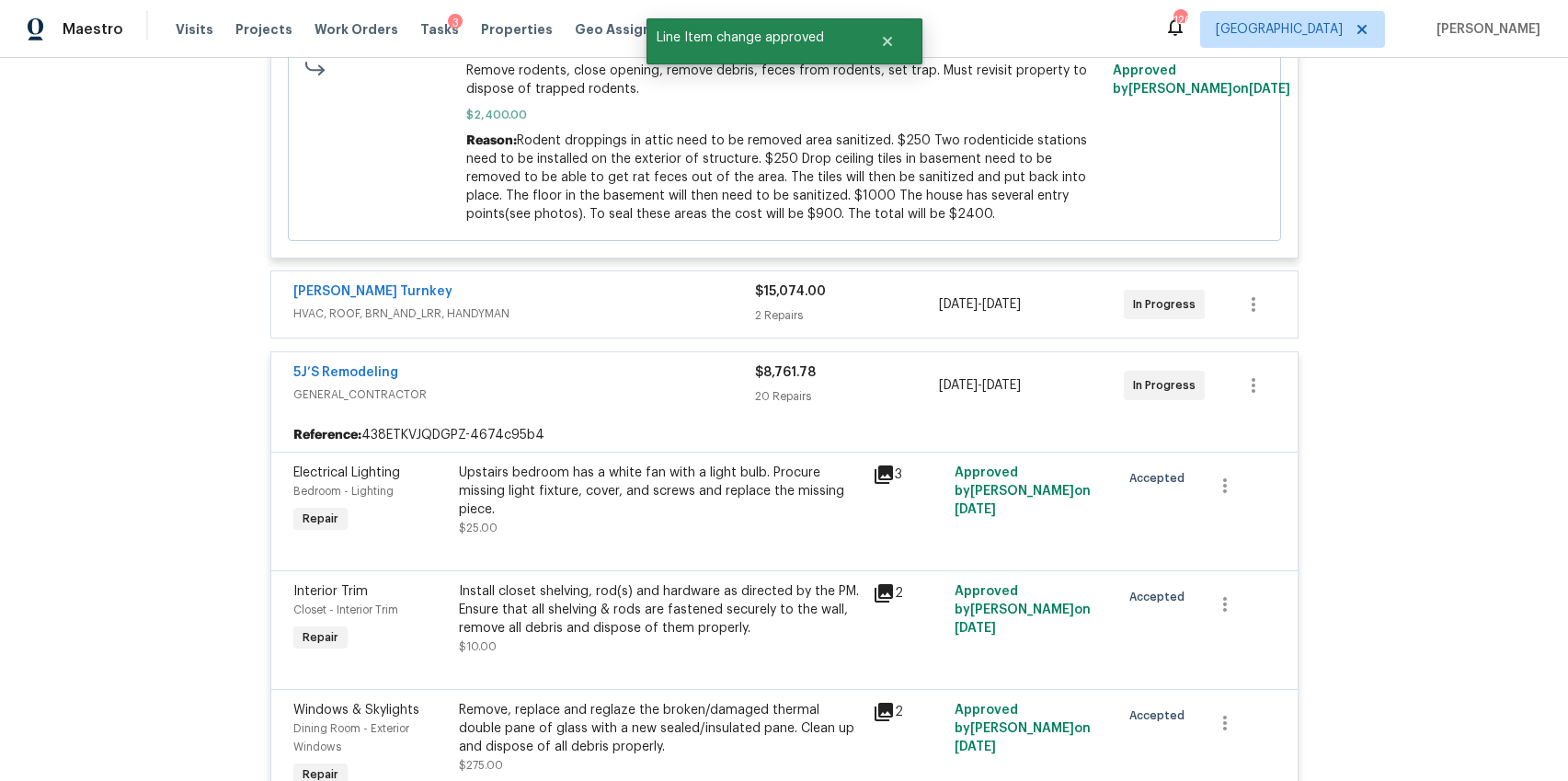
scroll to position [1112, 0]
click at [707, 303] on div "Davis Turnkey" at bounding box center [524, 295] width 461 height 22
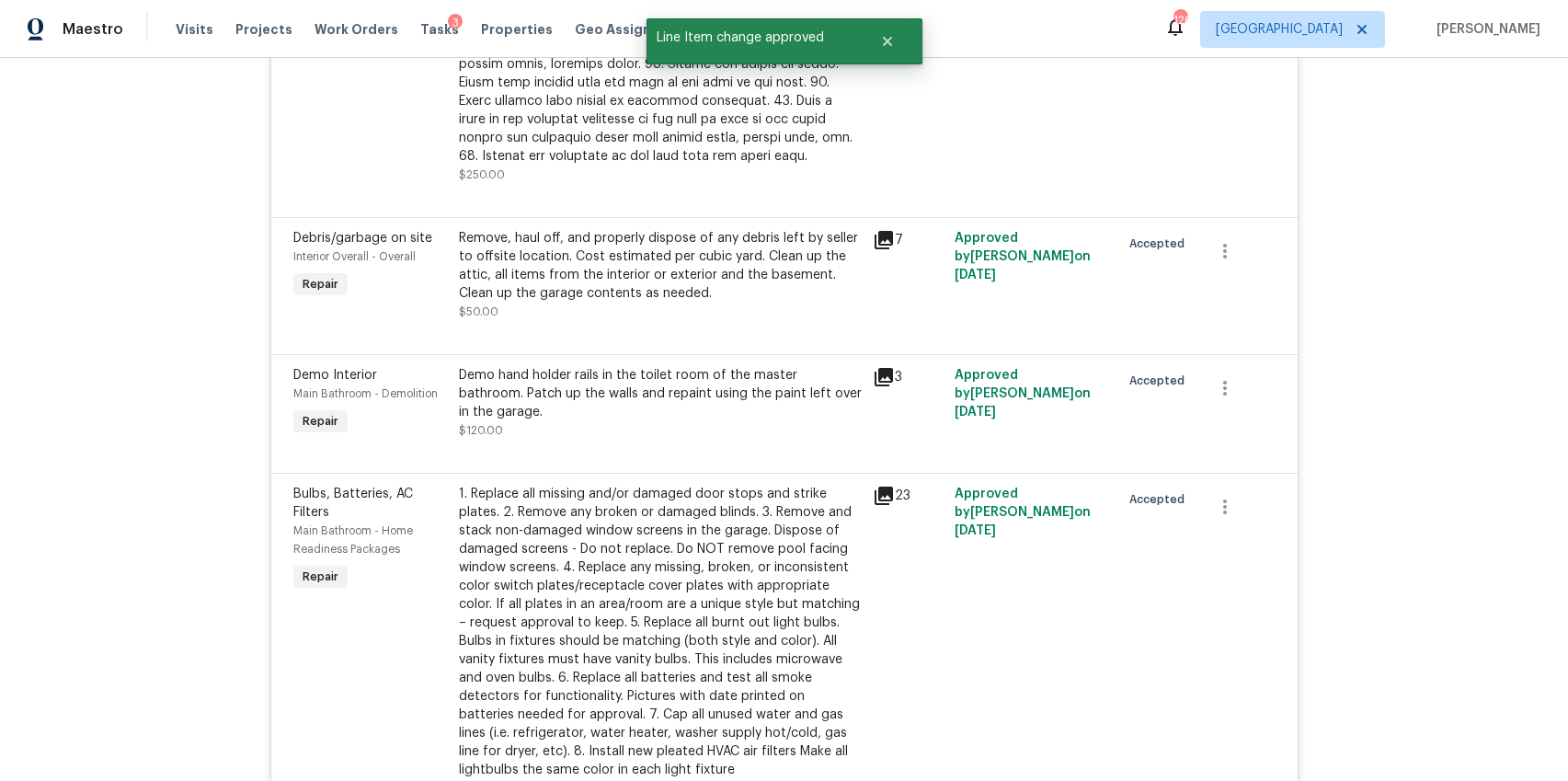
scroll to position [4936, 0]
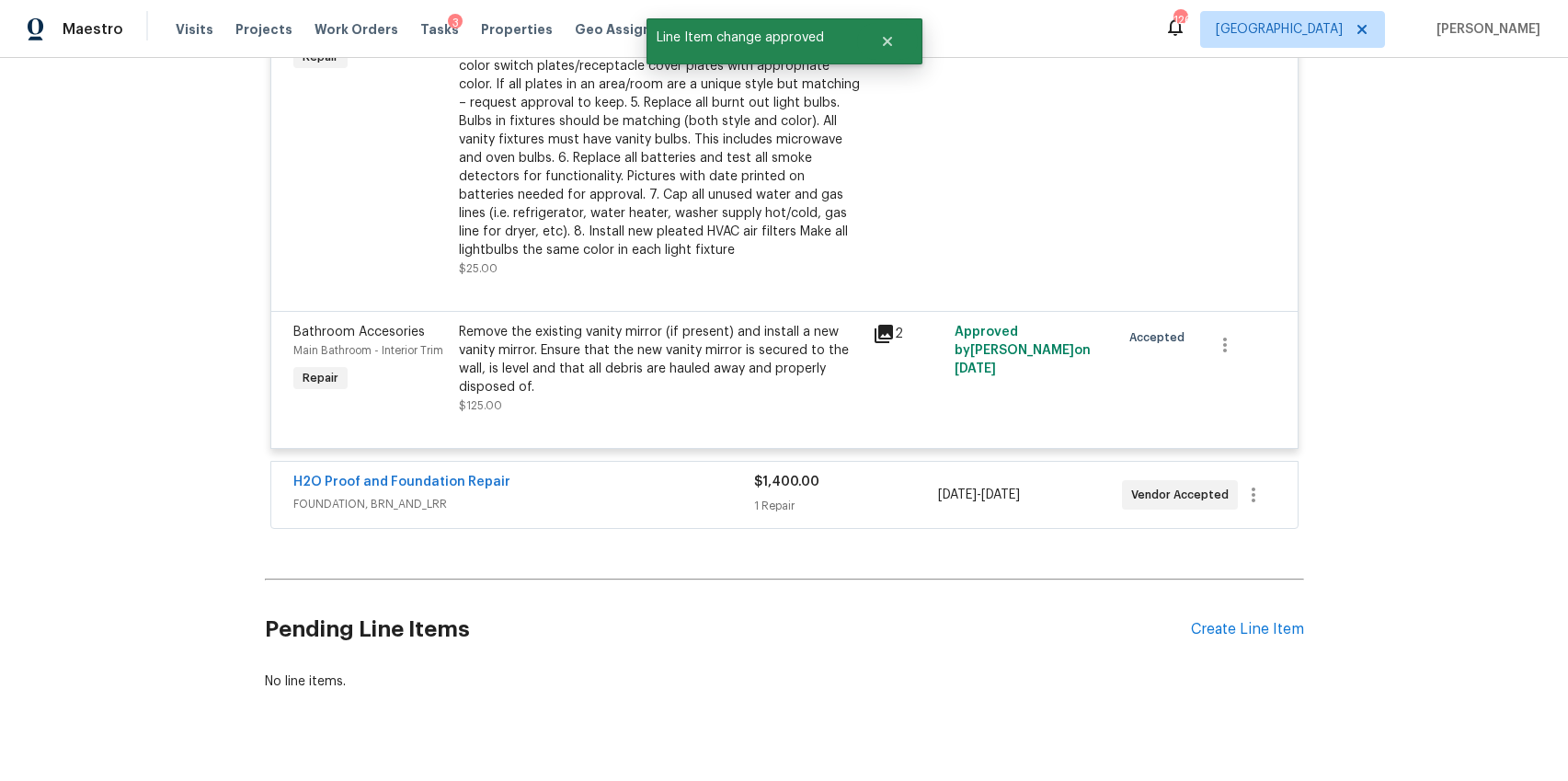
click at [774, 482] on div "H2O Proof and Foundation Repair FOUNDATION, BRN_AND_LRR $1,400.00 1 Repair 10/1…" at bounding box center [784, 494] width 1027 height 67
click at [776, 497] on div "1 Repair" at bounding box center [846, 506] width 184 height 18
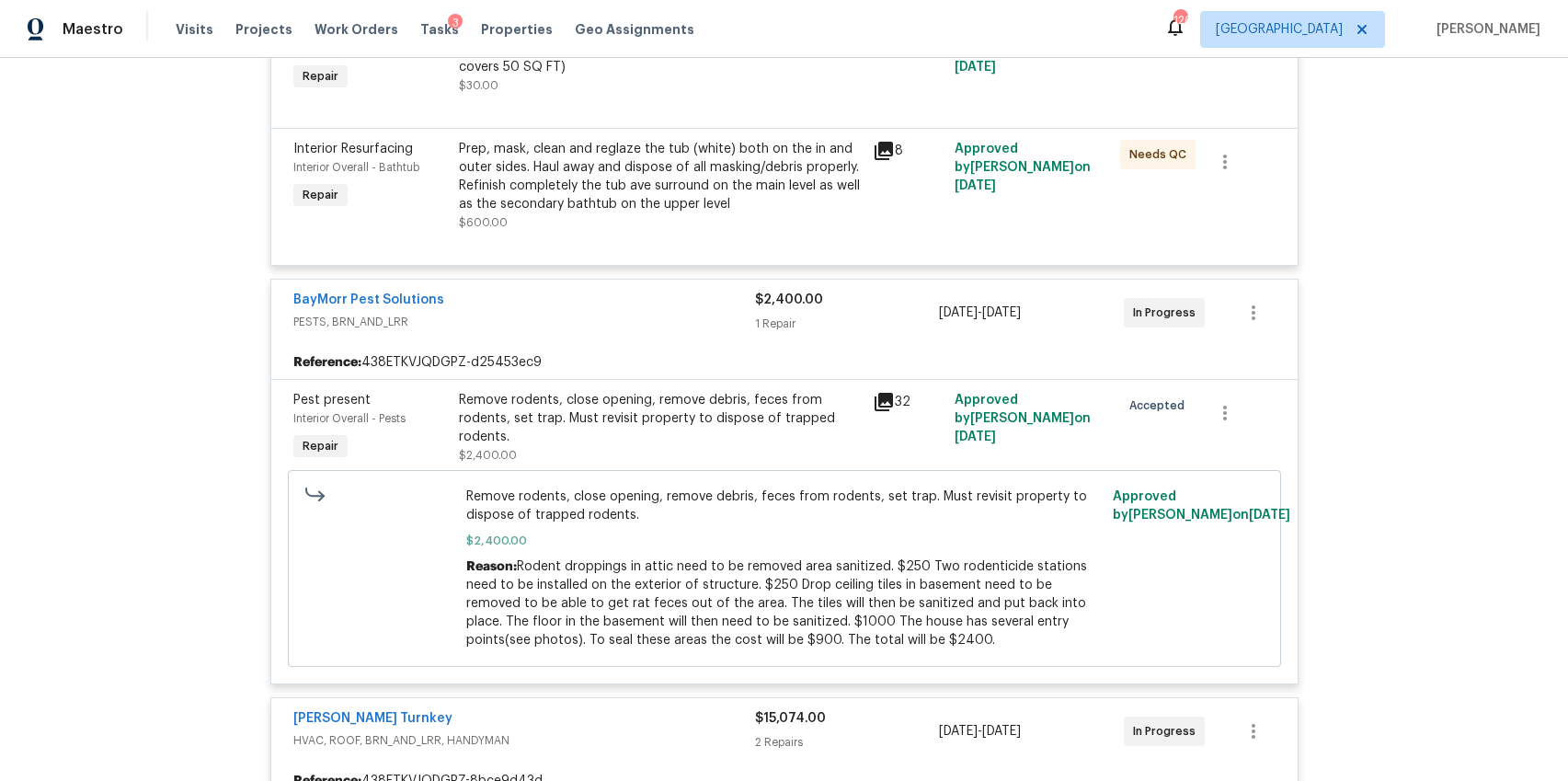
scroll to position [0, 0]
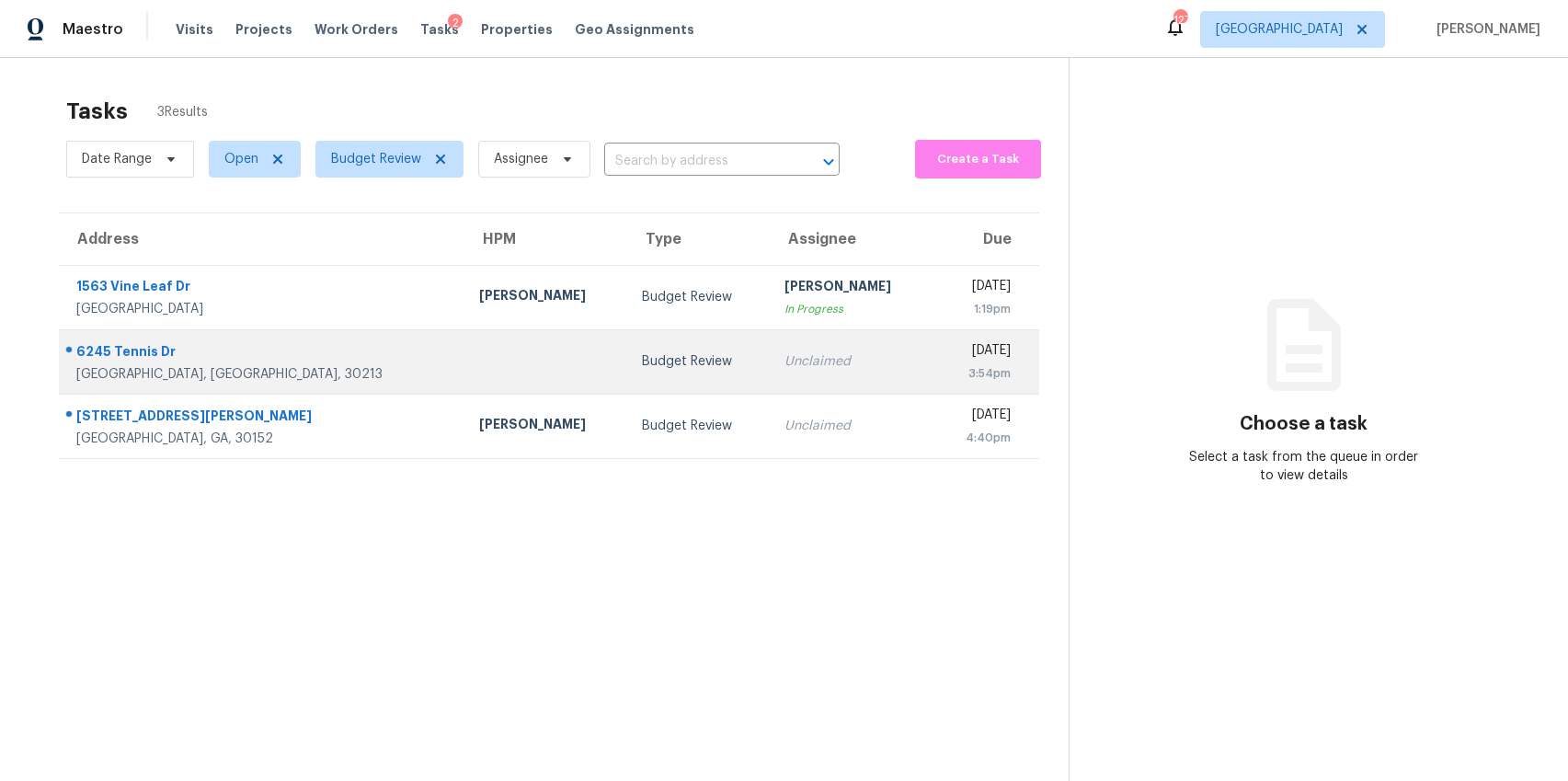
click at [471, 385] on td at bounding box center [545, 361] width 163 height 65
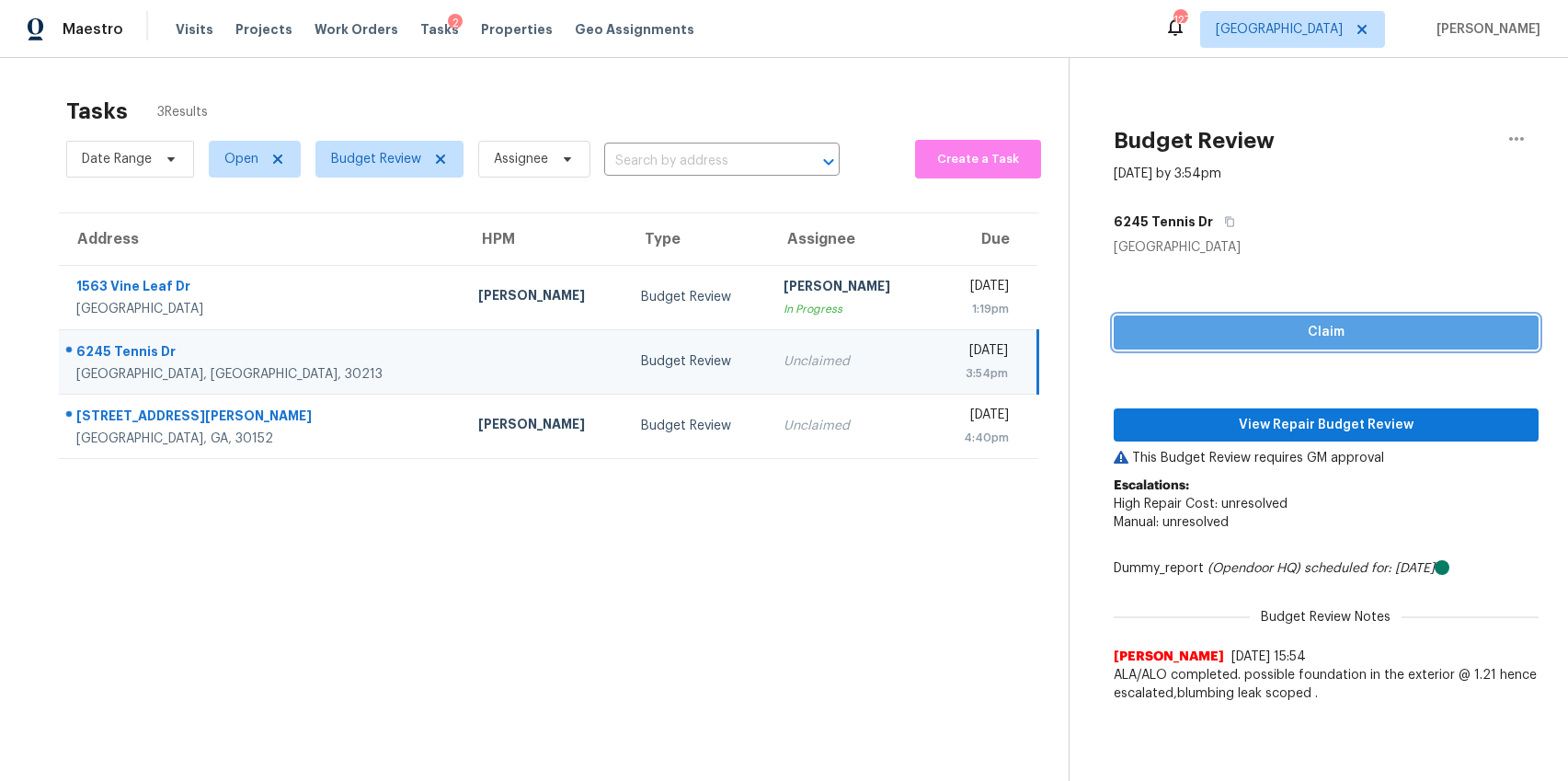
click at [1185, 342] on span "Claim" at bounding box center [1326, 333] width 397 height 23
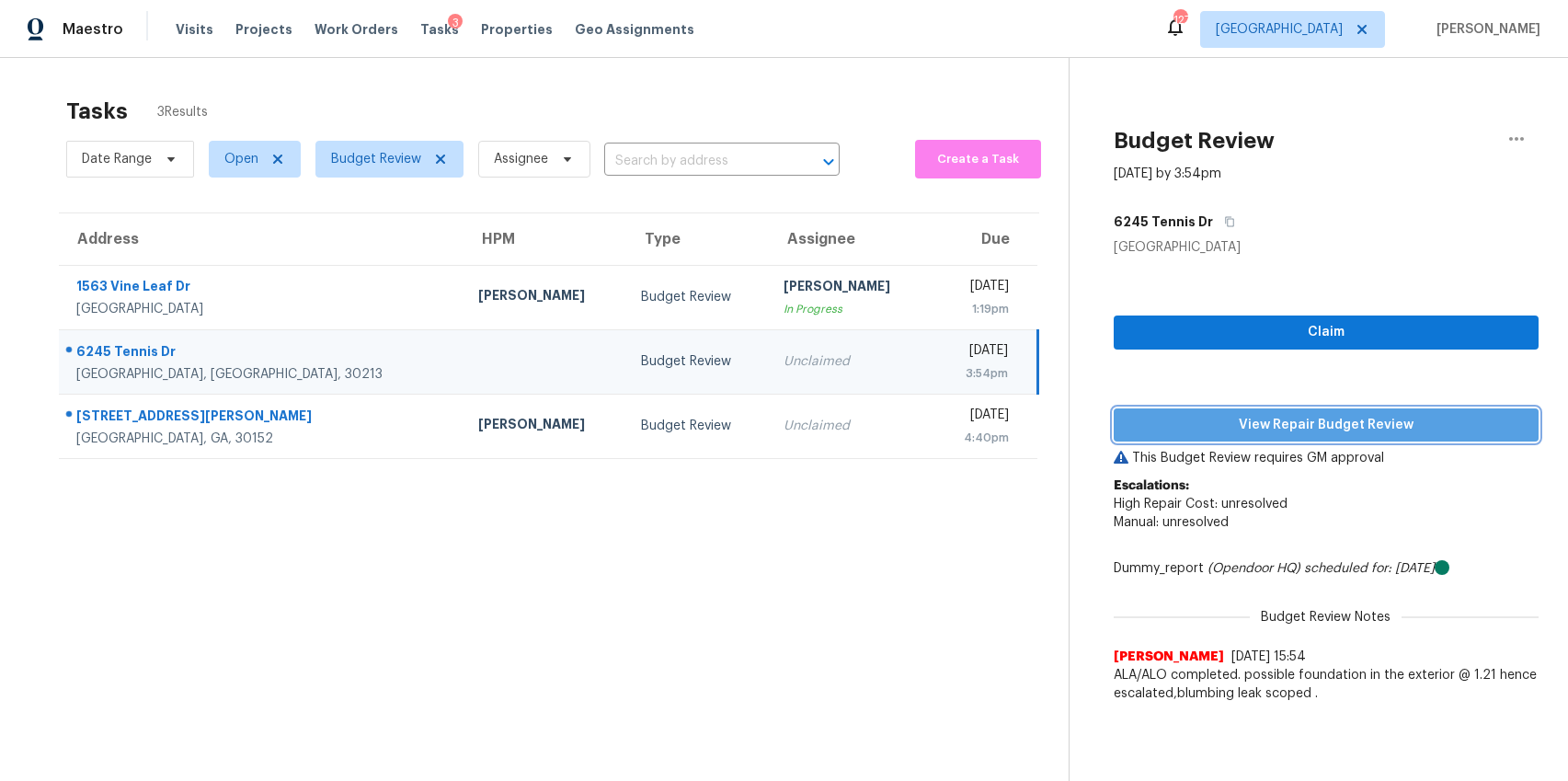
click at [1269, 427] on span "View Repair Budget Review" at bounding box center [1326, 426] width 397 height 23
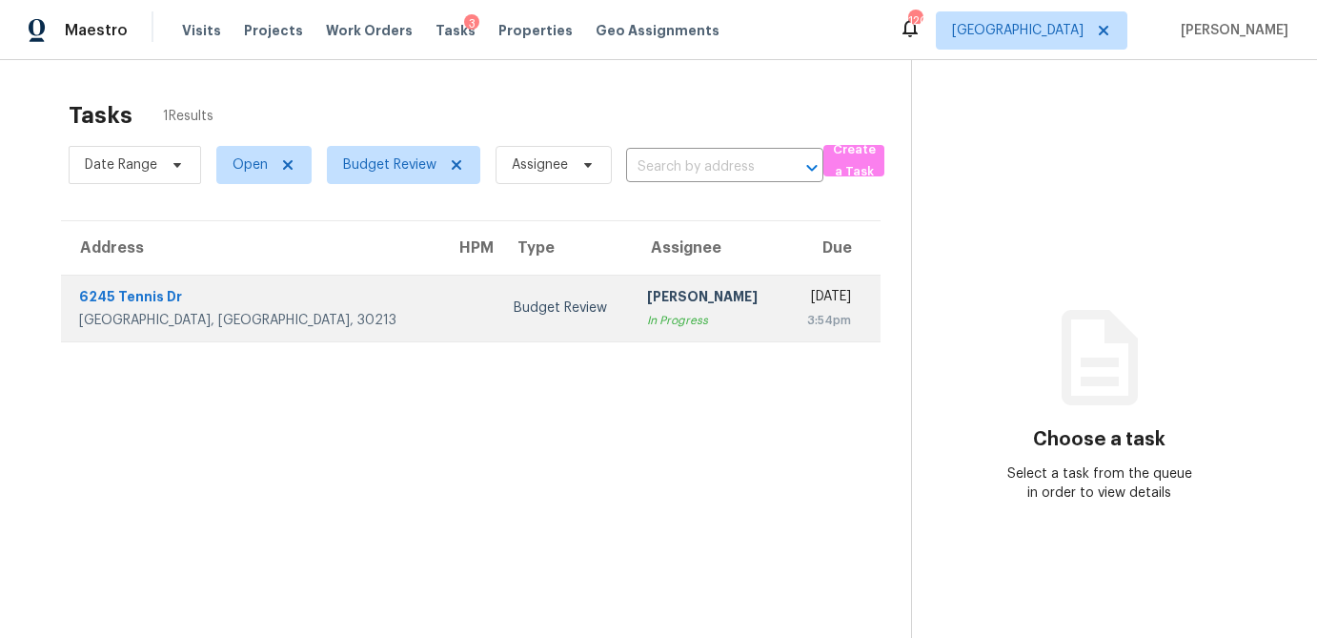
click at [498, 322] on td "Budget Review" at bounding box center [565, 307] width 134 height 67
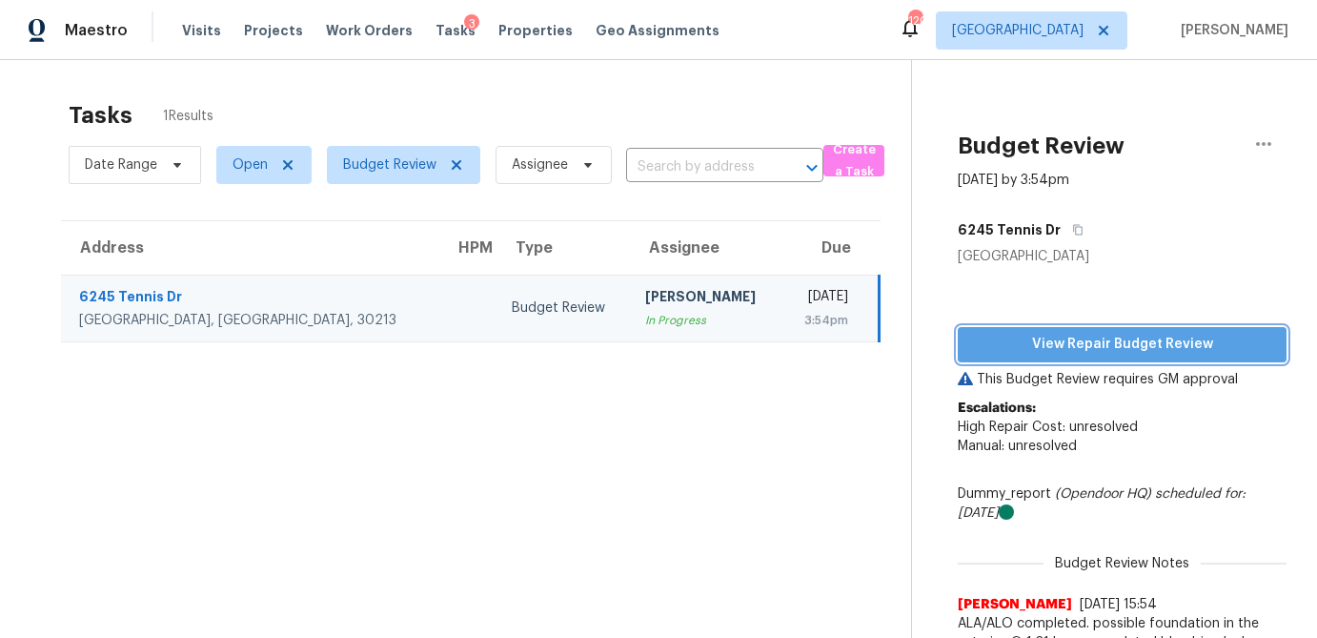
click at [1107, 350] on span "View Repair Budget Review" at bounding box center [1122, 345] width 298 height 24
